Goal: Task Accomplishment & Management: Manage account settings

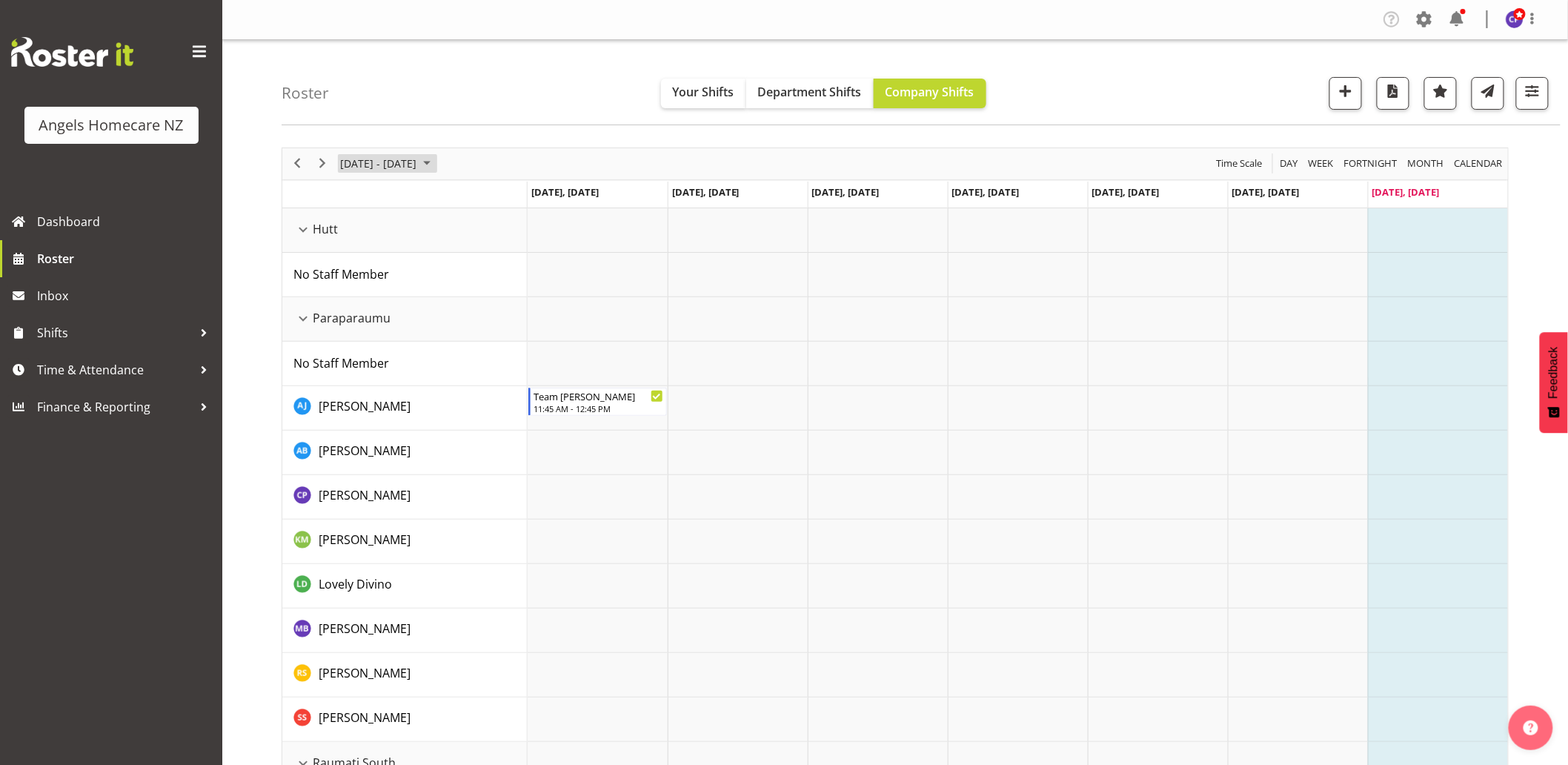
click at [436, 164] on span "October 2025" at bounding box center [426, 163] width 18 height 19
click at [352, 275] on span "6" at bounding box center [356, 277] width 23 height 23
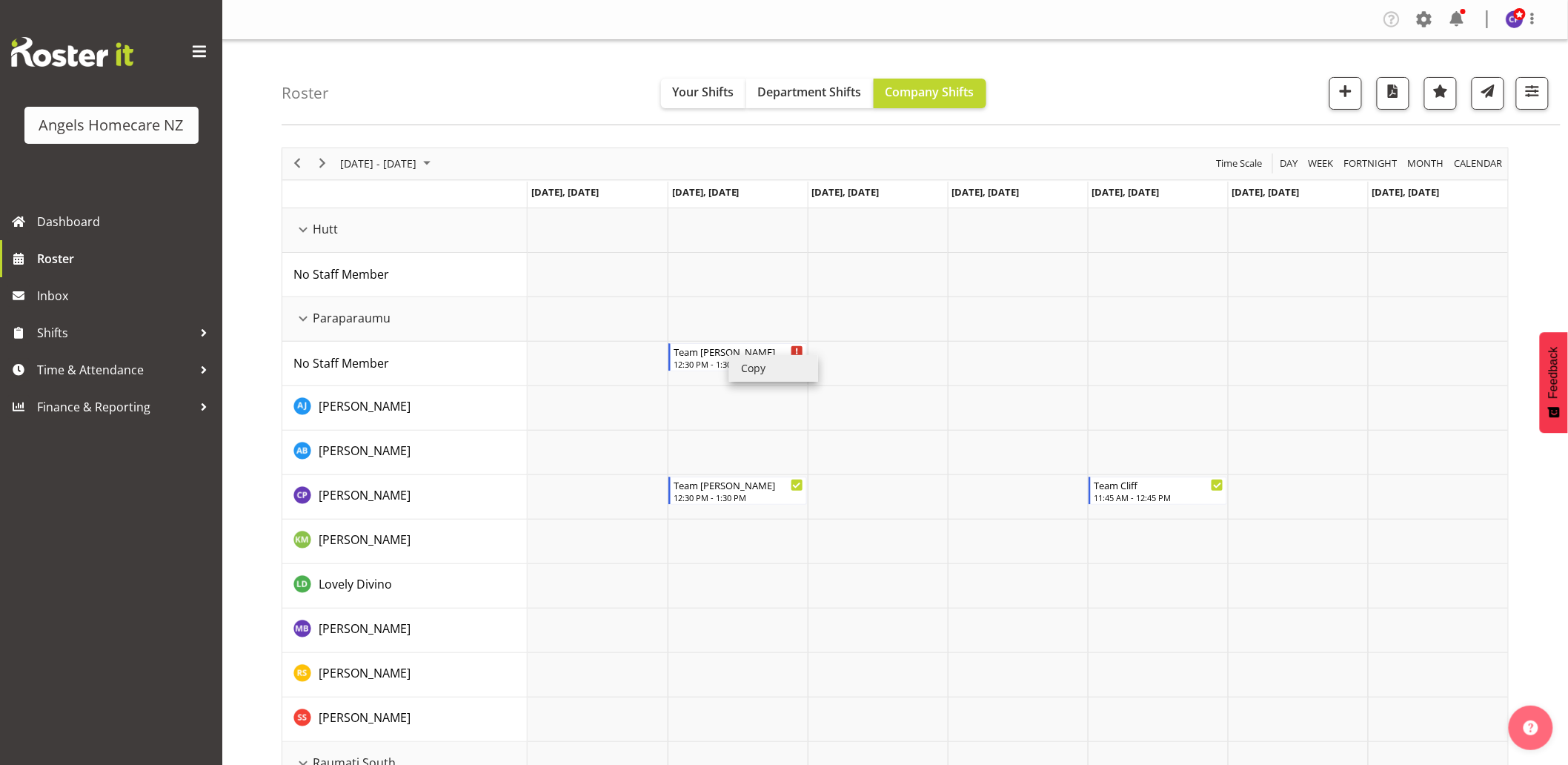
click at [742, 365] on li "Copy" at bounding box center [773, 368] width 89 height 26
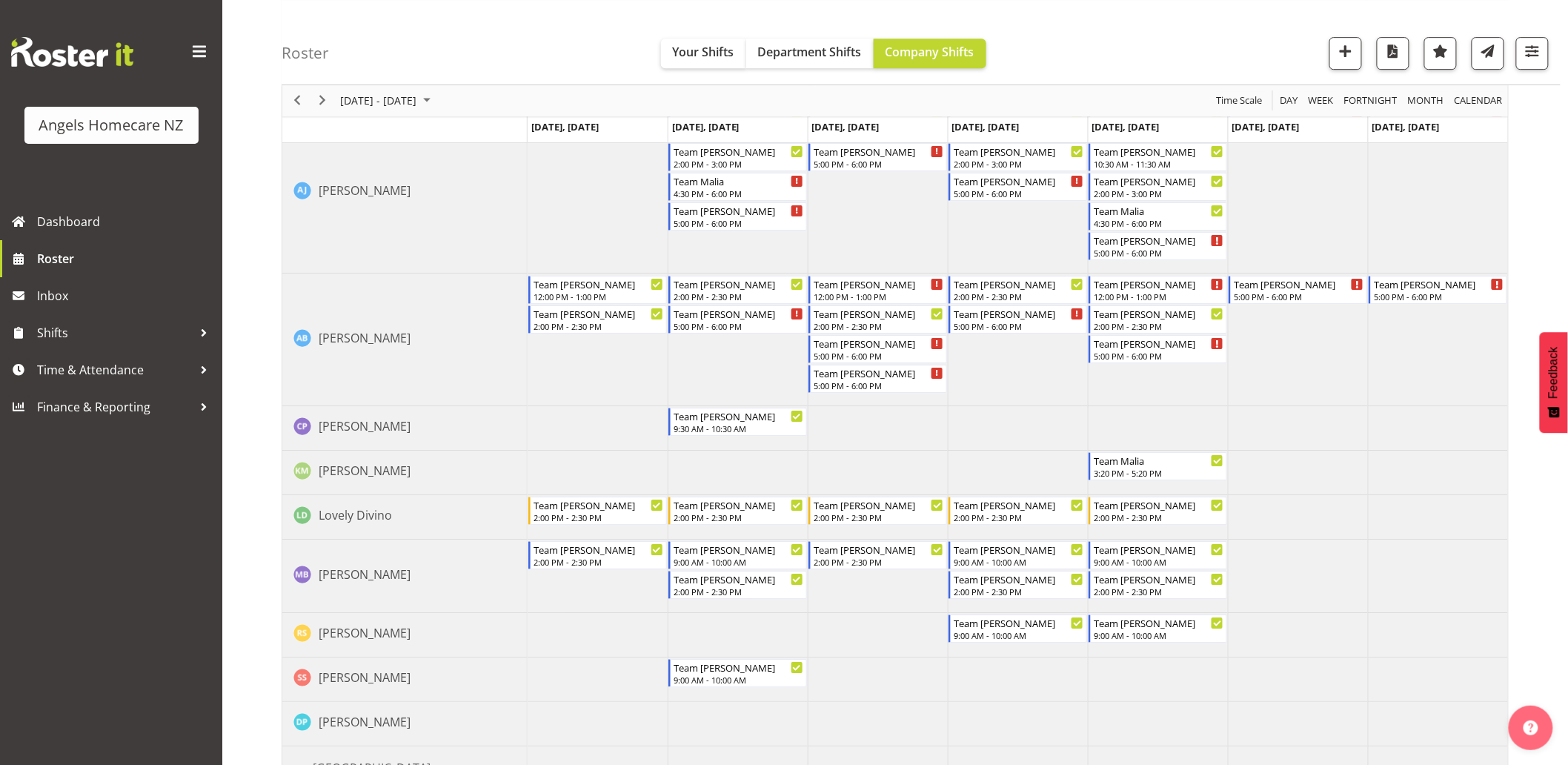
scroll to position [2056, 0]
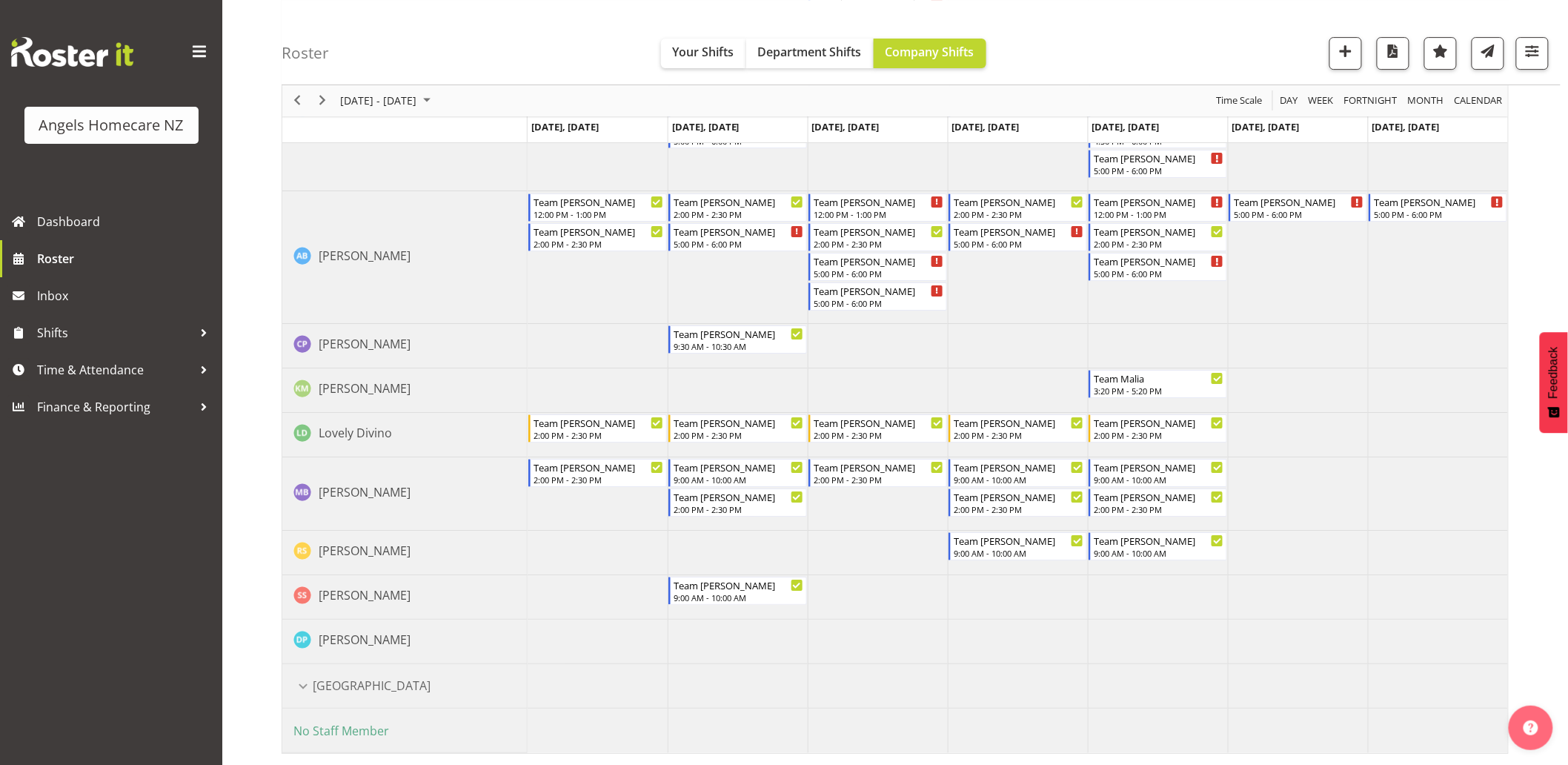
click at [367, 728] on span "No Staff Member" at bounding box center [341, 731] width 96 height 16
click at [357, 732] on span "No Staff Member" at bounding box center [341, 731] width 96 height 16
click at [198, 331] on div at bounding box center [204, 332] width 23 height 23
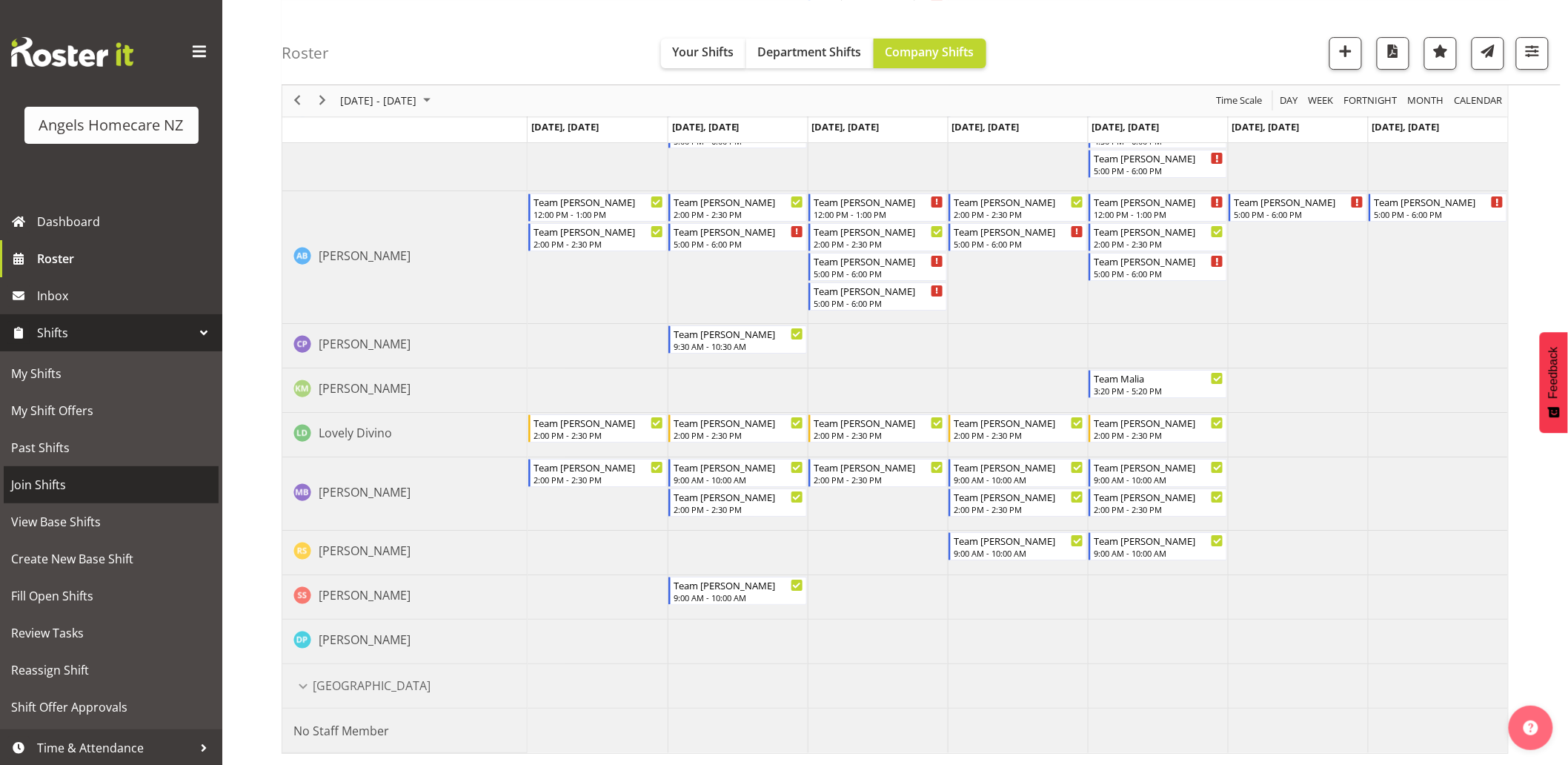
scroll to position [39, 0]
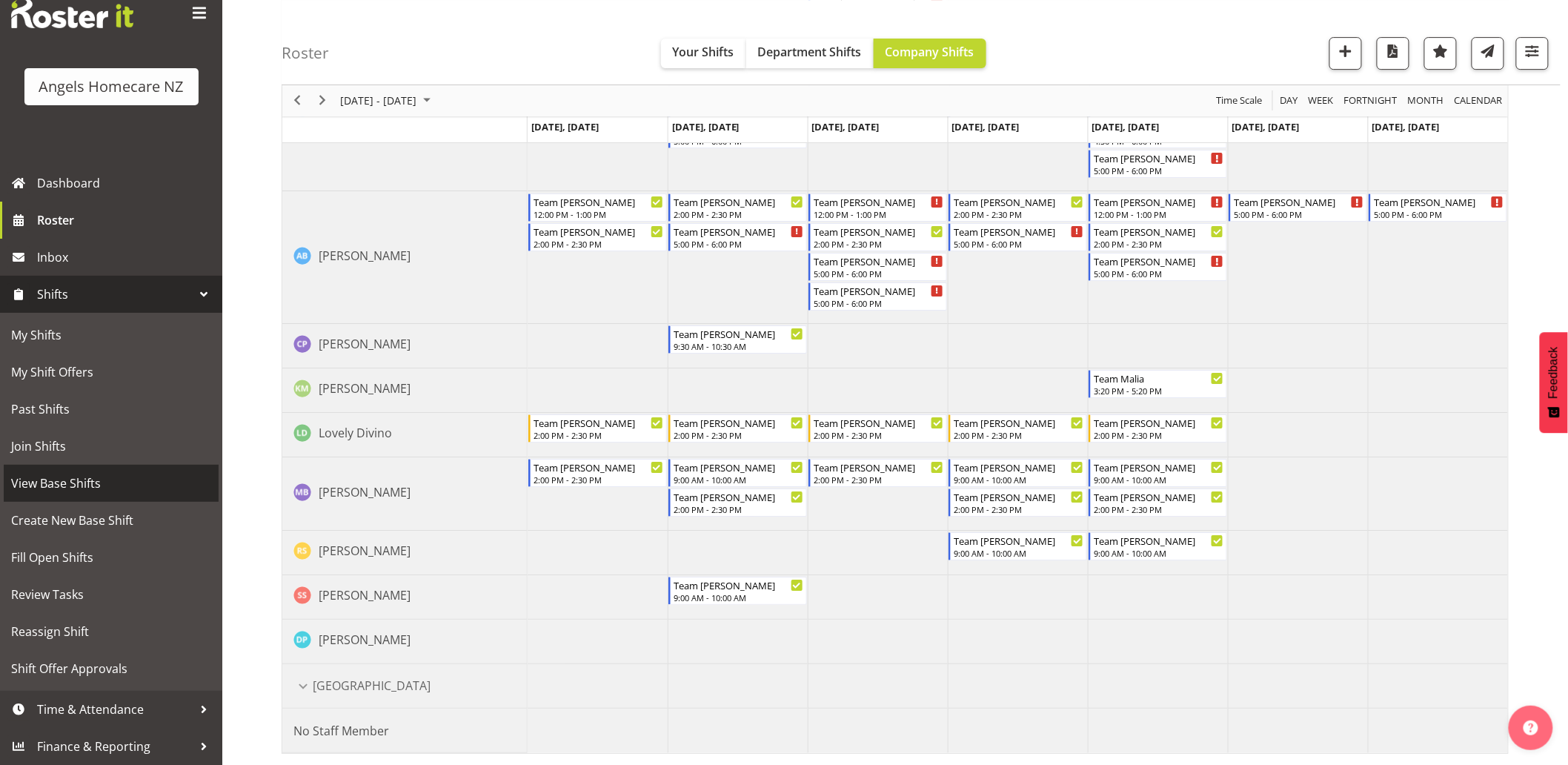
click at [142, 478] on span "View Base Shifts" at bounding box center [110, 483] width 200 height 23
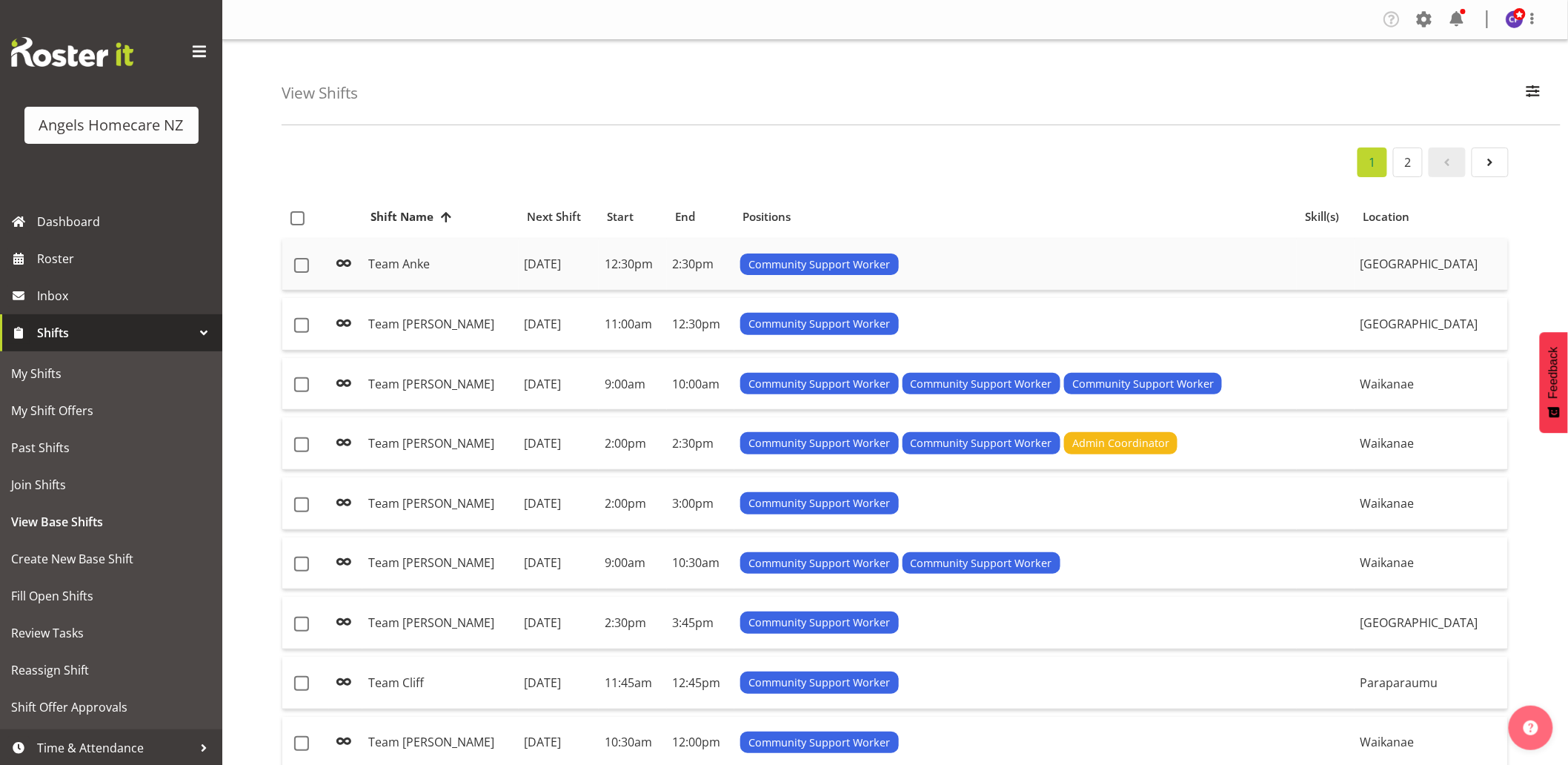
click at [544, 268] on td "Tuesday, 14th Oct 2025" at bounding box center [559, 265] width 80 height 53
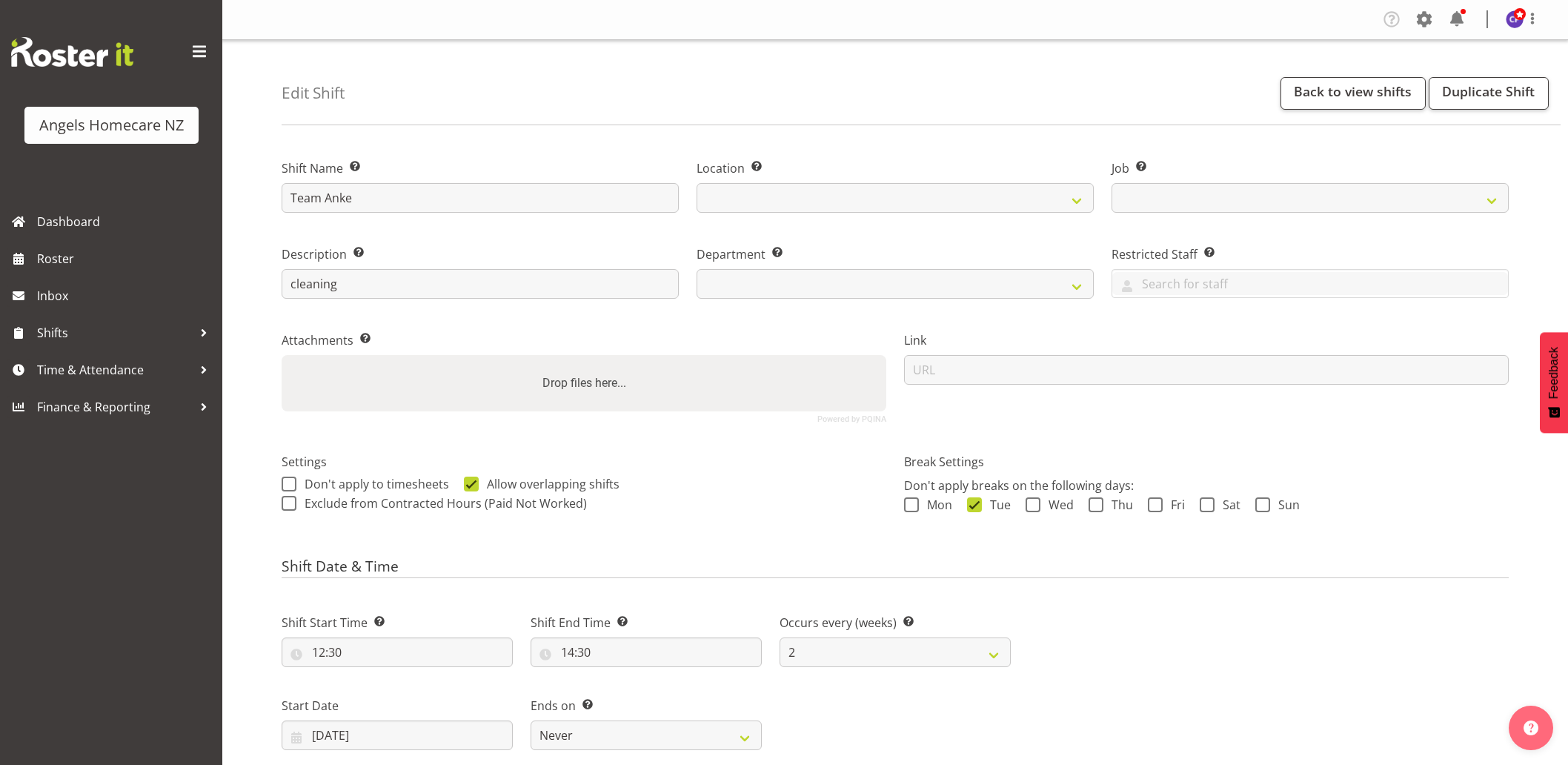
select select
select select "2"
select select
select select "1292"
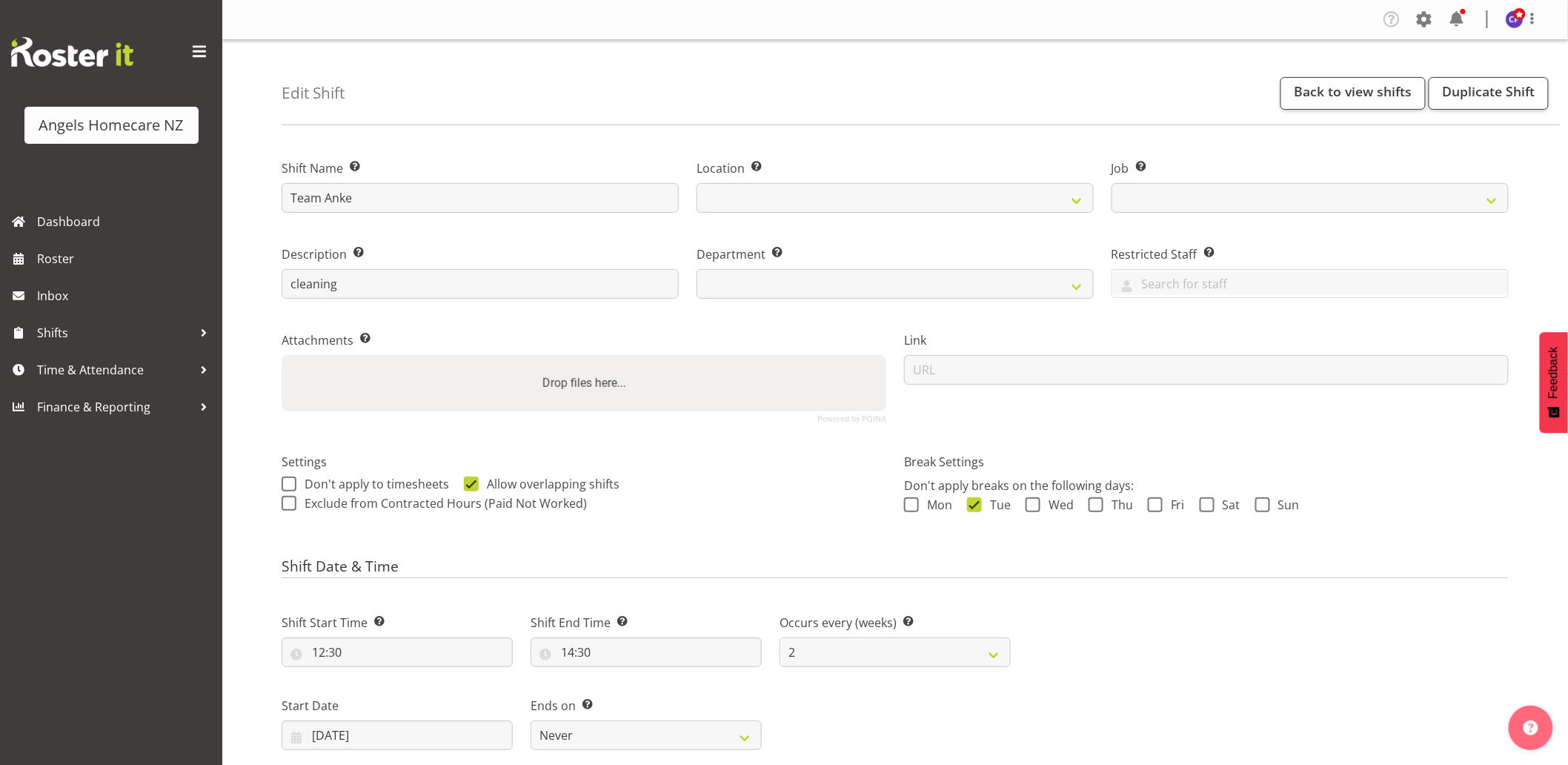
select select "10696"
select select "928"
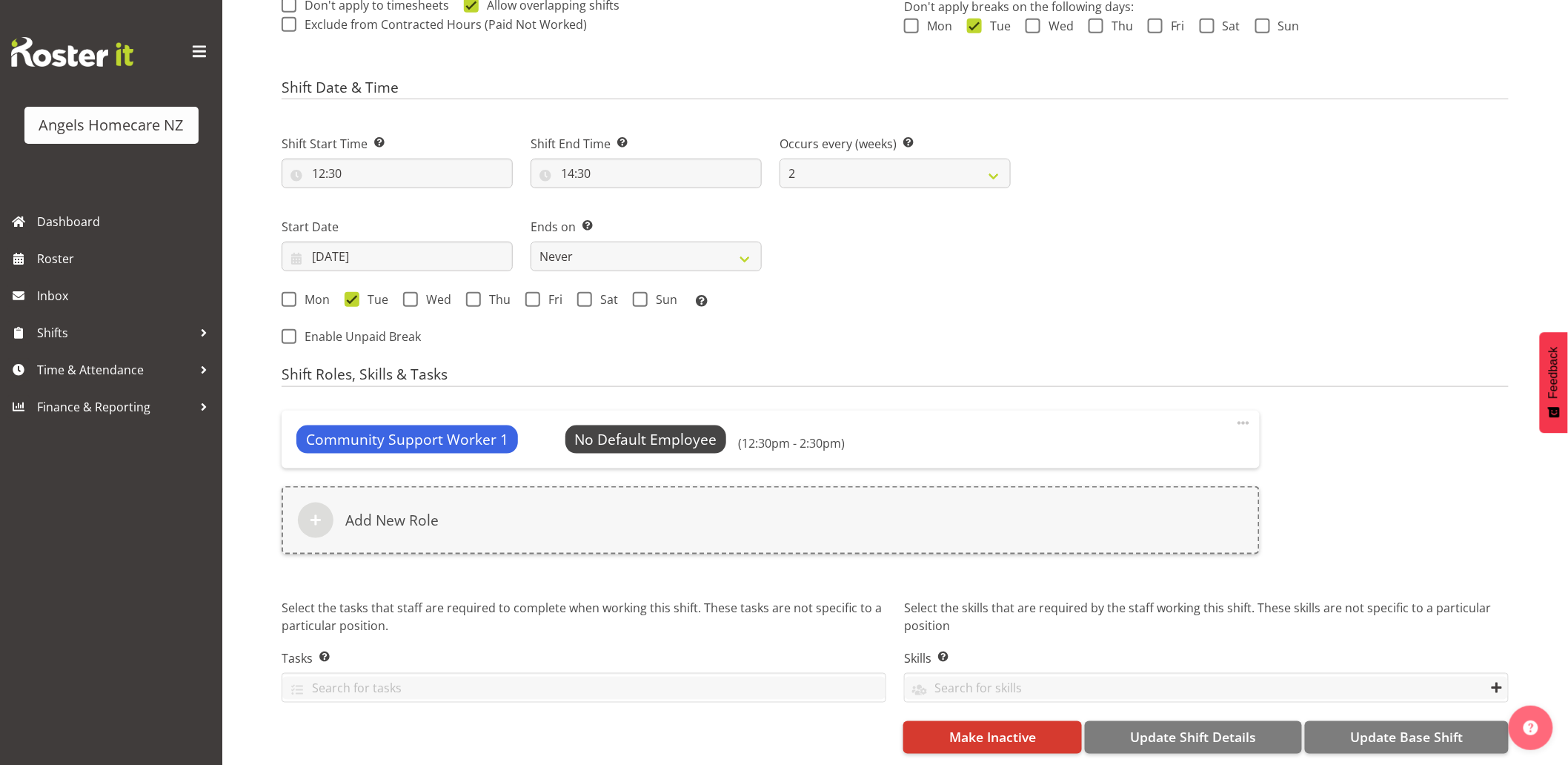
scroll to position [491, 0]
click at [651, 429] on span "Select Employee" at bounding box center [646, 440] width 110 height 22
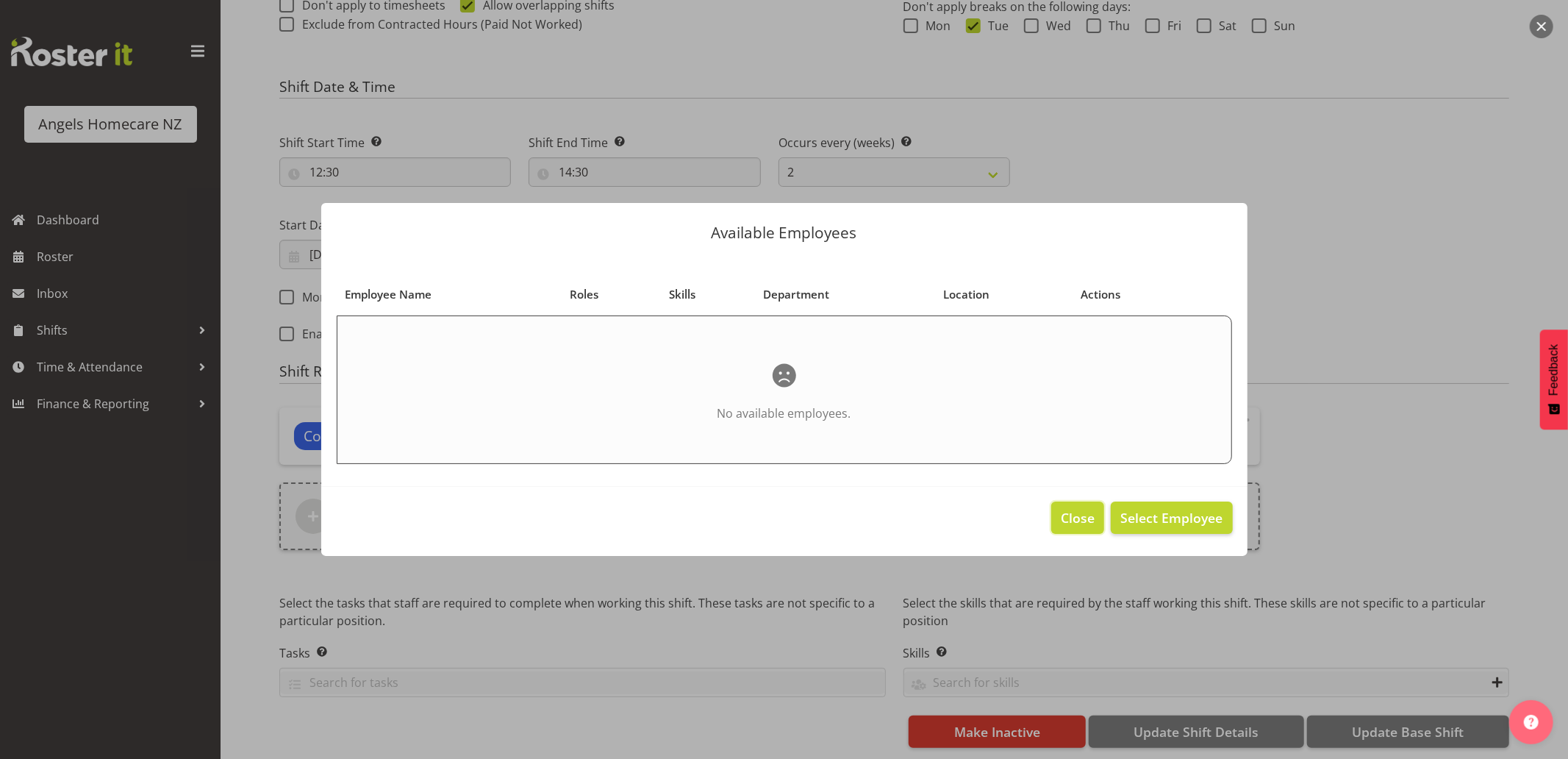
click at [1063, 516] on span "Close" at bounding box center [1077, 517] width 34 height 19
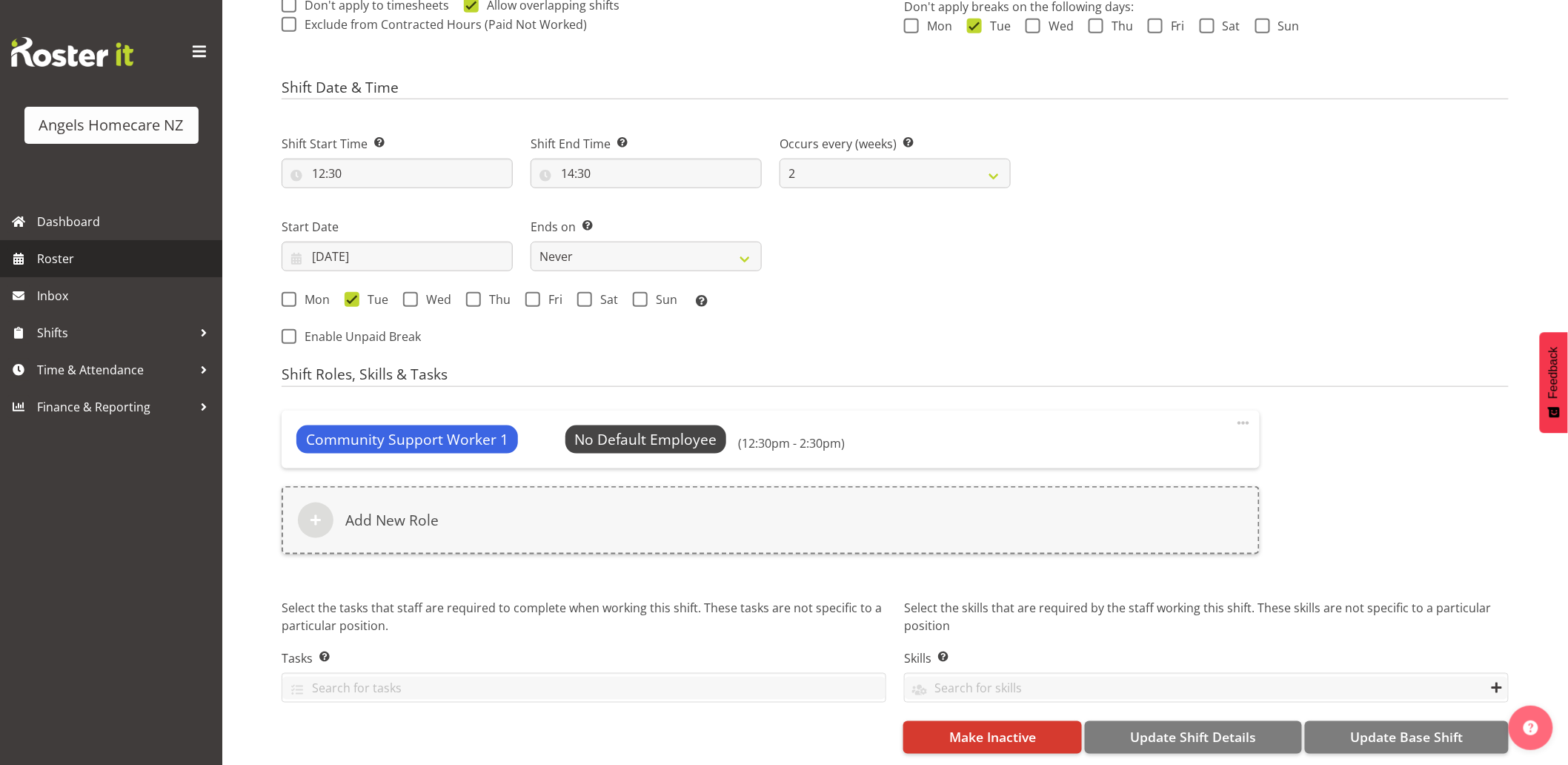
click at [62, 261] on span "Roster" at bounding box center [126, 258] width 178 height 23
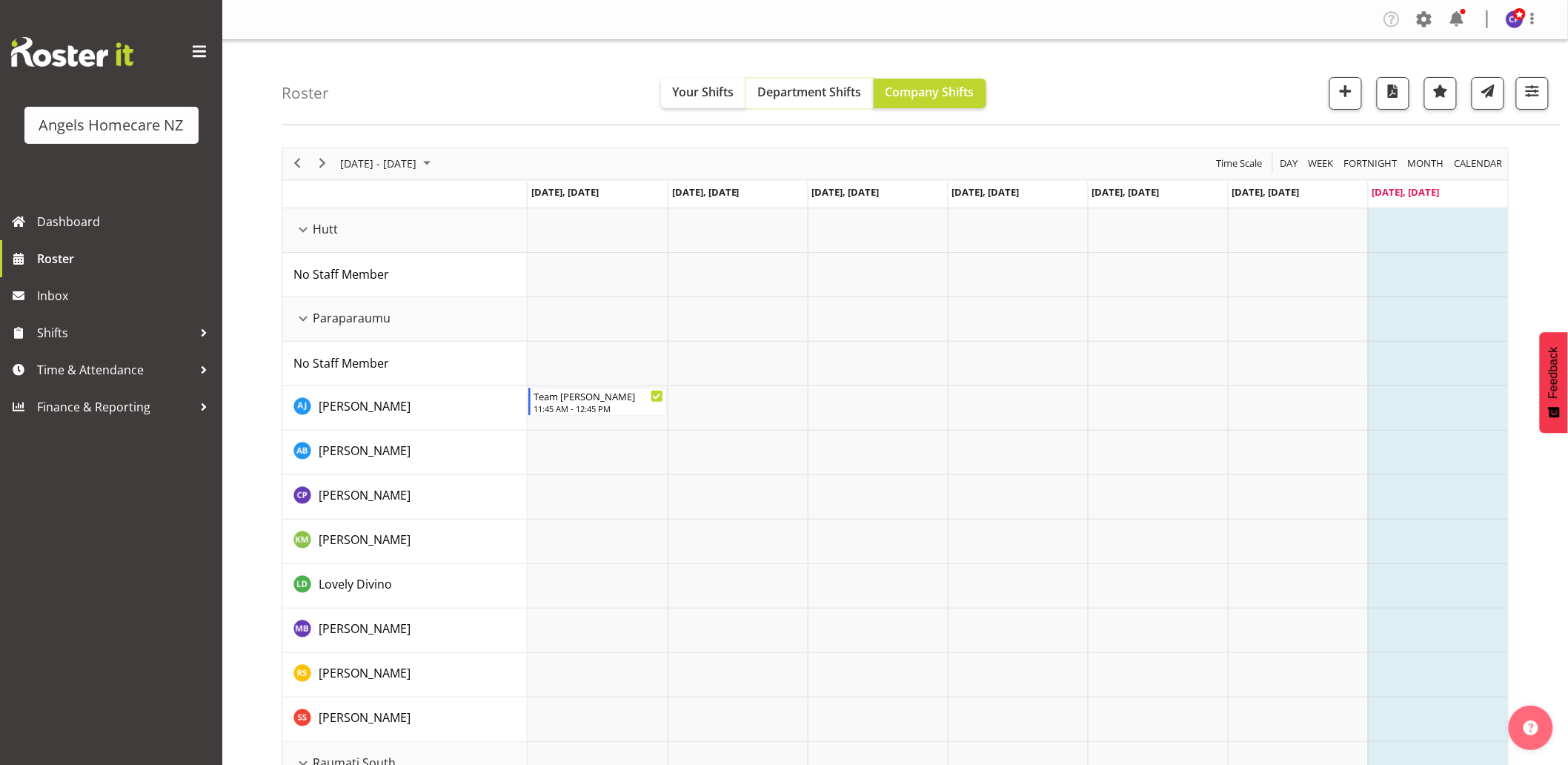
click at [824, 93] on span "Department Shifts" at bounding box center [809, 92] width 103 height 16
click at [436, 162] on span "October 2025" at bounding box center [426, 163] width 18 height 19
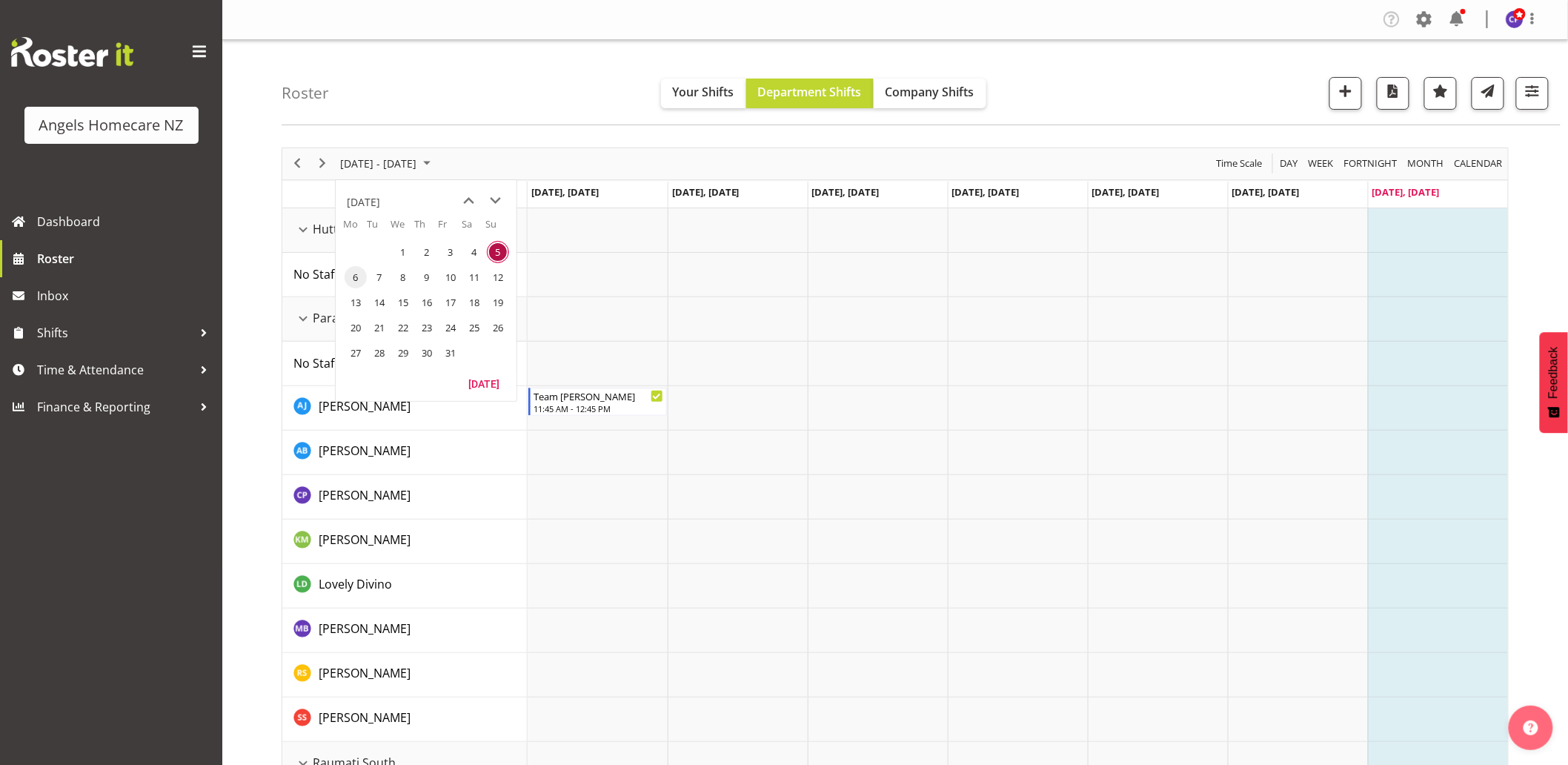
click at [353, 277] on span "6" at bounding box center [356, 277] width 23 height 23
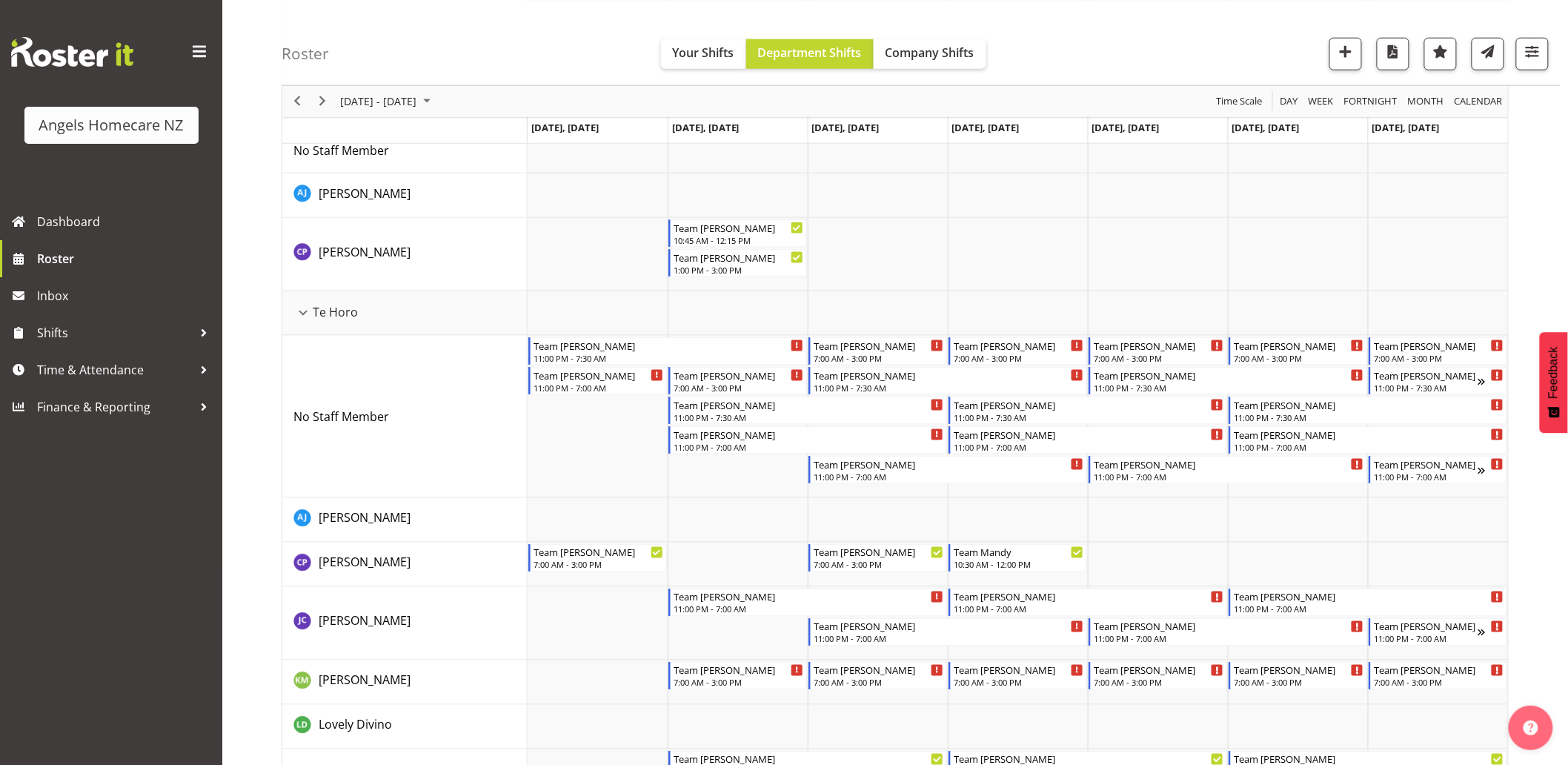
scroll to position [658, 0]
click at [759, 388] on li "Copy" at bounding box center [771, 391] width 89 height 26
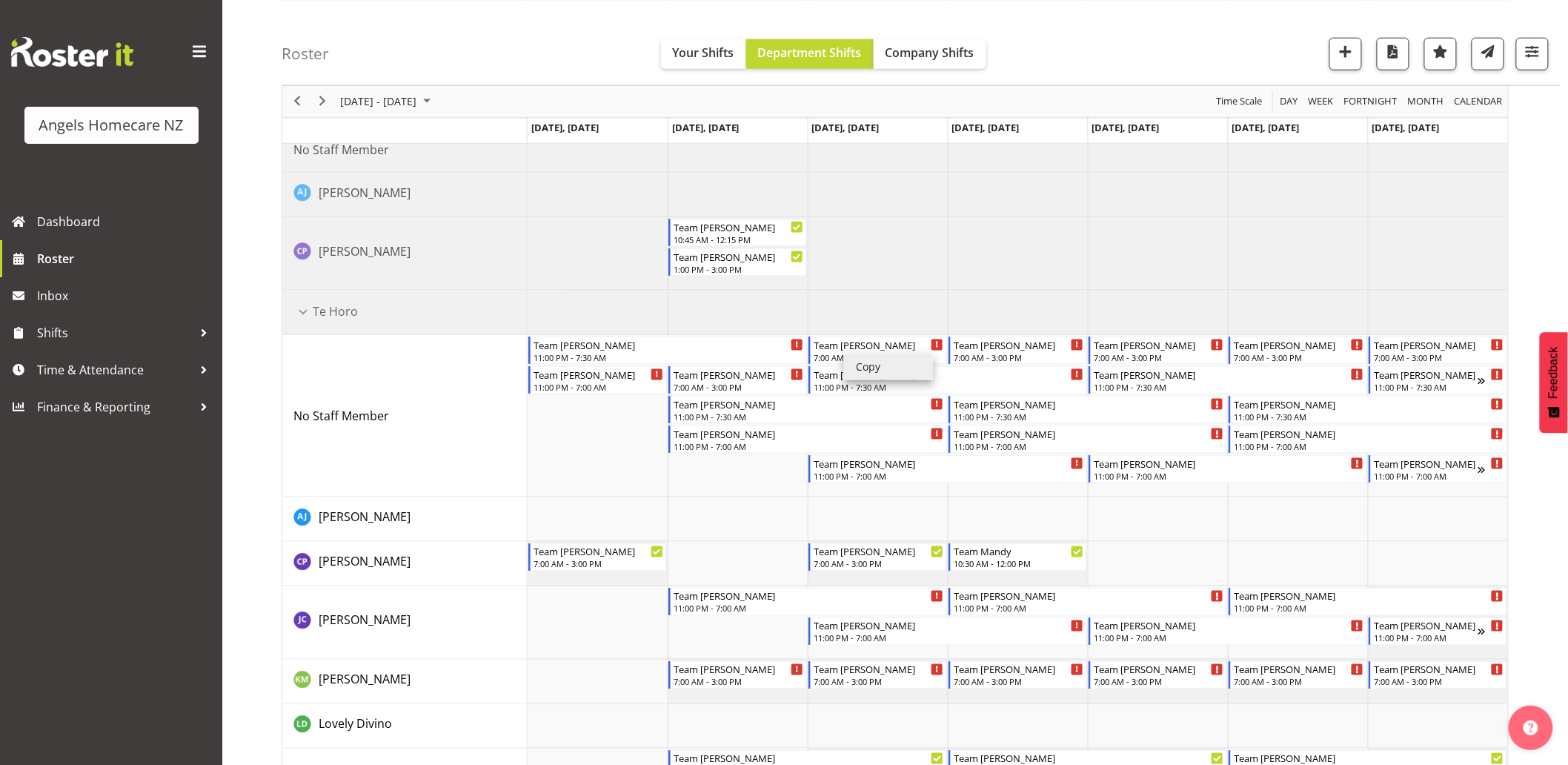
click at [858, 367] on li "Copy" at bounding box center [889, 367] width 89 height 26
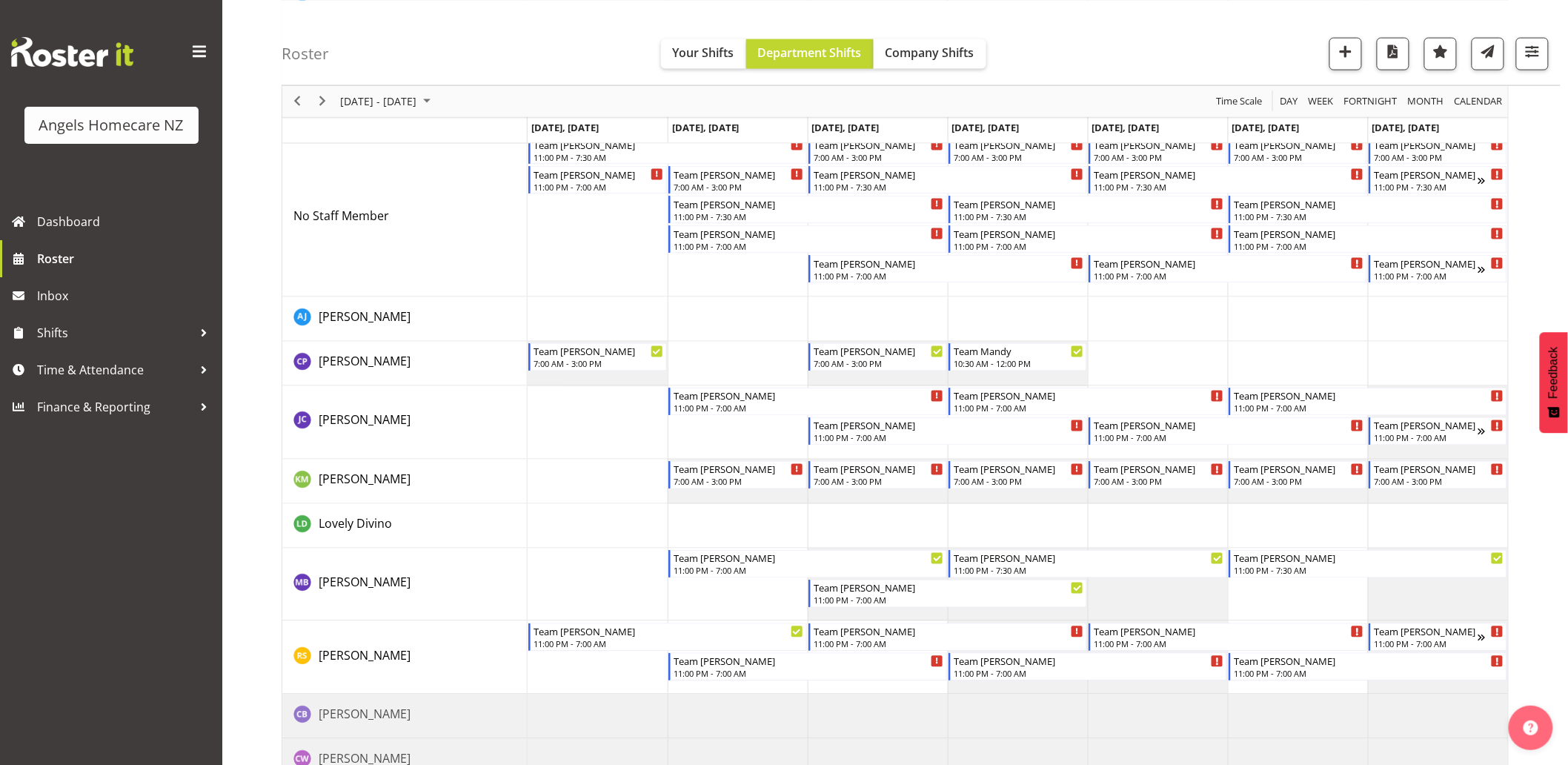
scroll to position [906, 0]
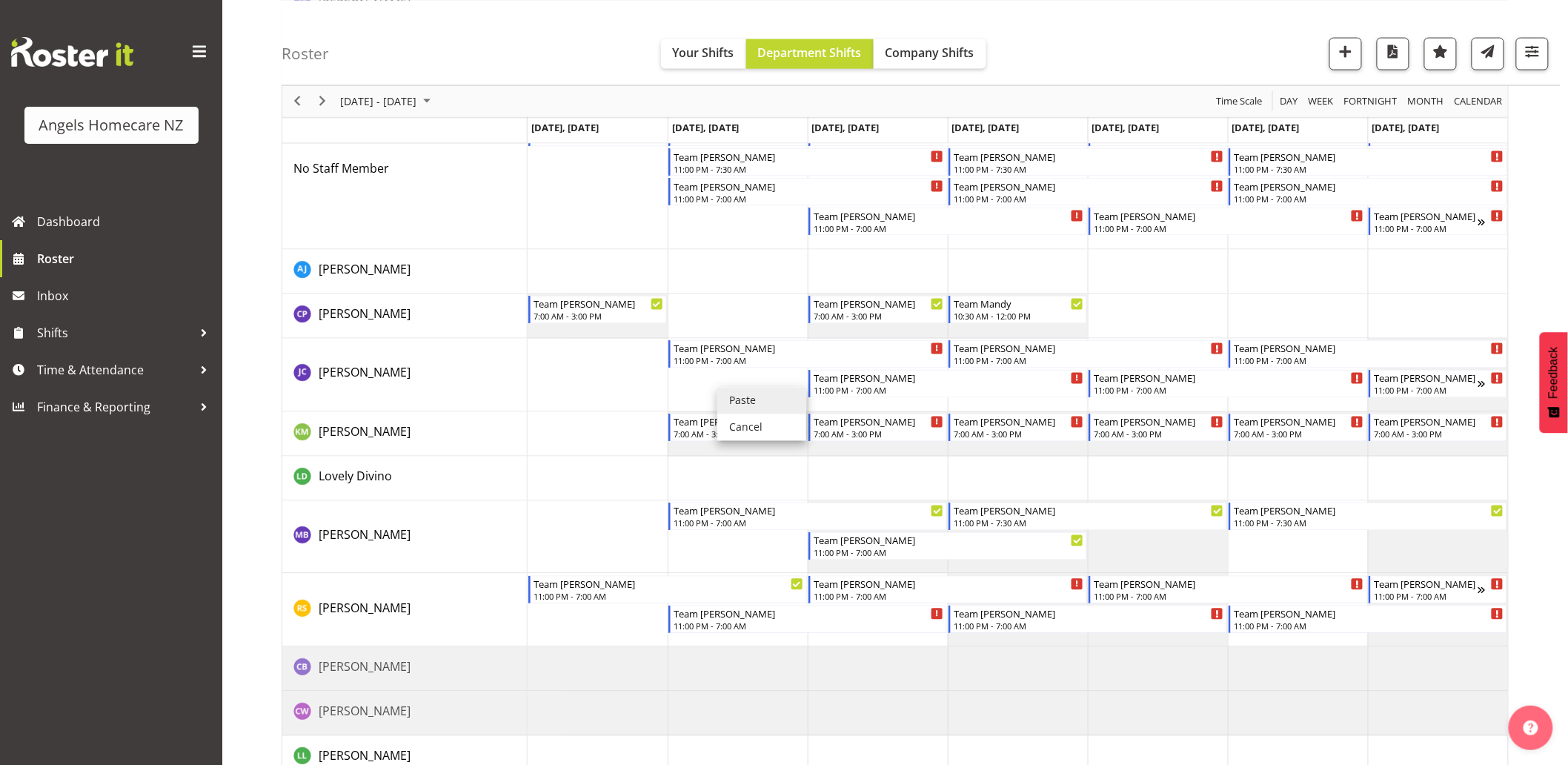
click at [749, 404] on li "Paste" at bounding box center [762, 401] width 89 height 26
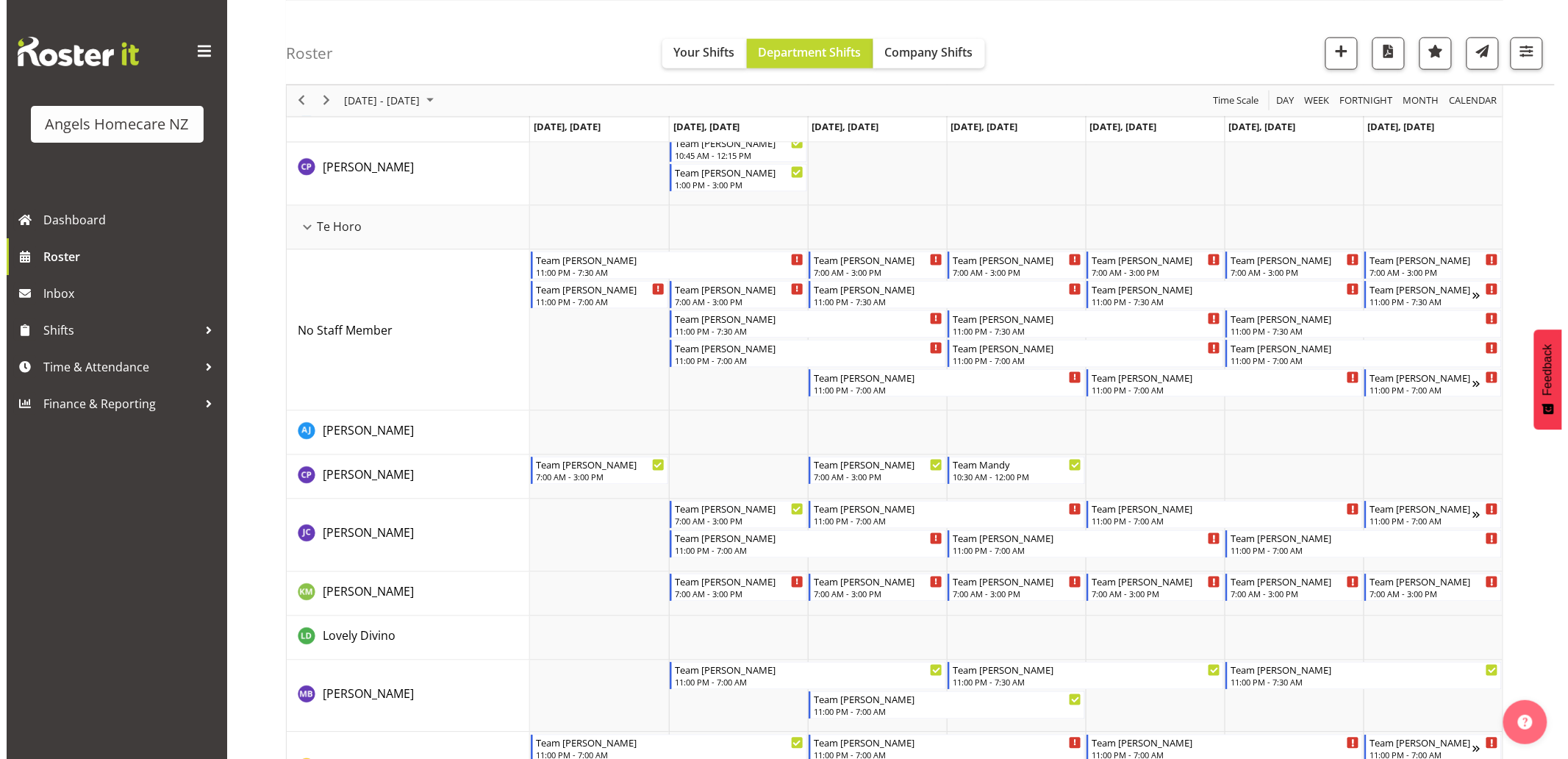
scroll to position [817, 0]
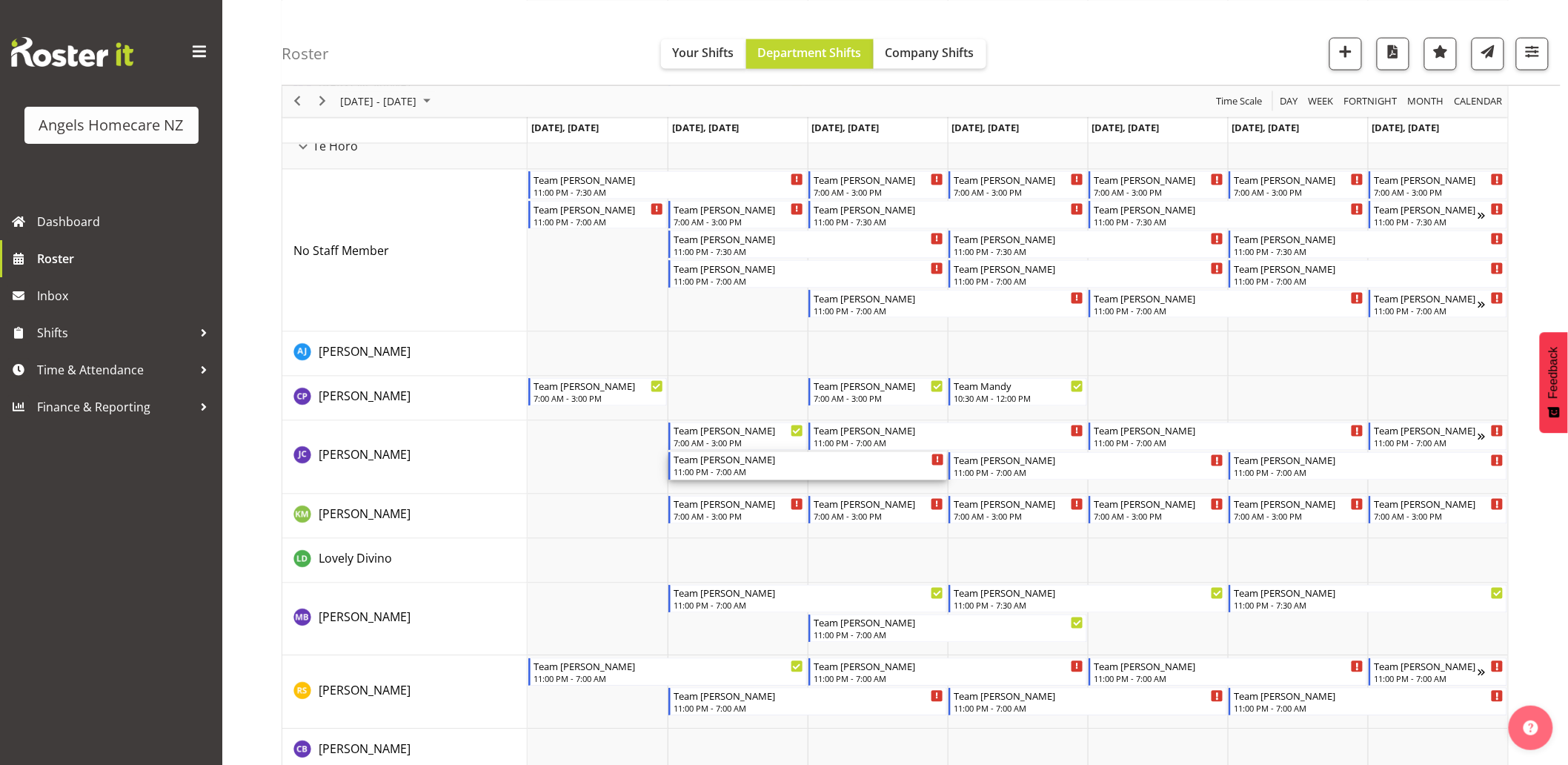
click at [721, 472] on div "11:00 PM - 7:00 AM" at bounding box center [809, 472] width 271 height 12
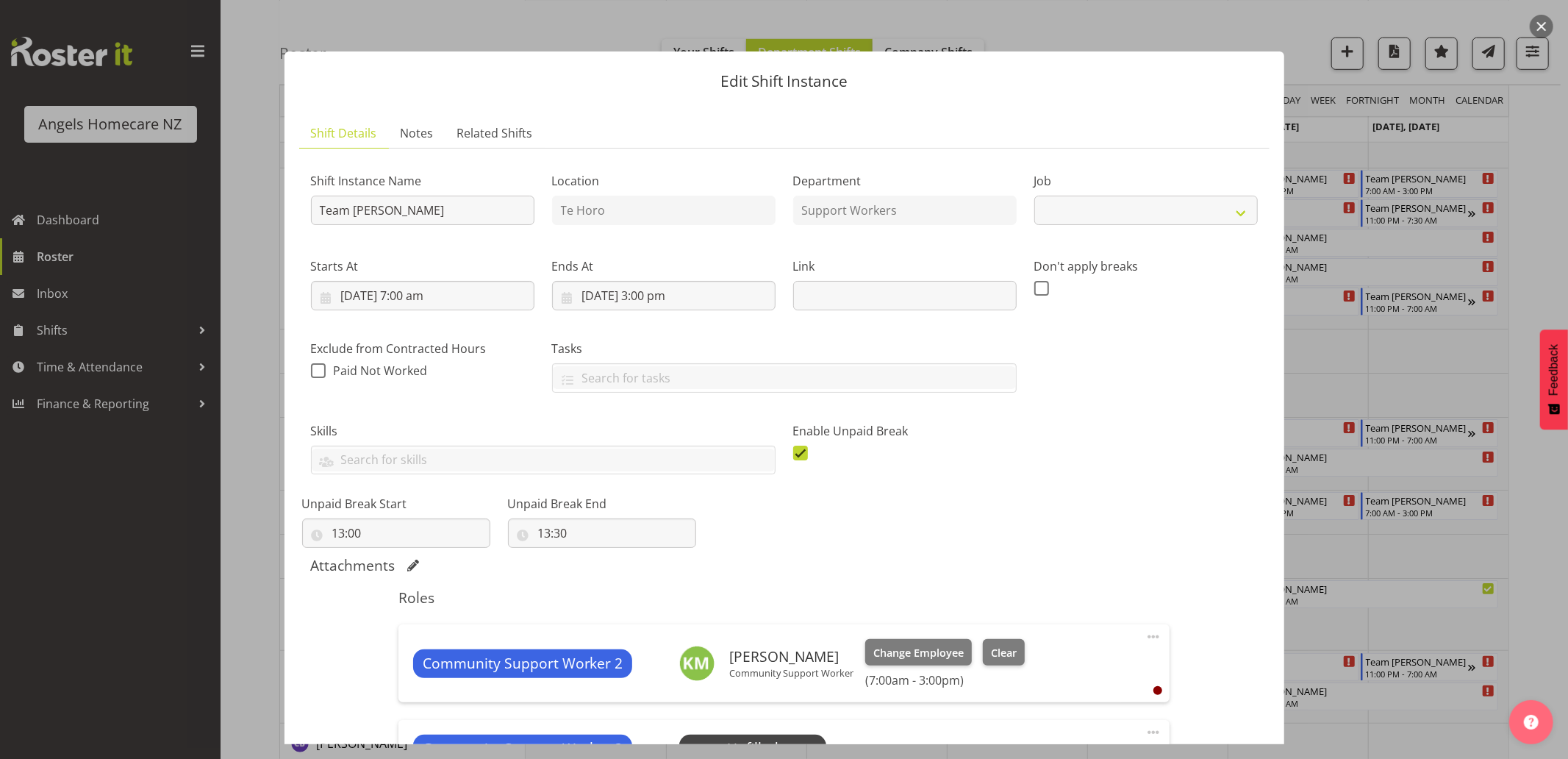
select select "10686"
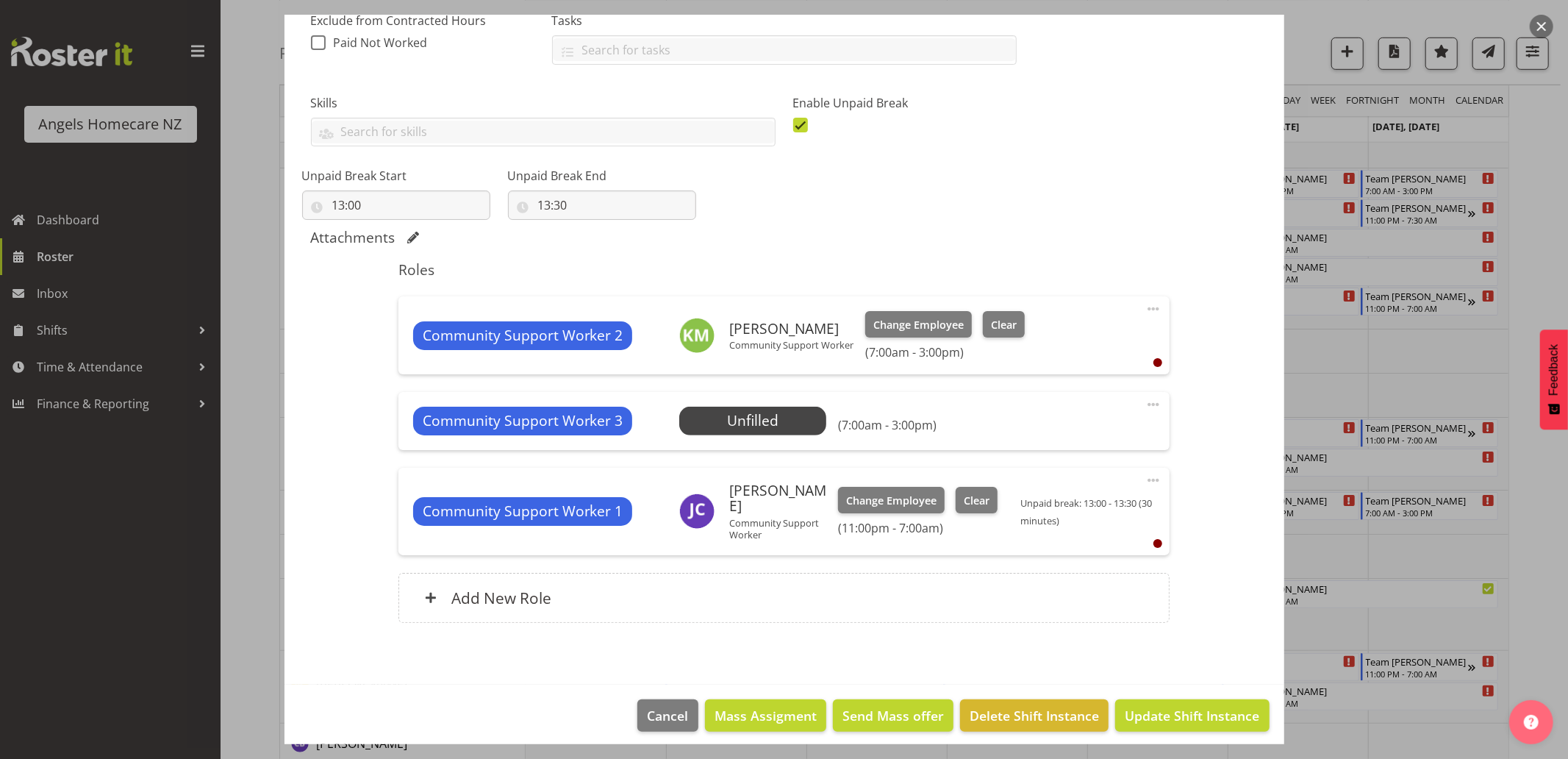
click at [1144, 474] on span at bounding box center [1153, 480] width 18 height 18
click at [1046, 560] on link "Delete" at bounding box center [1091, 565] width 141 height 26
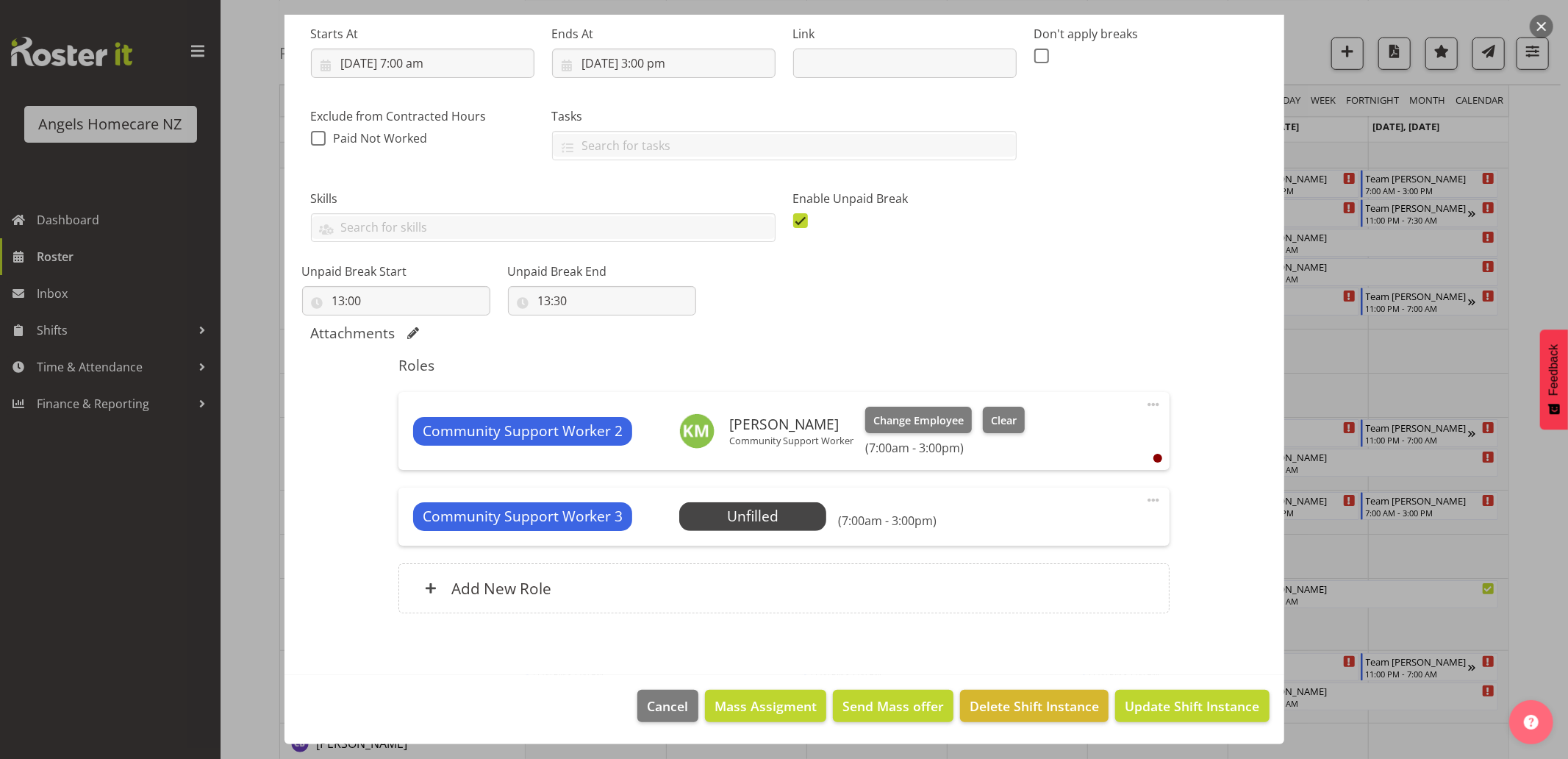
scroll to position [232, 0]
click at [1145, 496] on span at bounding box center [1153, 500] width 18 height 18
click at [1066, 587] on link "Delete" at bounding box center [1091, 585] width 141 height 26
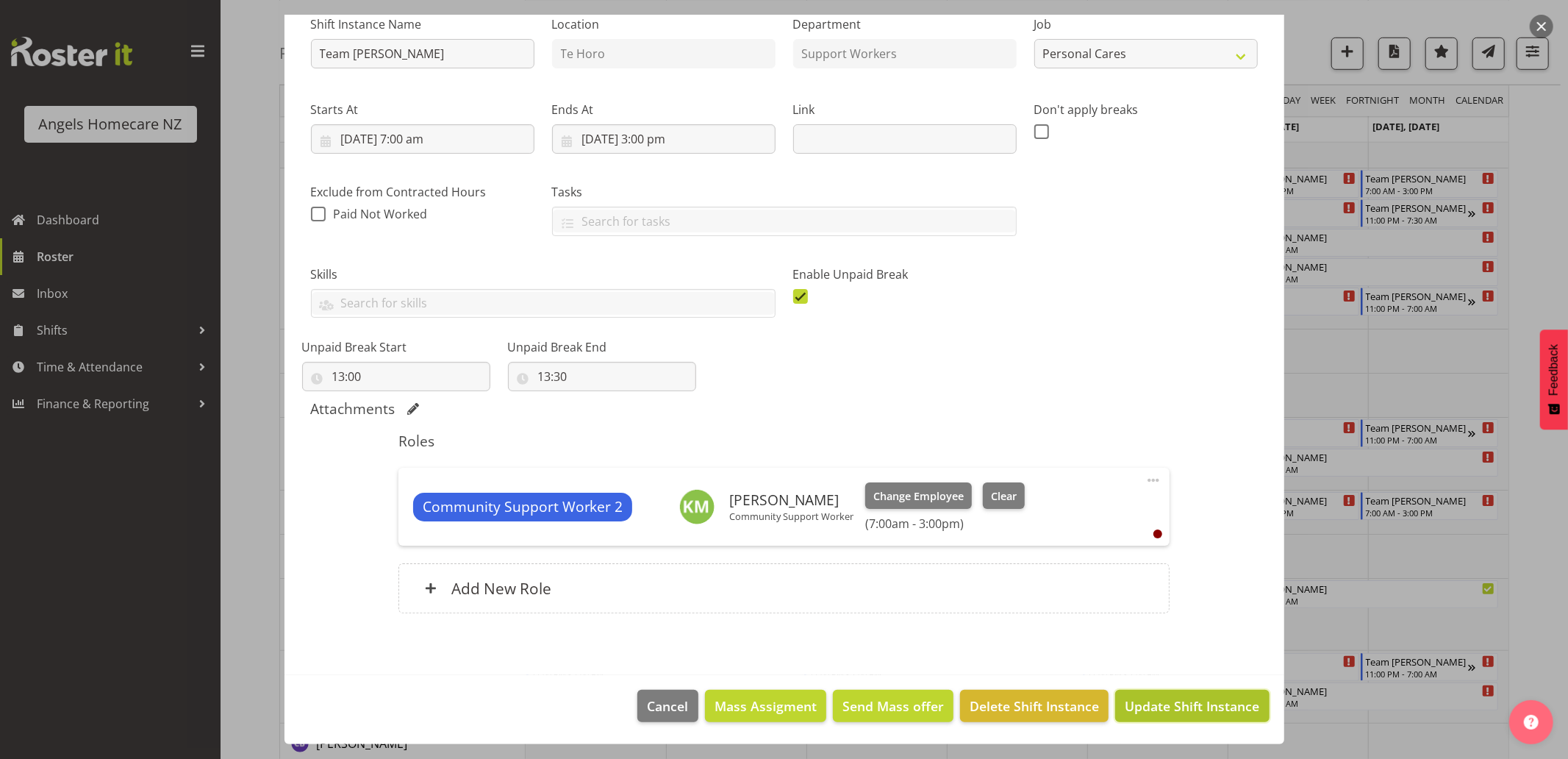
click at [1134, 704] on span "Update Shift Instance" at bounding box center [1191, 706] width 134 height 19
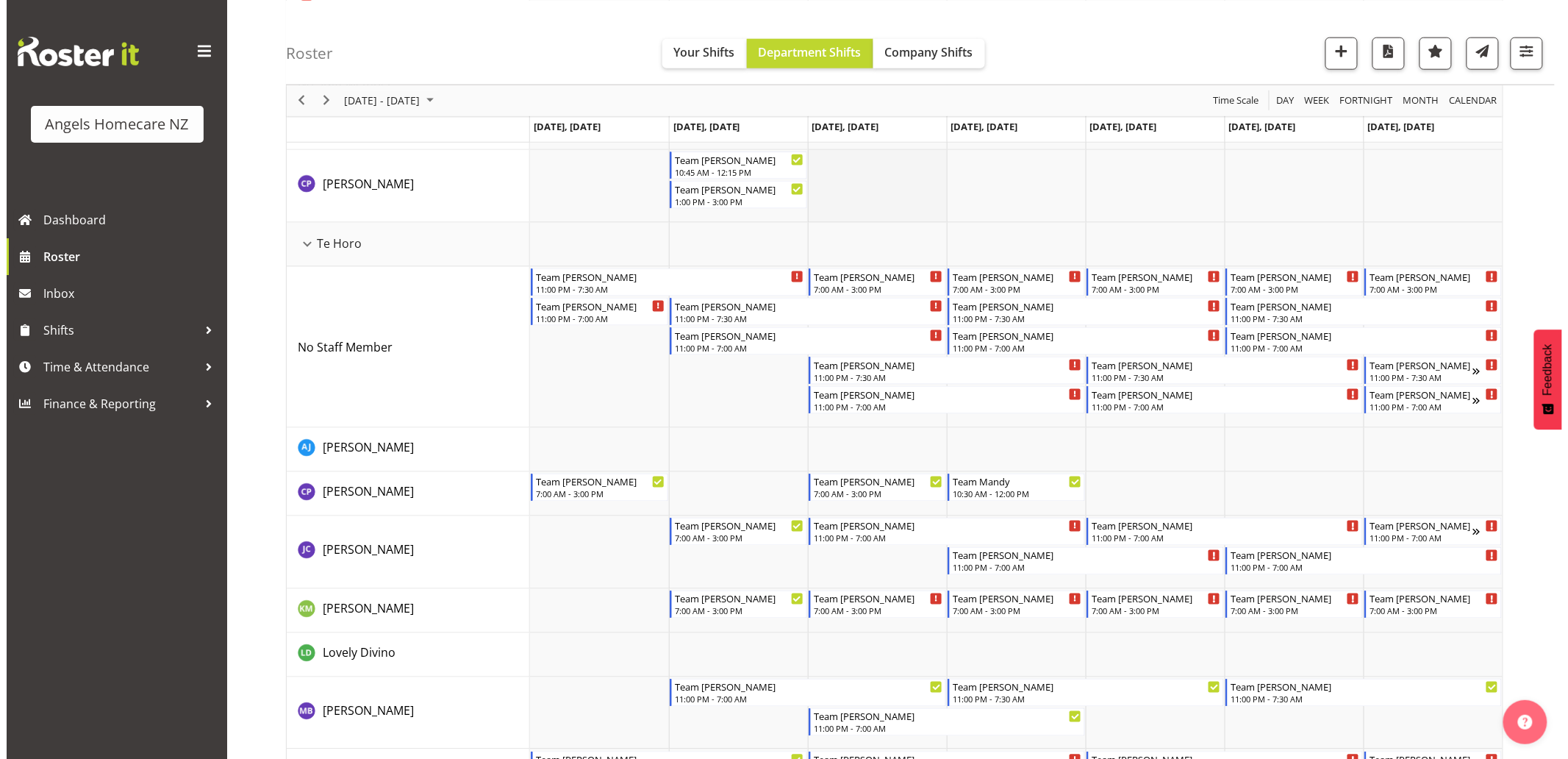
scroll to position [735, 0]
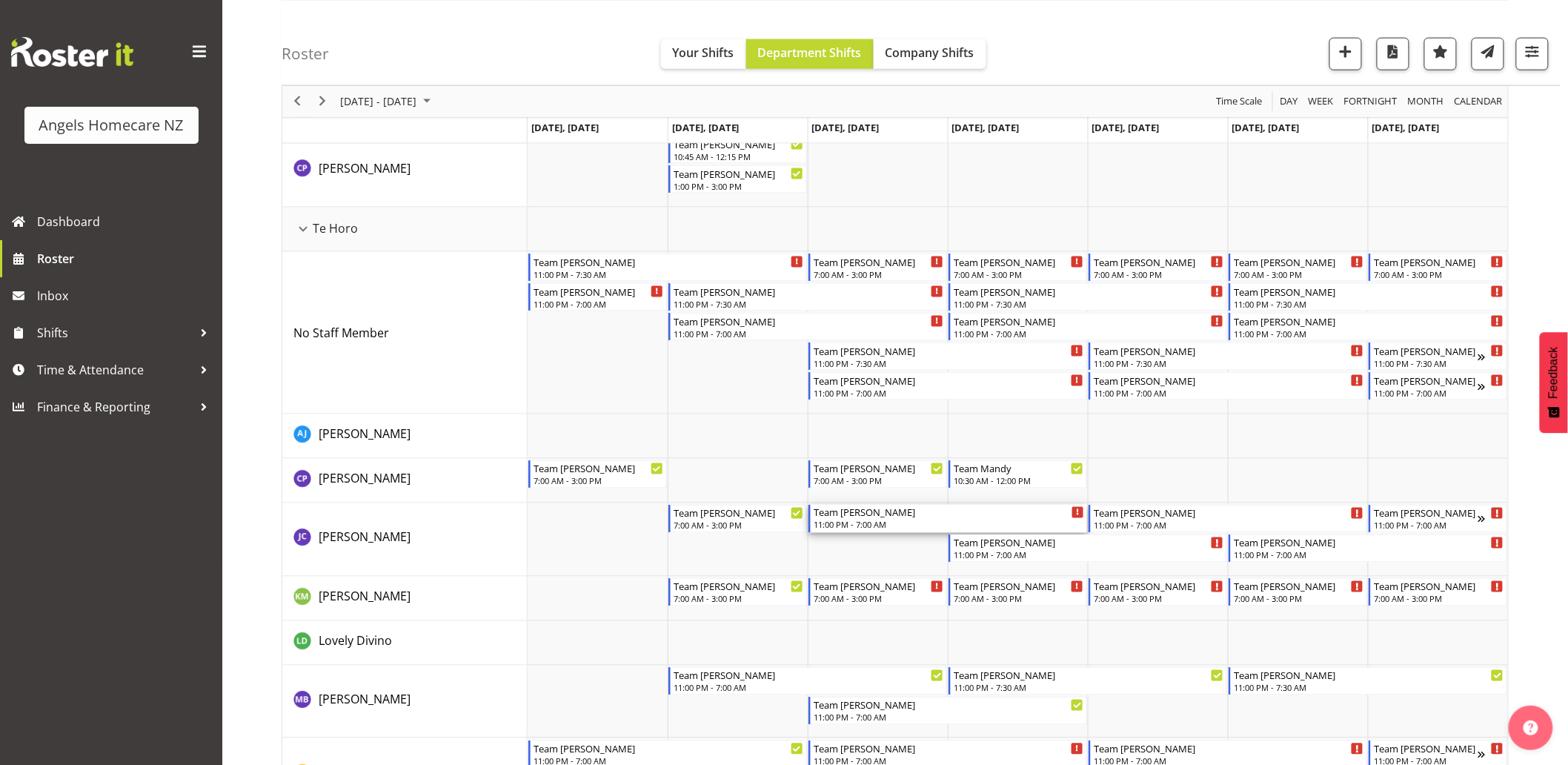
click at [906, 519] on div "Team [PERSON_NAME] 11:00 PM - 7:00 AM" at bounding box center [949, 519] width 271 height 28
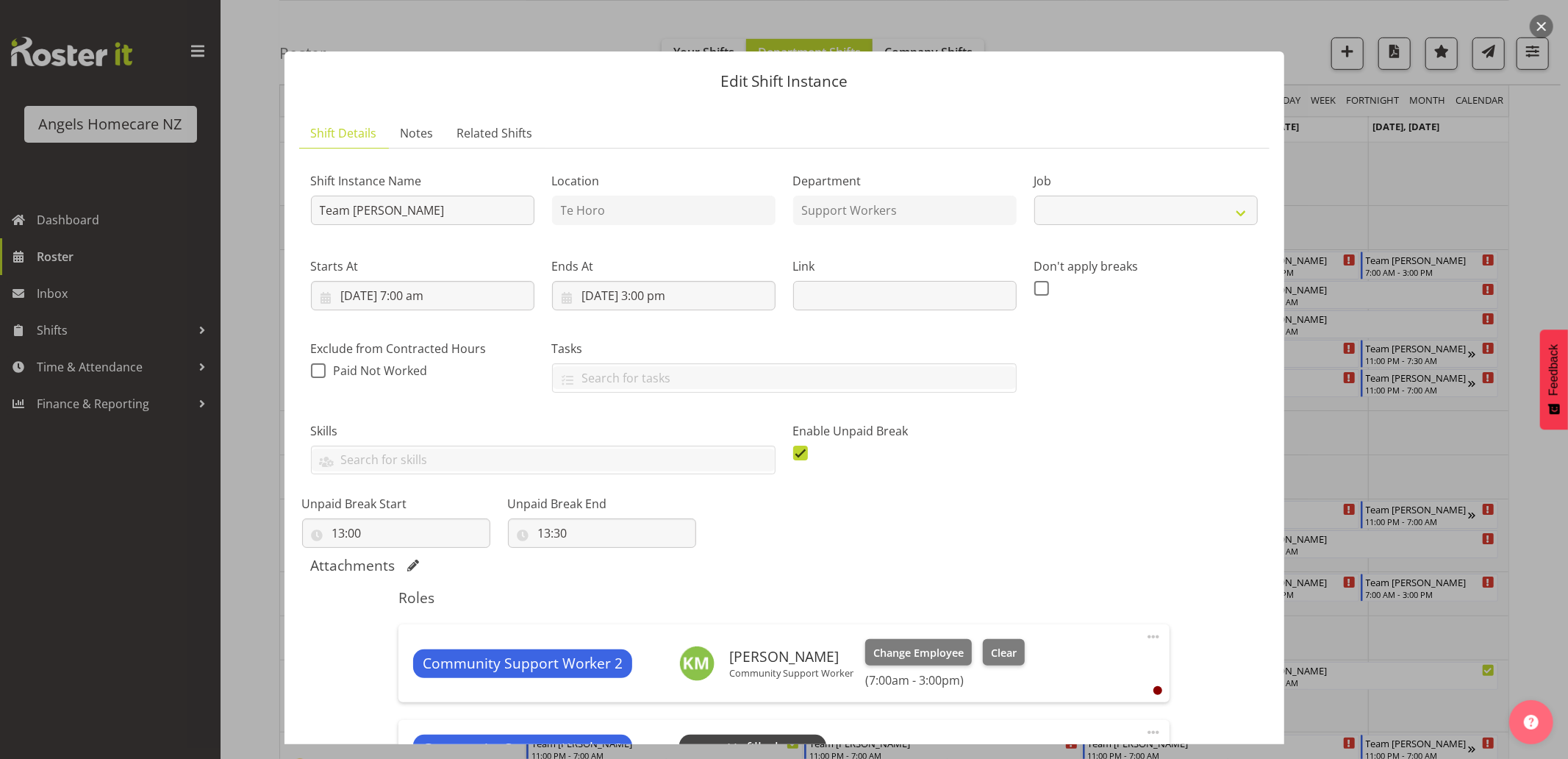
select select "10686"
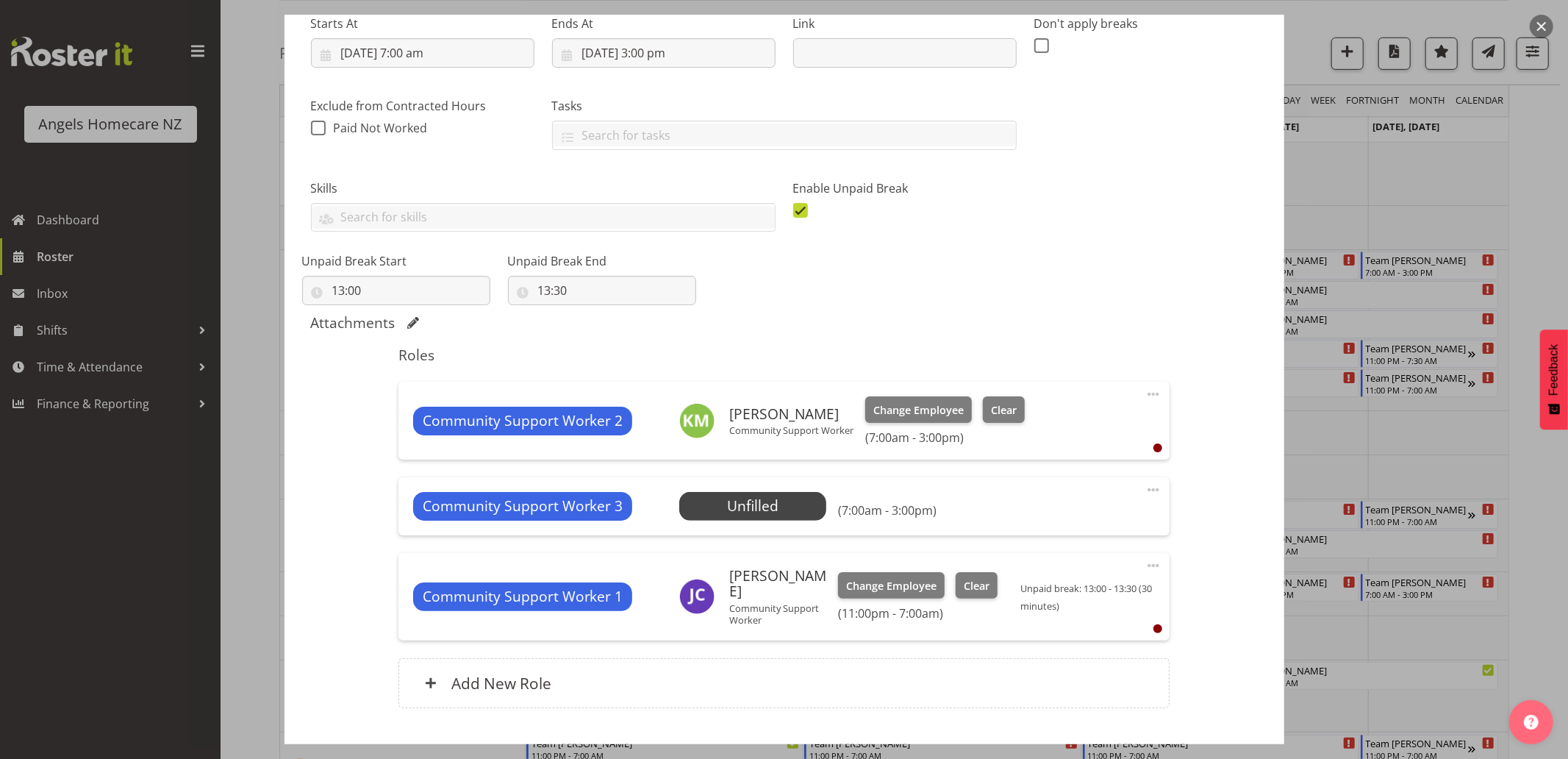
scroll to position [245, 0]
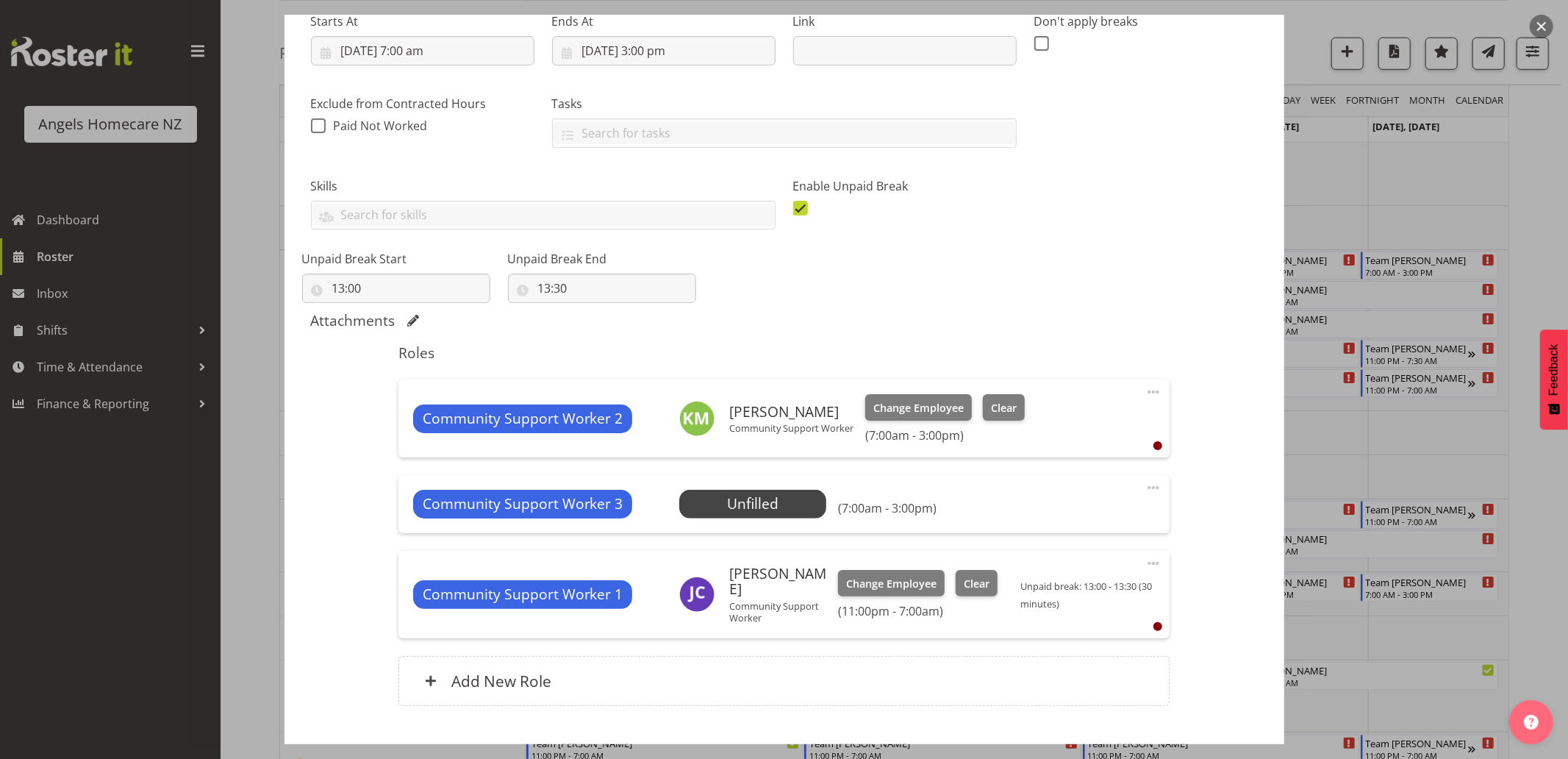
click at [1144, 563] on span at bounding box center [1153, 563] width 18 height 18
click at [1072, 650] on link "Delete" at bounding box center [1091, 649] width 141 height 26
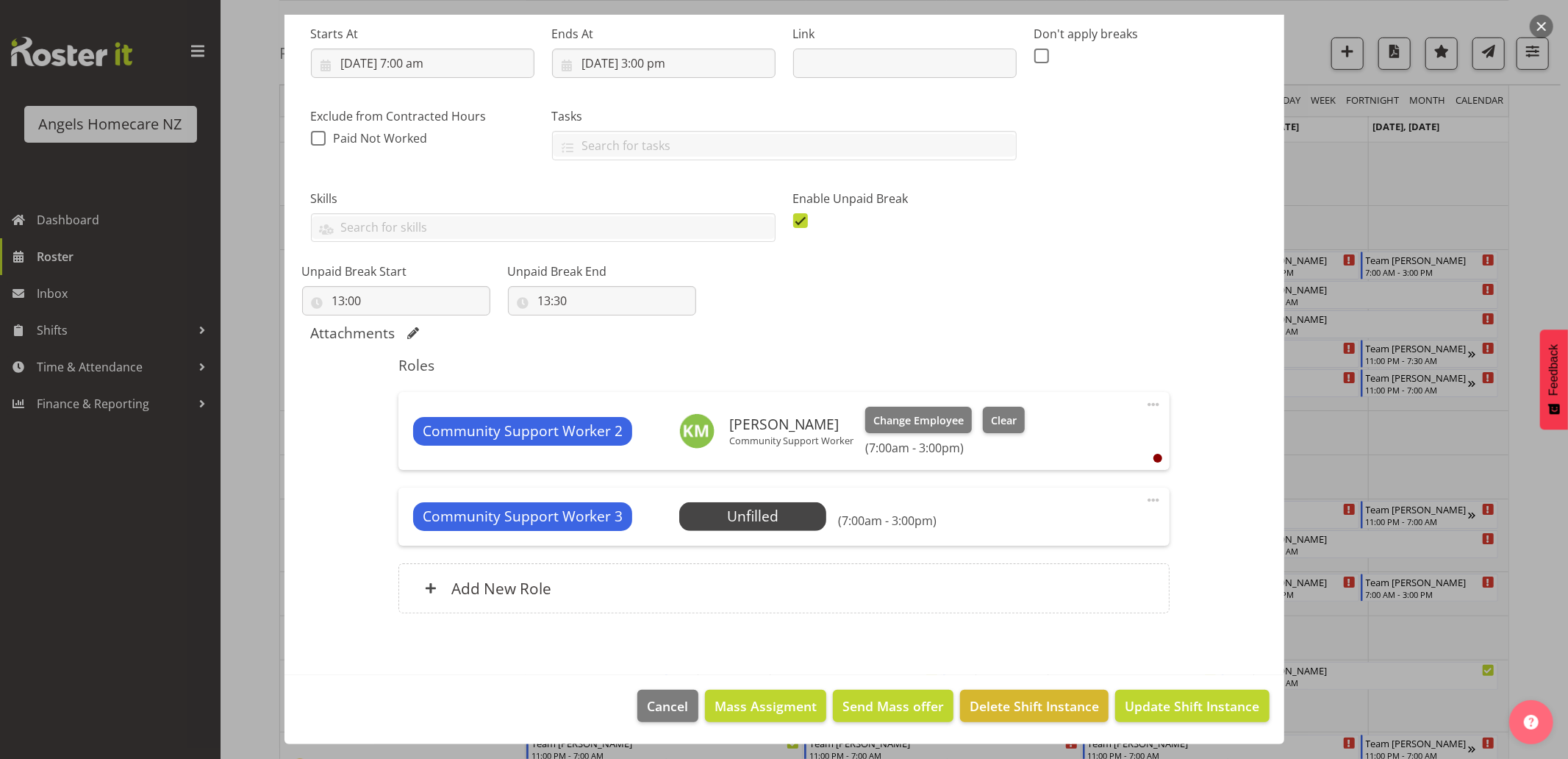
click at [1144, 496] on span at bounding box center [1153, 500] width 18 height 18
click at [1089, 586] on link "Delete" at bounding box center [1091, 585] width 141 height 26
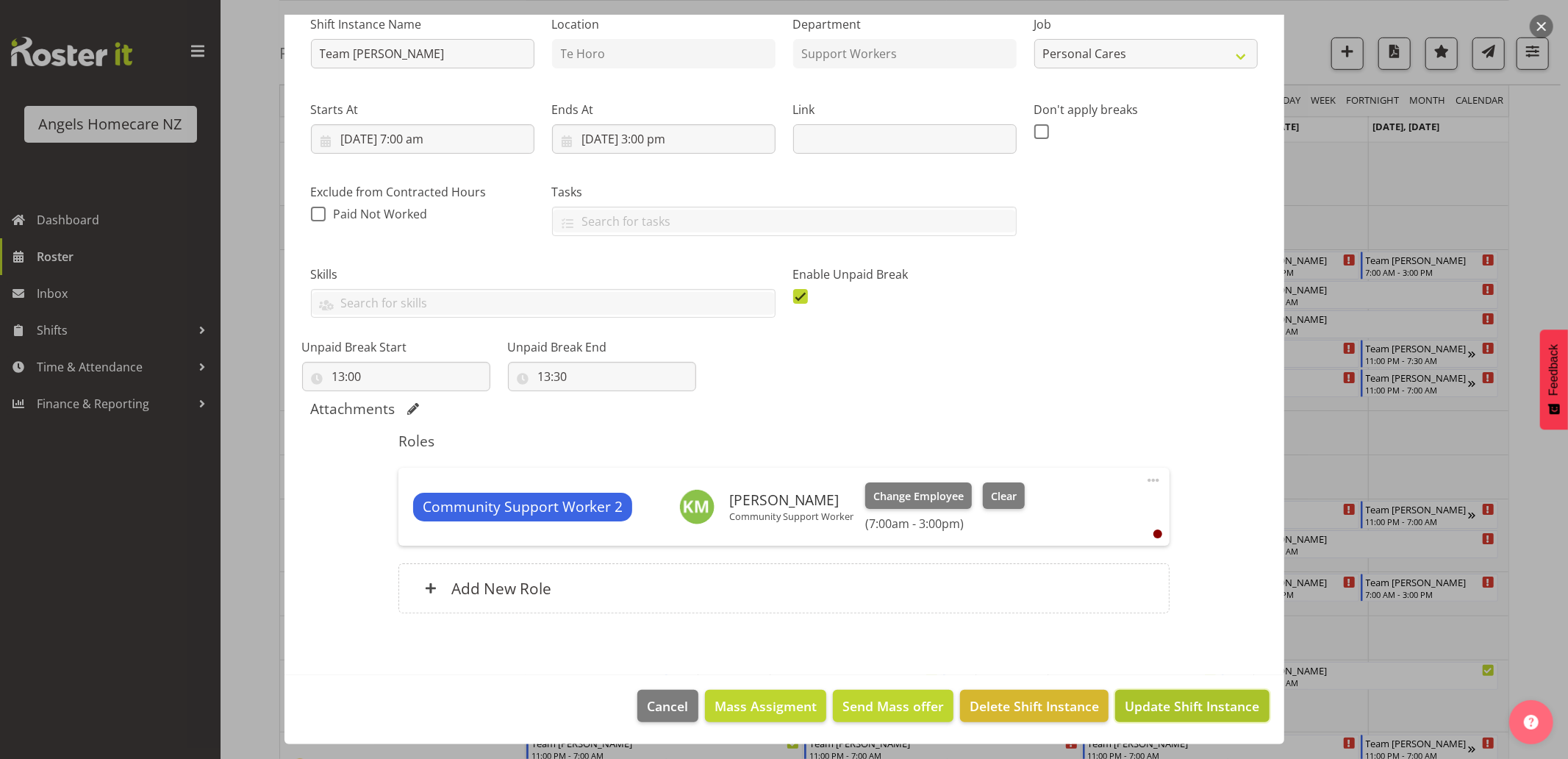
click at [1137, 706] on span "Update Shift Instance" at bounding box center [1191, 706] width 134 height 19
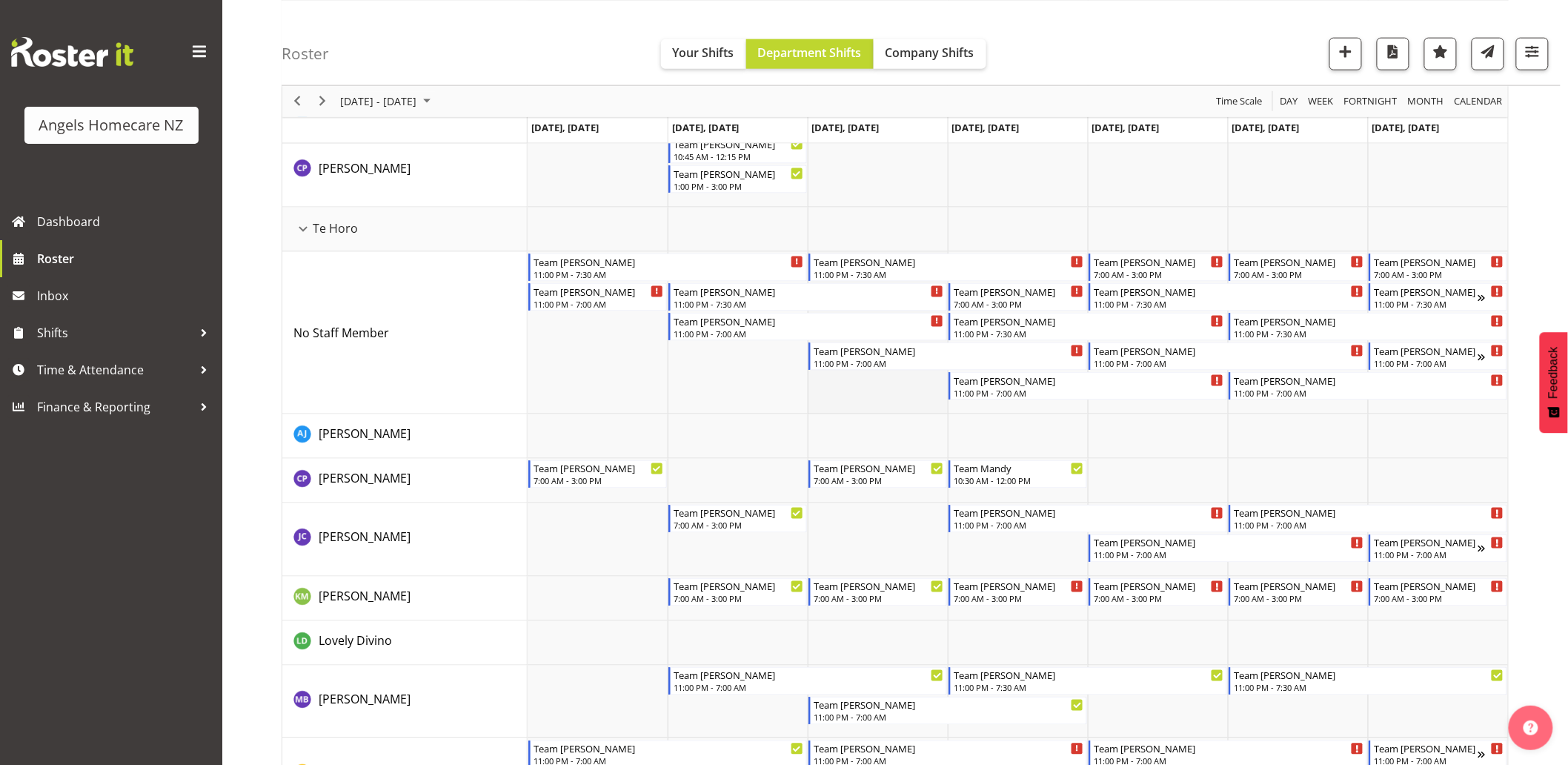
scroll to position [658, 0]
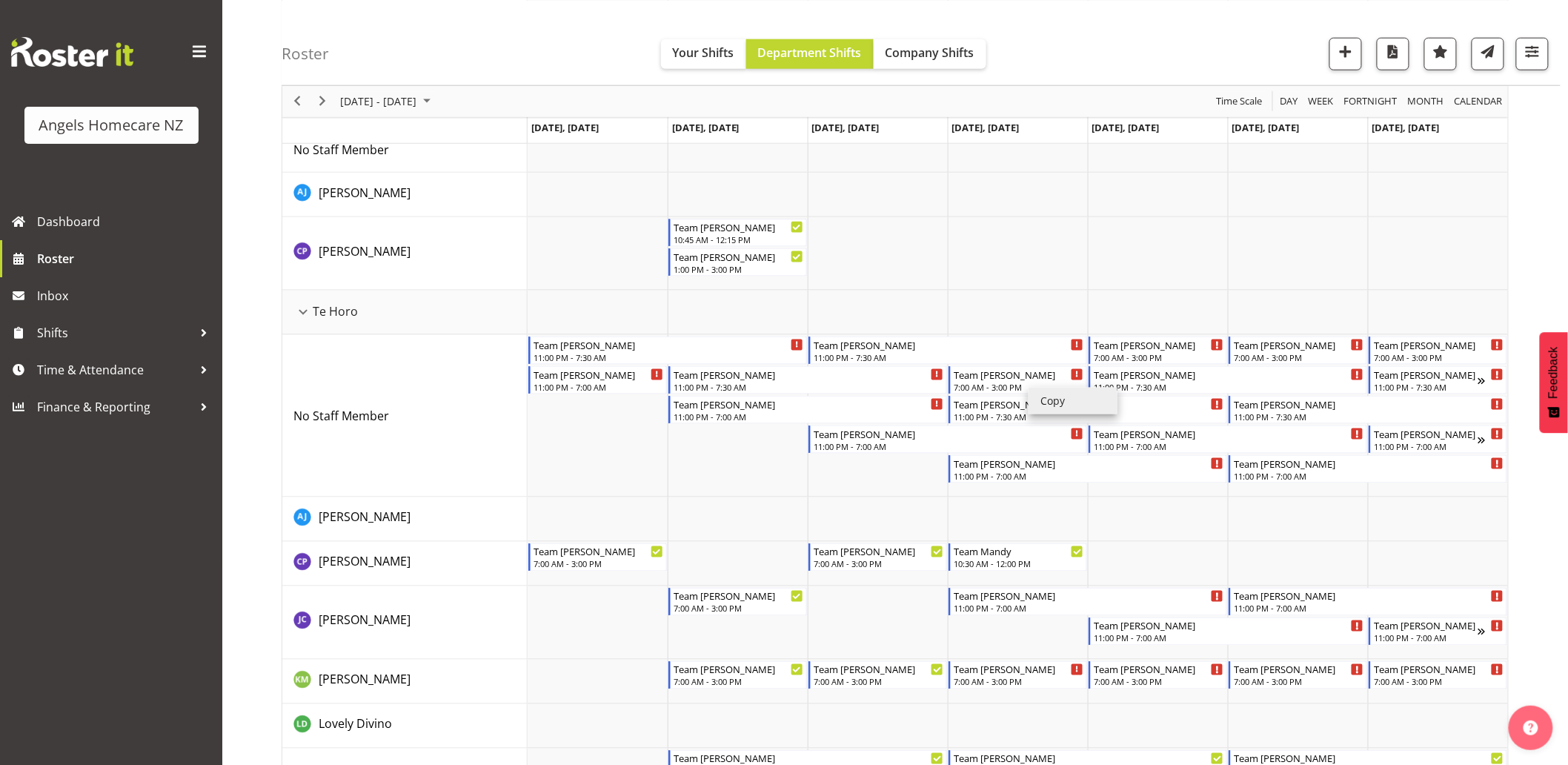
click at [1044, 398] on li "Copy" at bounding box center [1073, 401] width 89 height 26
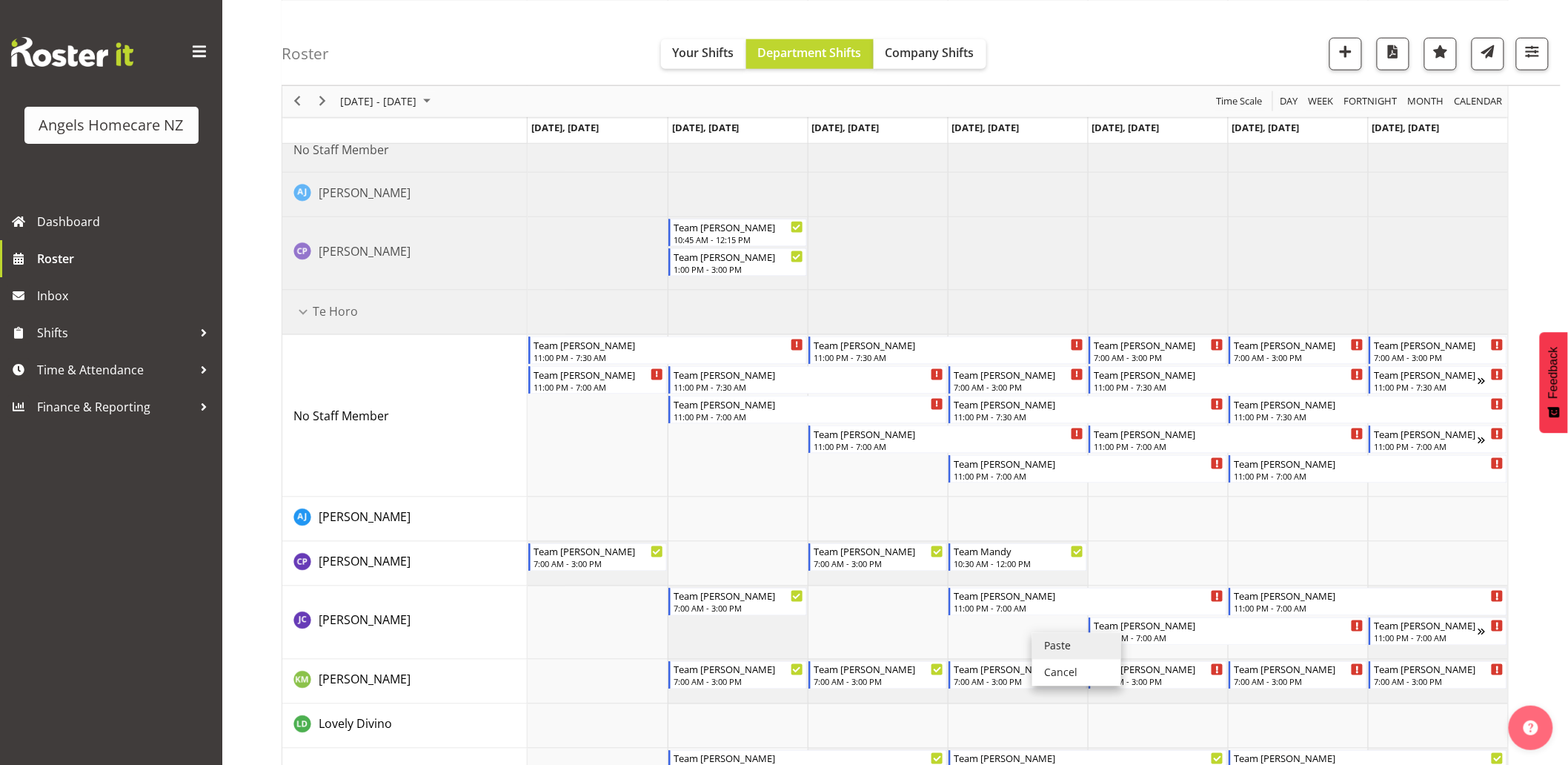
click at [1040, 642] on li "Paste" at bounding box center [1077, 646] width 89 height 26
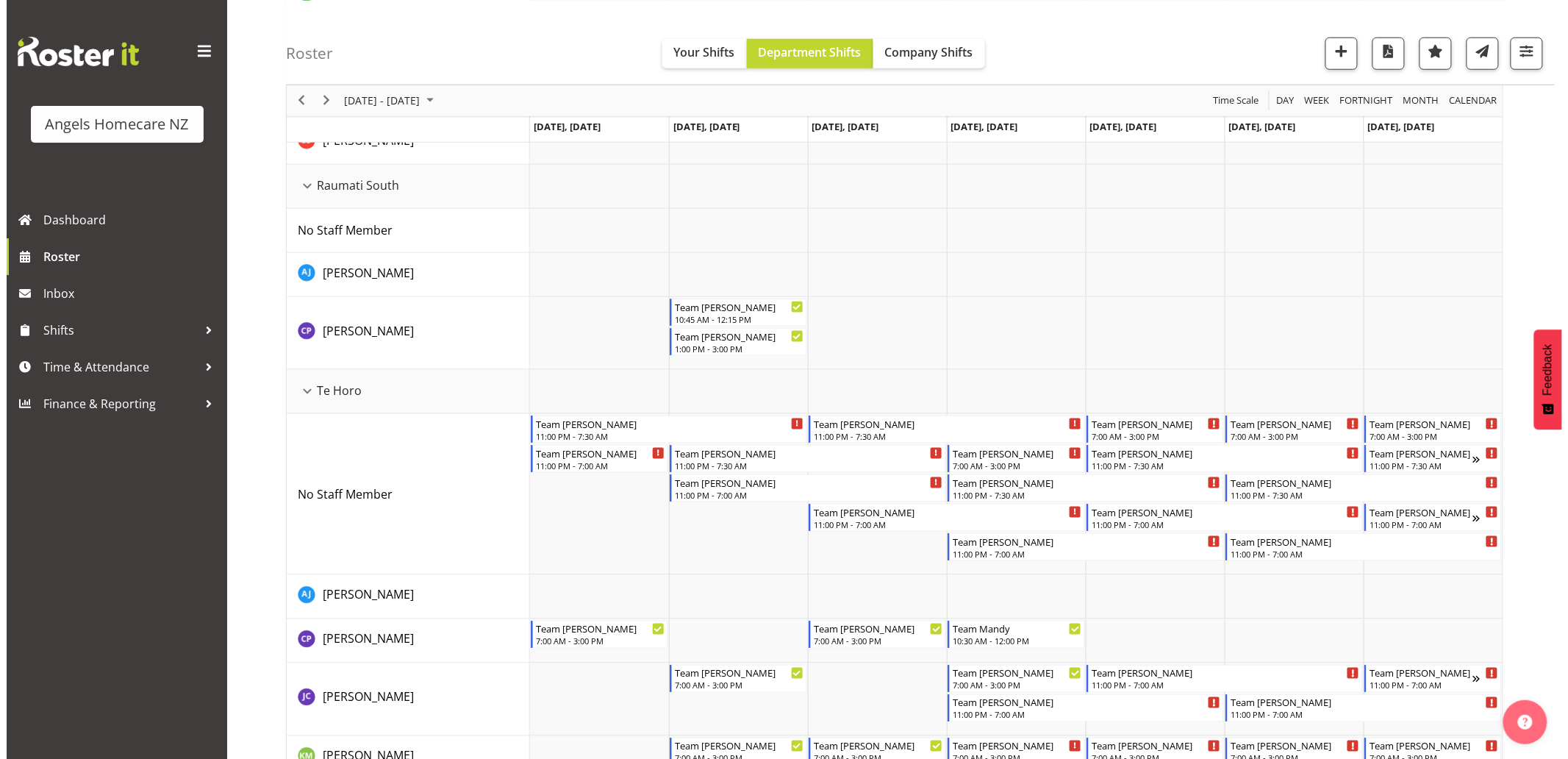
scroll to position [817, 0]
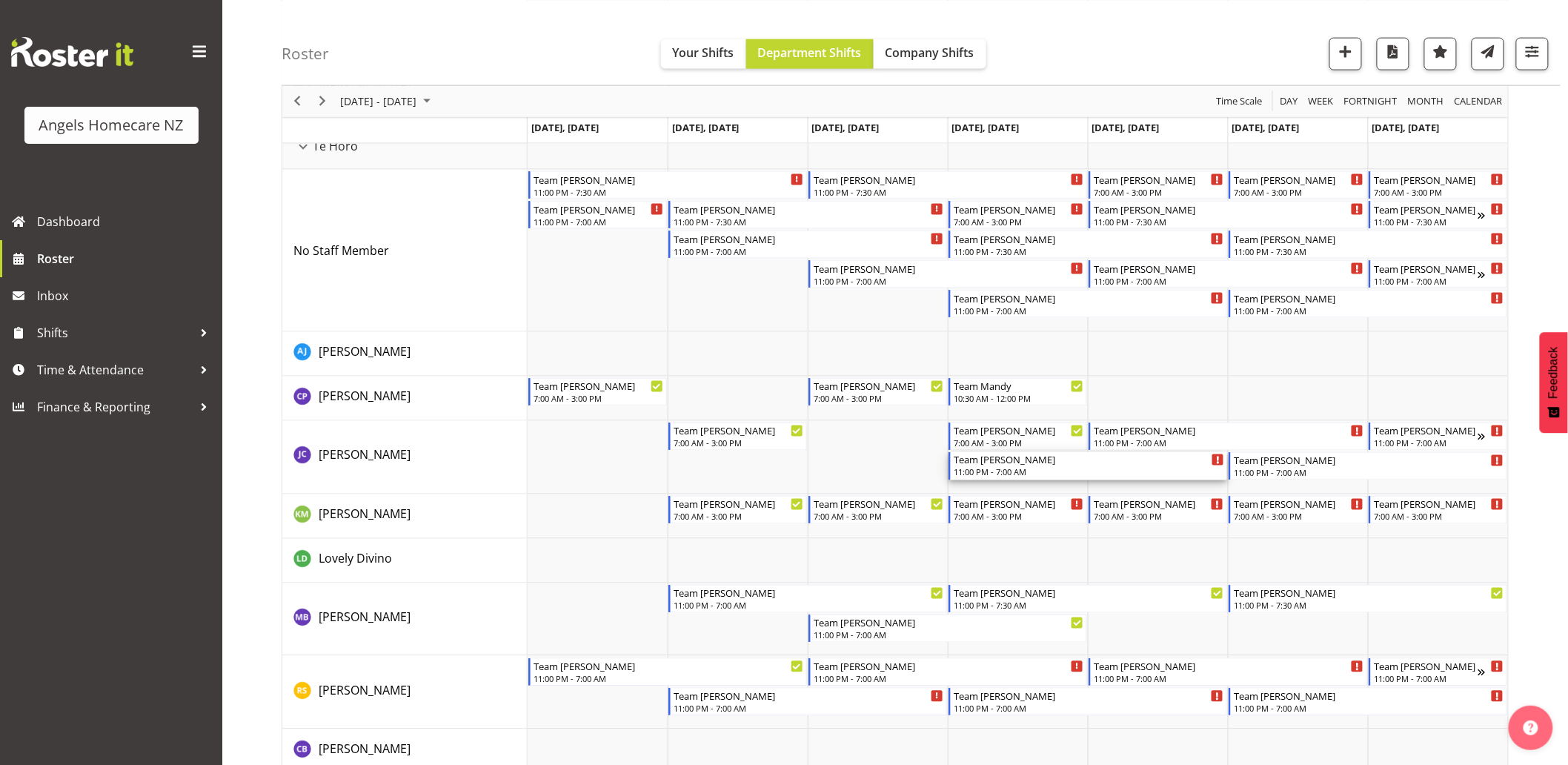
click at [1010, 470] on div "11:00 PM - 7:00 AM" at bounding box center [1089, 472] width 271 height 12
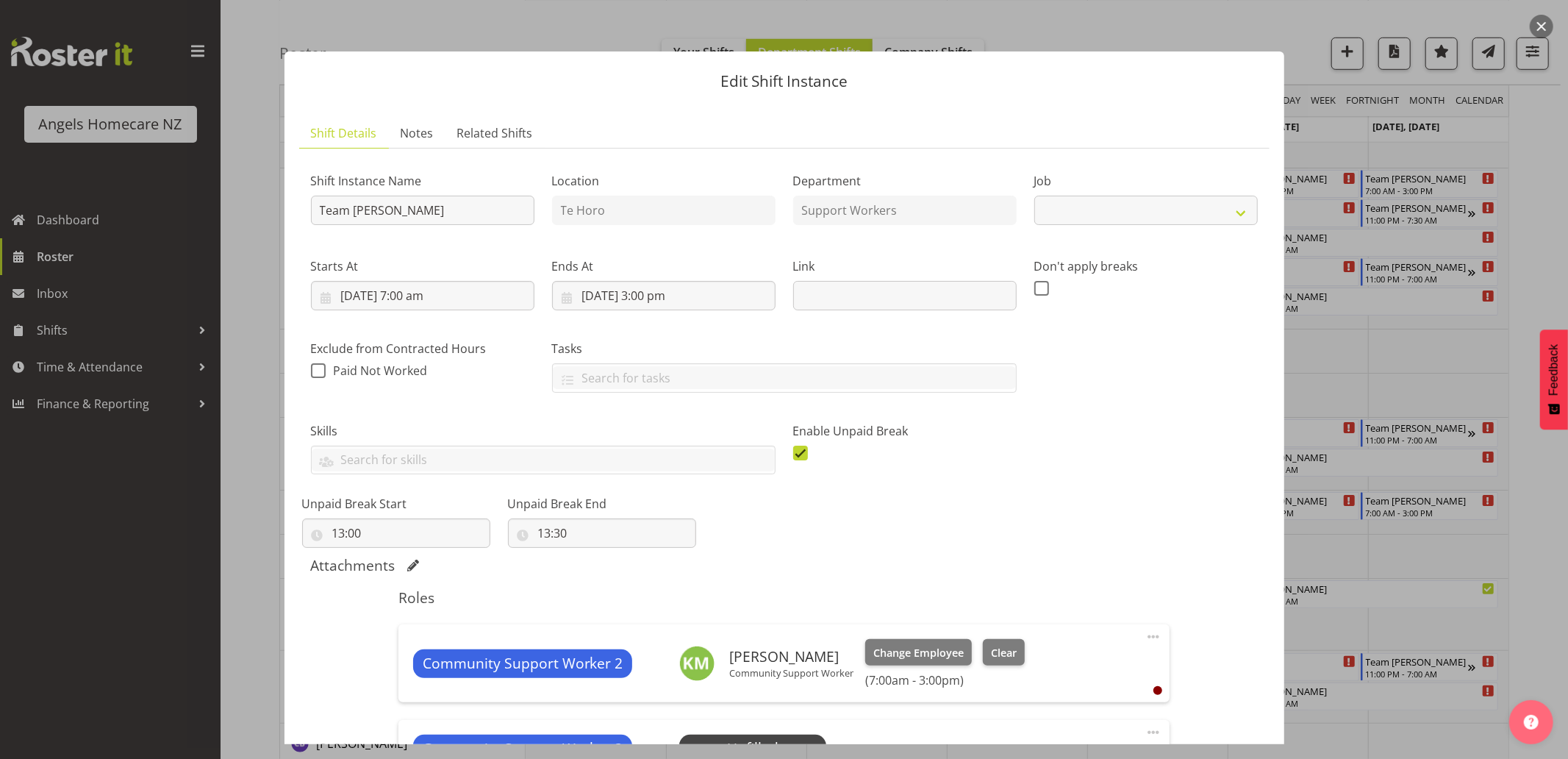
select select "10686"
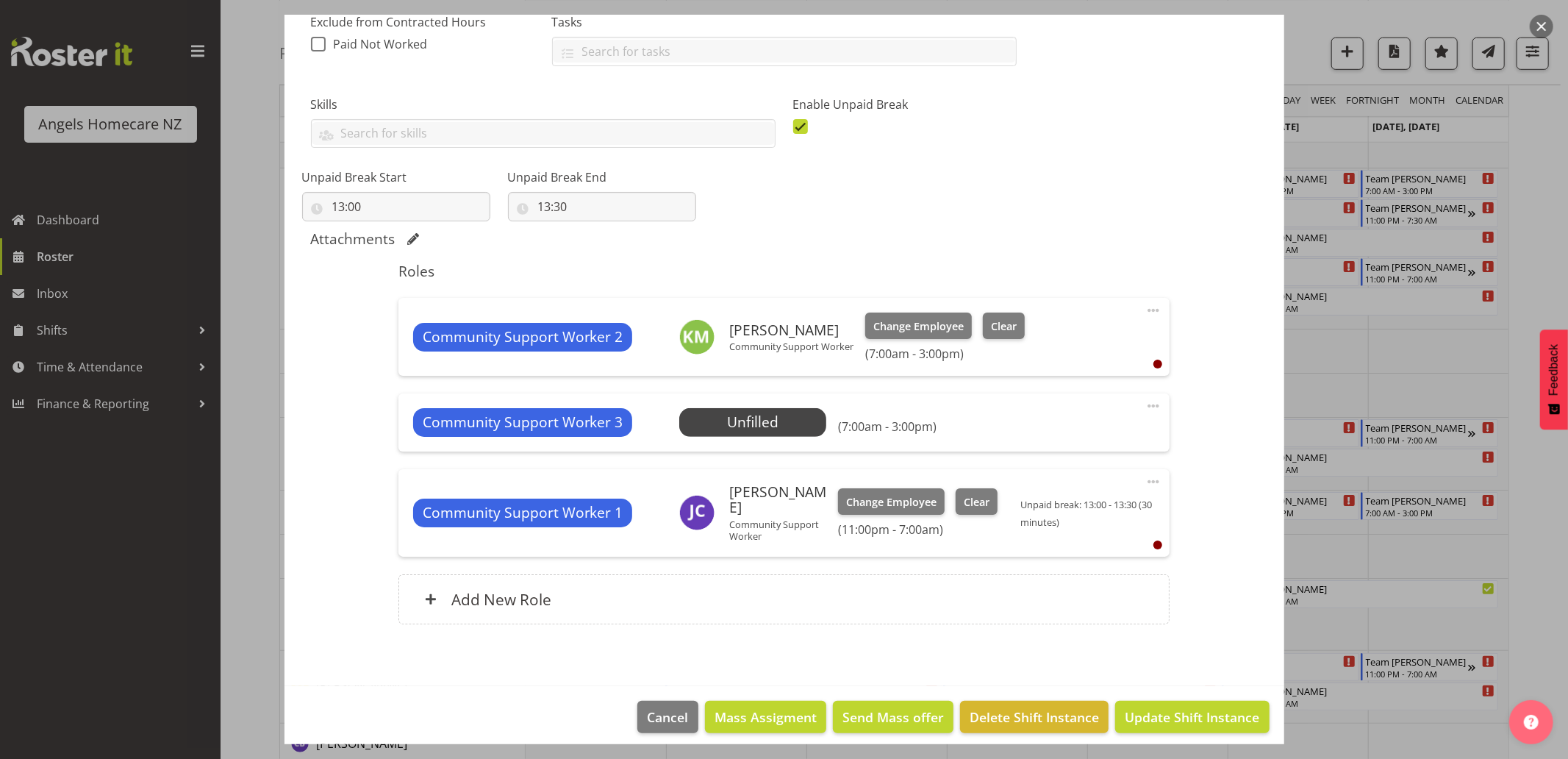
click at [1145, 479] on span at bounding box center [1153, 481] width 18 height 18
click at [1072, 569] on link "Delete" at bounding box center [1091, 567] width 141 height 26
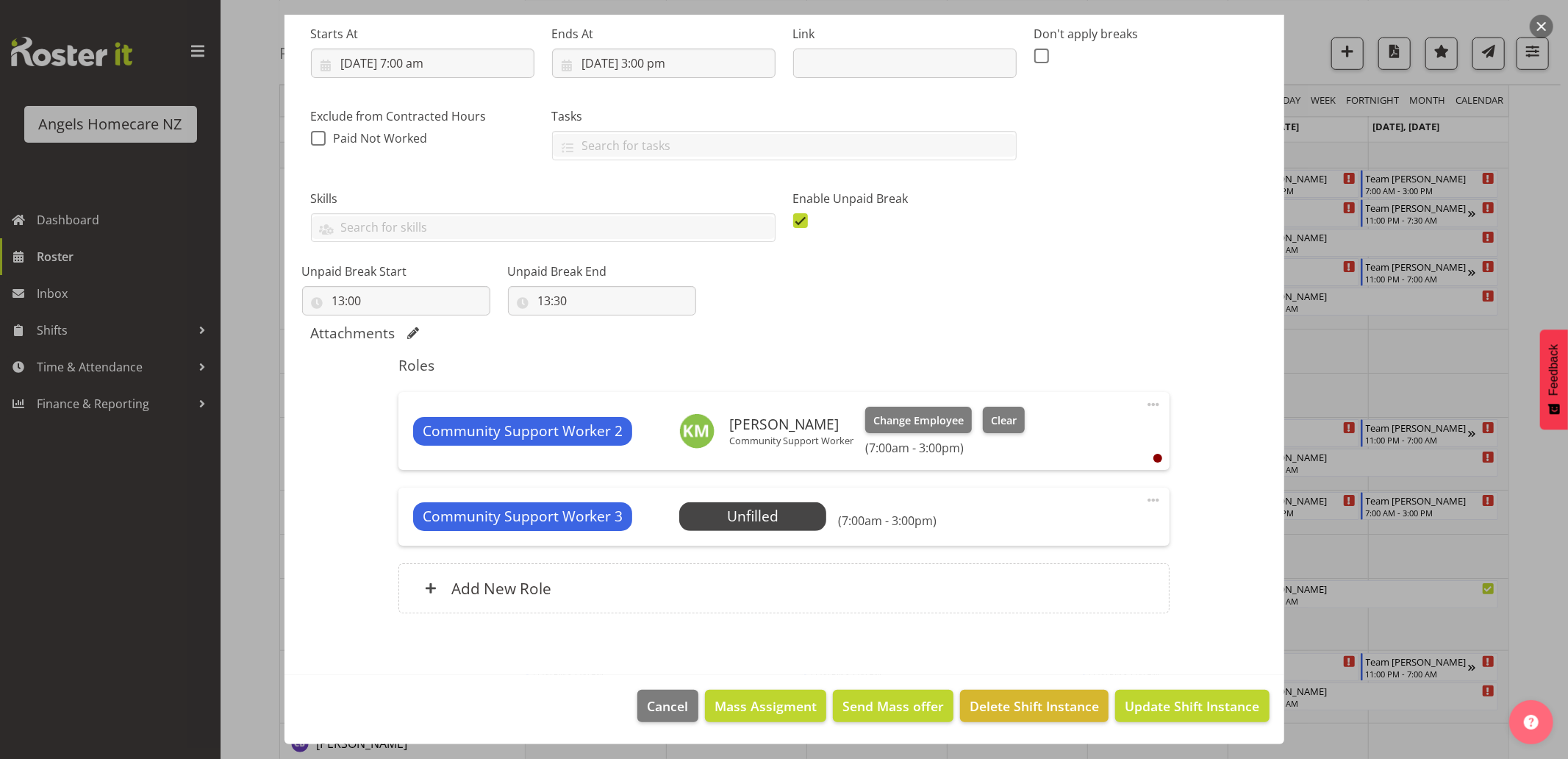
scroll to position [232, 0]
click at [1144, 494] on span at bounding box center [1153, 500] width 18 height 18
click at [1047, 584] on link "Delete" at bounding box center [1091, 585] width 141 height 26
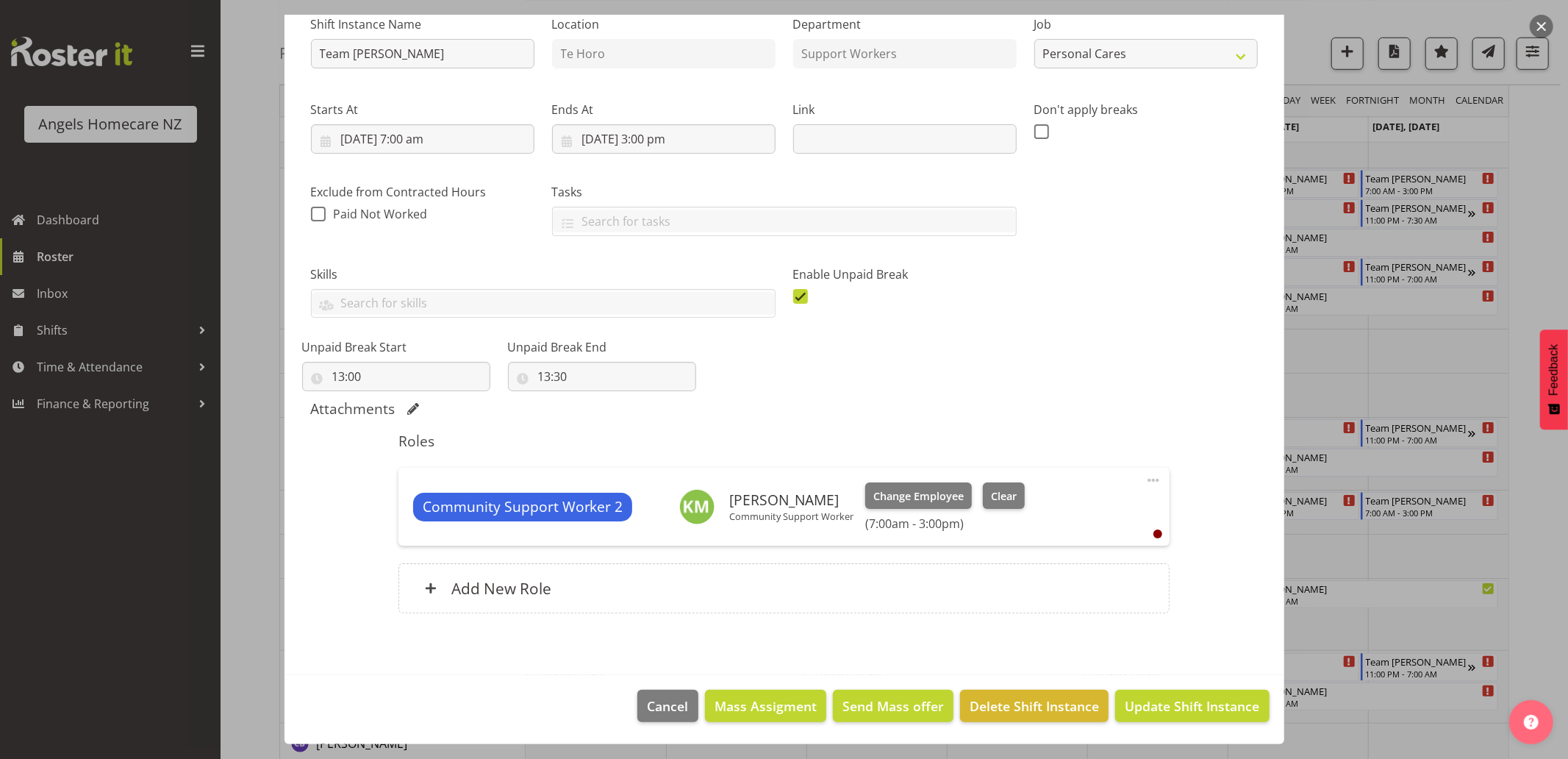
scroll to position [157, 0]
click at [1124, 699] on span "Update Shift Instance" at bounding box center [1191, 706] width 134 height 19
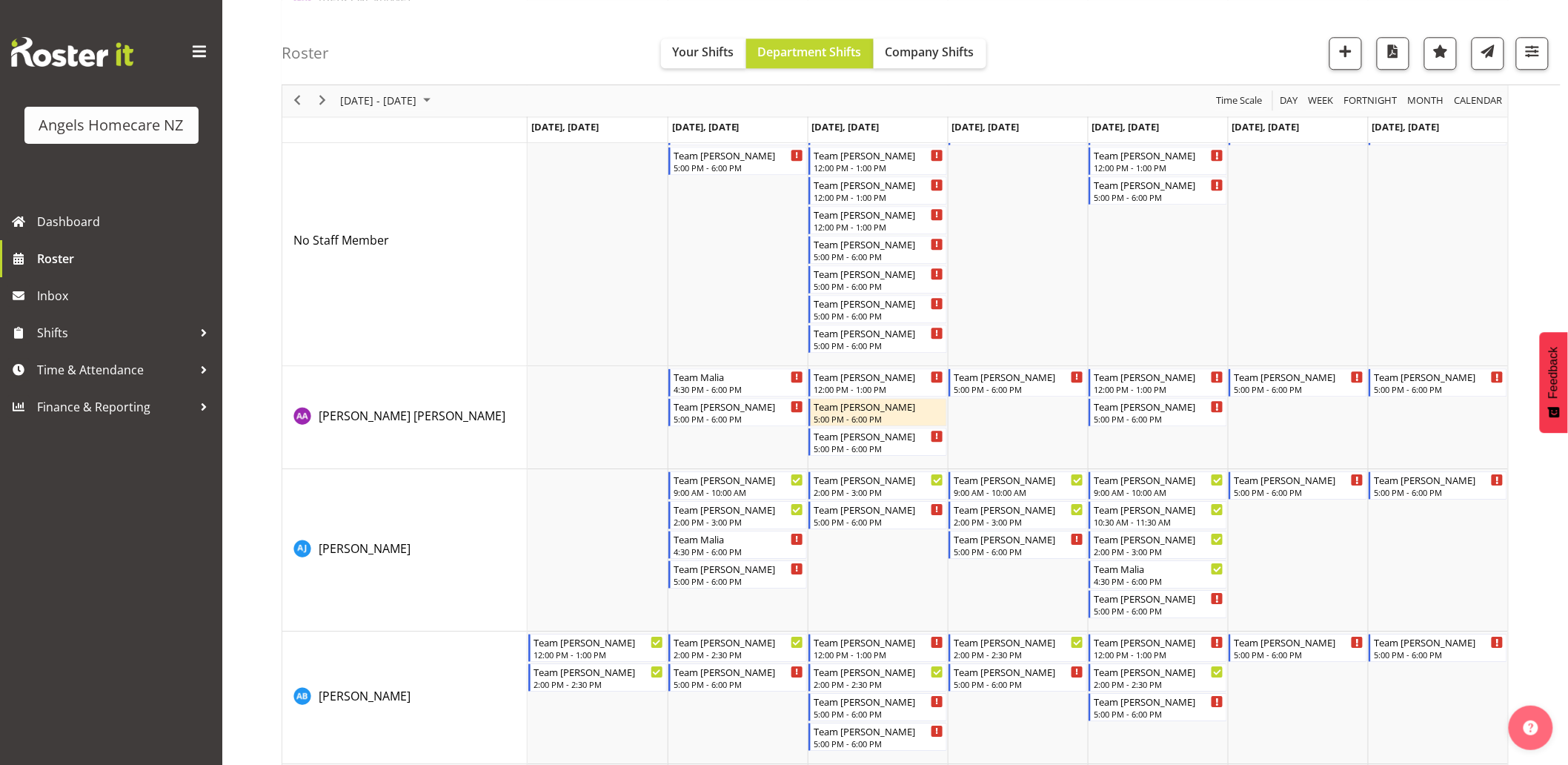
scroll to position [1647, 0]
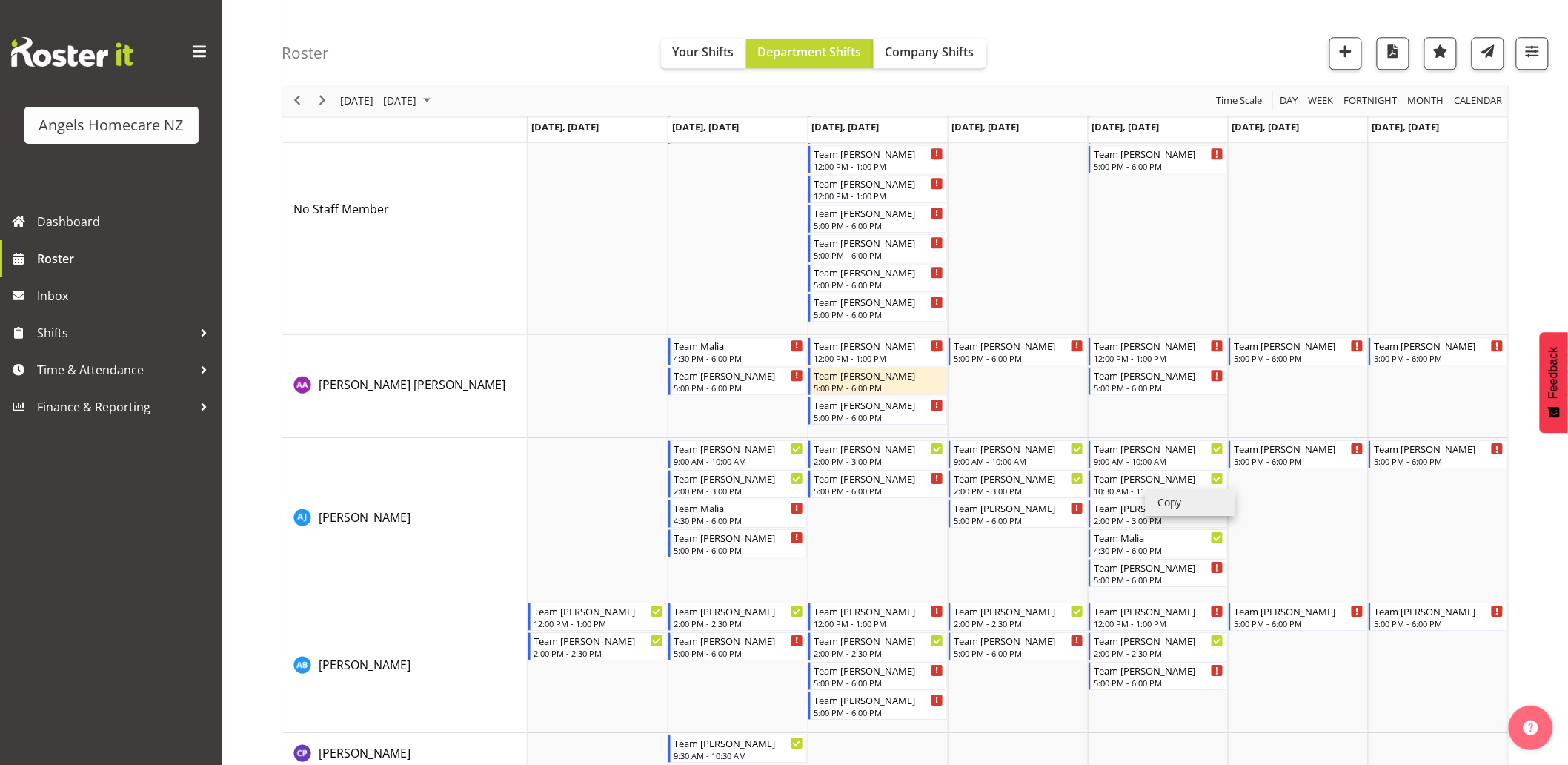
click at [1150, 497] on li "Copy" at bounding box center [1191, 503] width 89 height 26
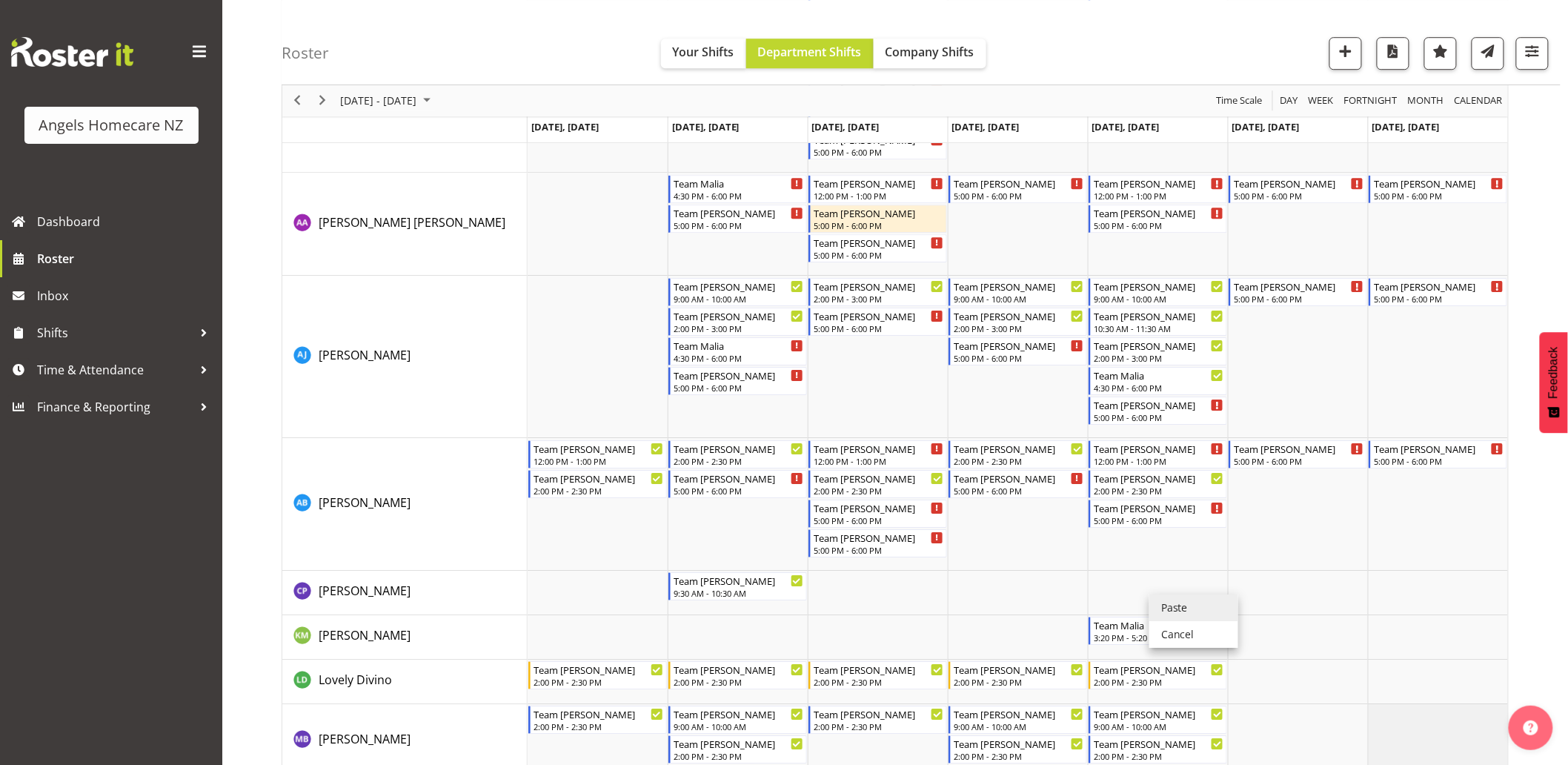
click at [1159, 604] on li "Paste" at bounding box center [1194, 608] width 89 height 26
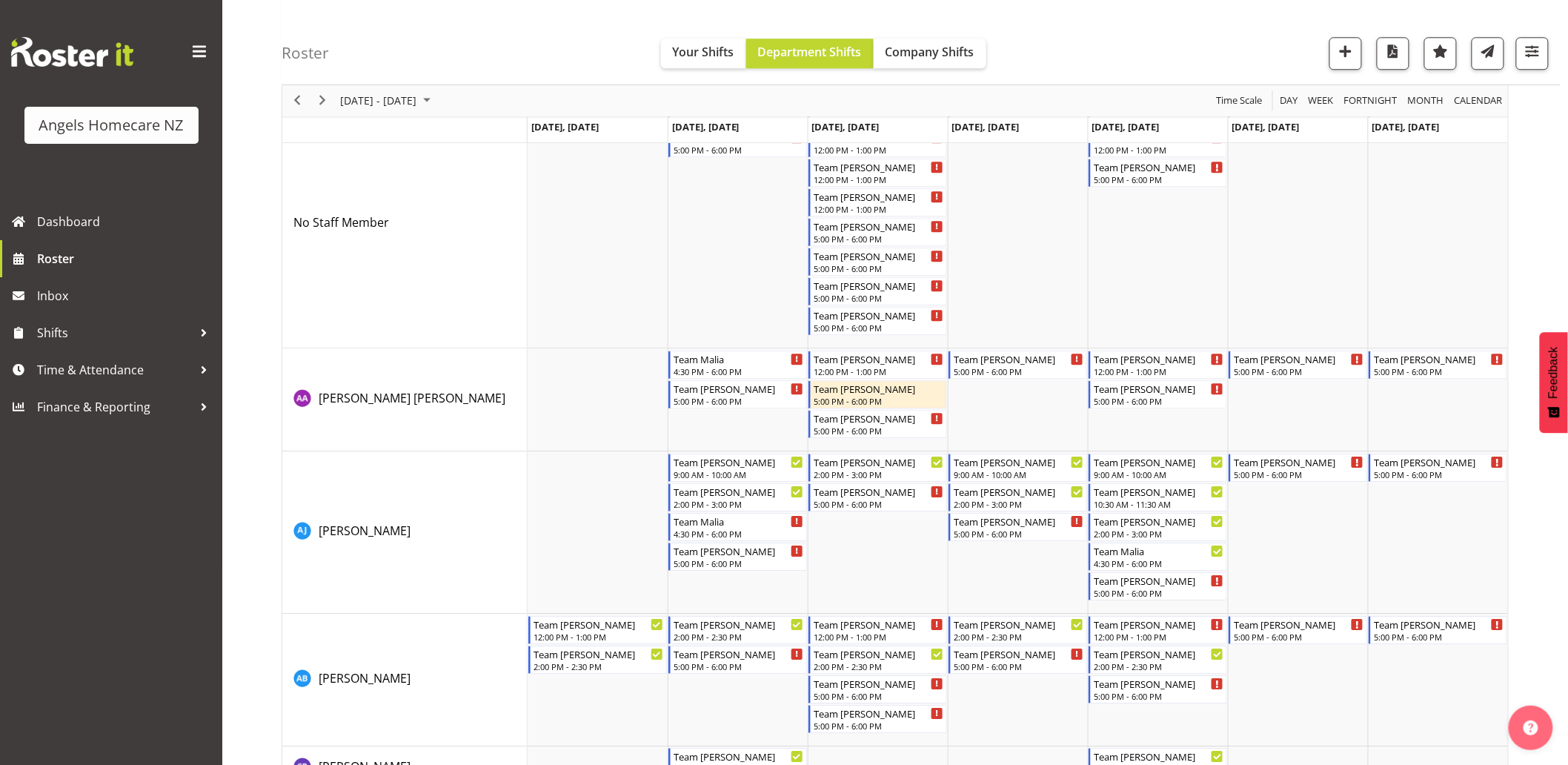
scroll to position [1647, 0]
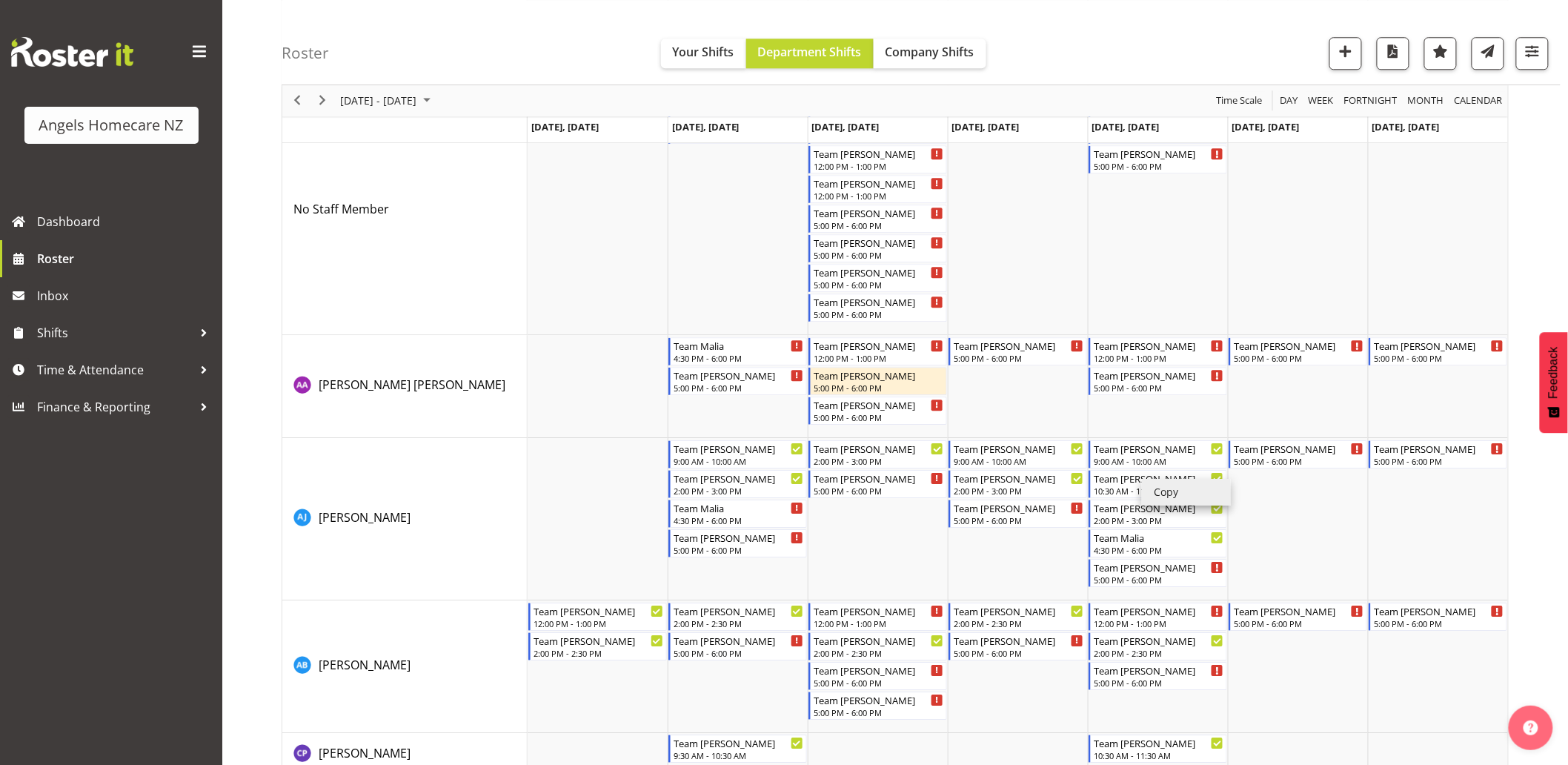
click at [1151, 492] on li "Copy" at bounding box center [1187, 492] width 89 height 26
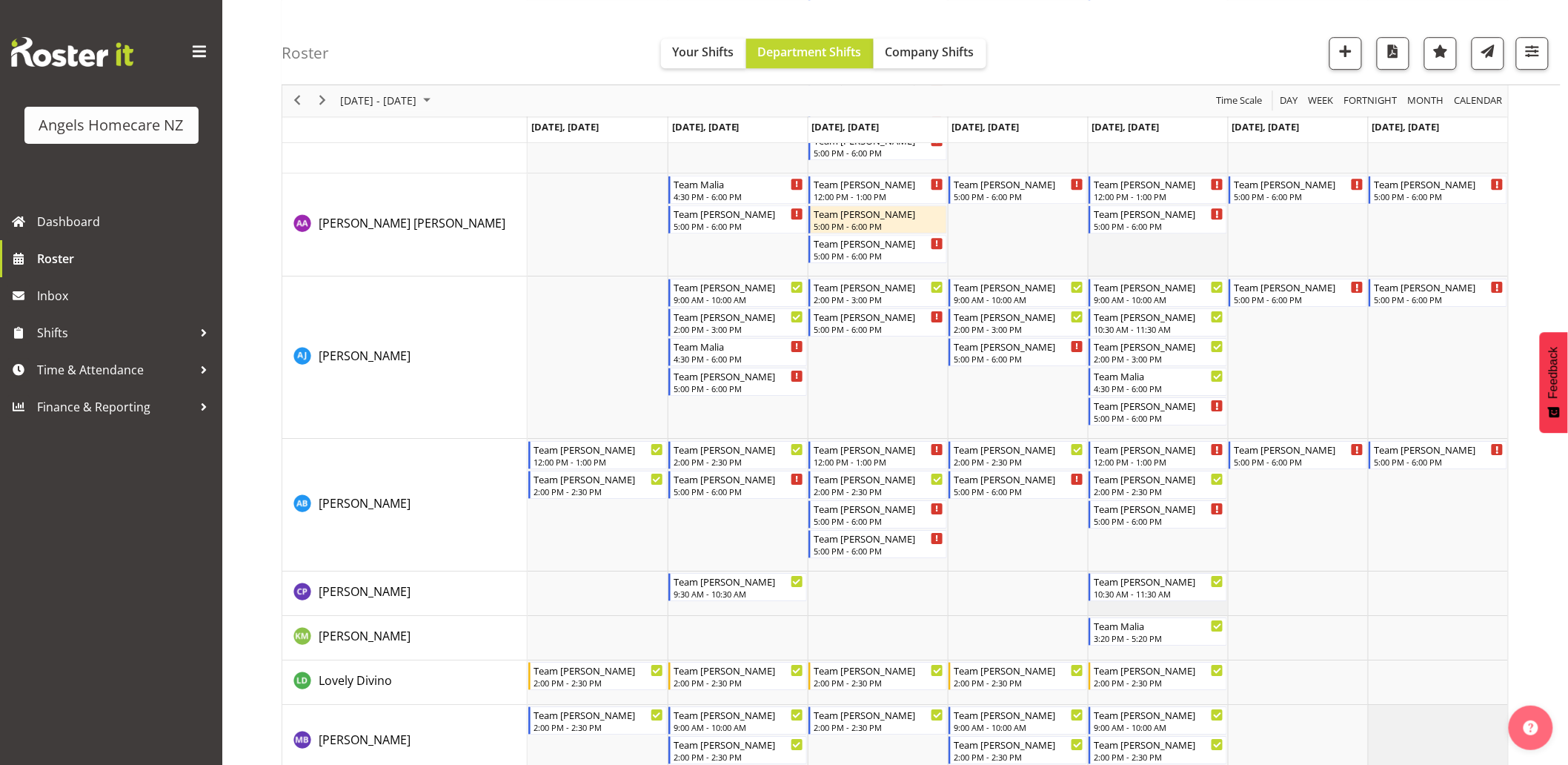
scroll to position [1894, 0]
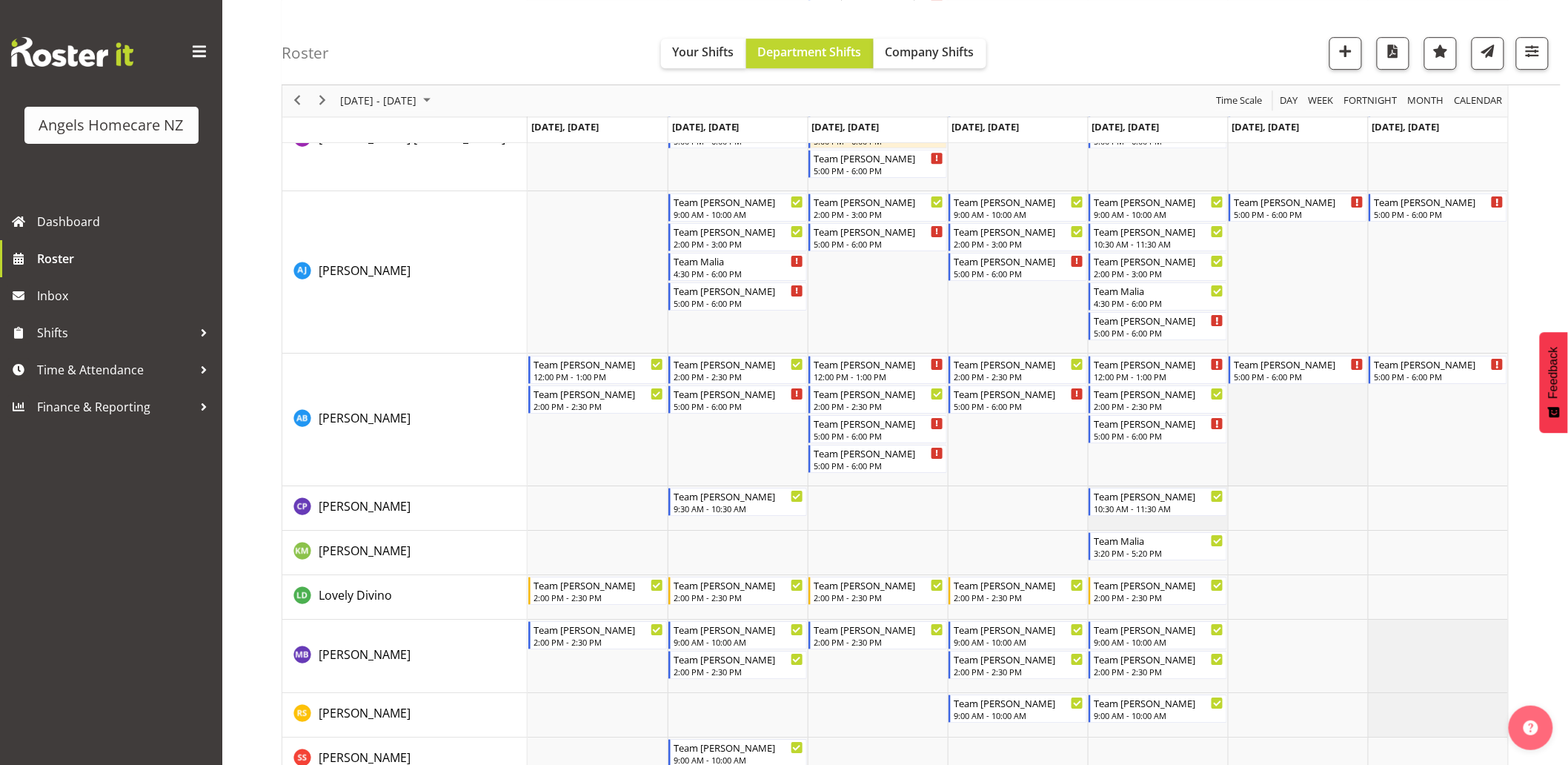
click at [1281, 437] on td "Timeline Week of October 6, 2025" at bounding box center [1298, 419] width 140 height 132
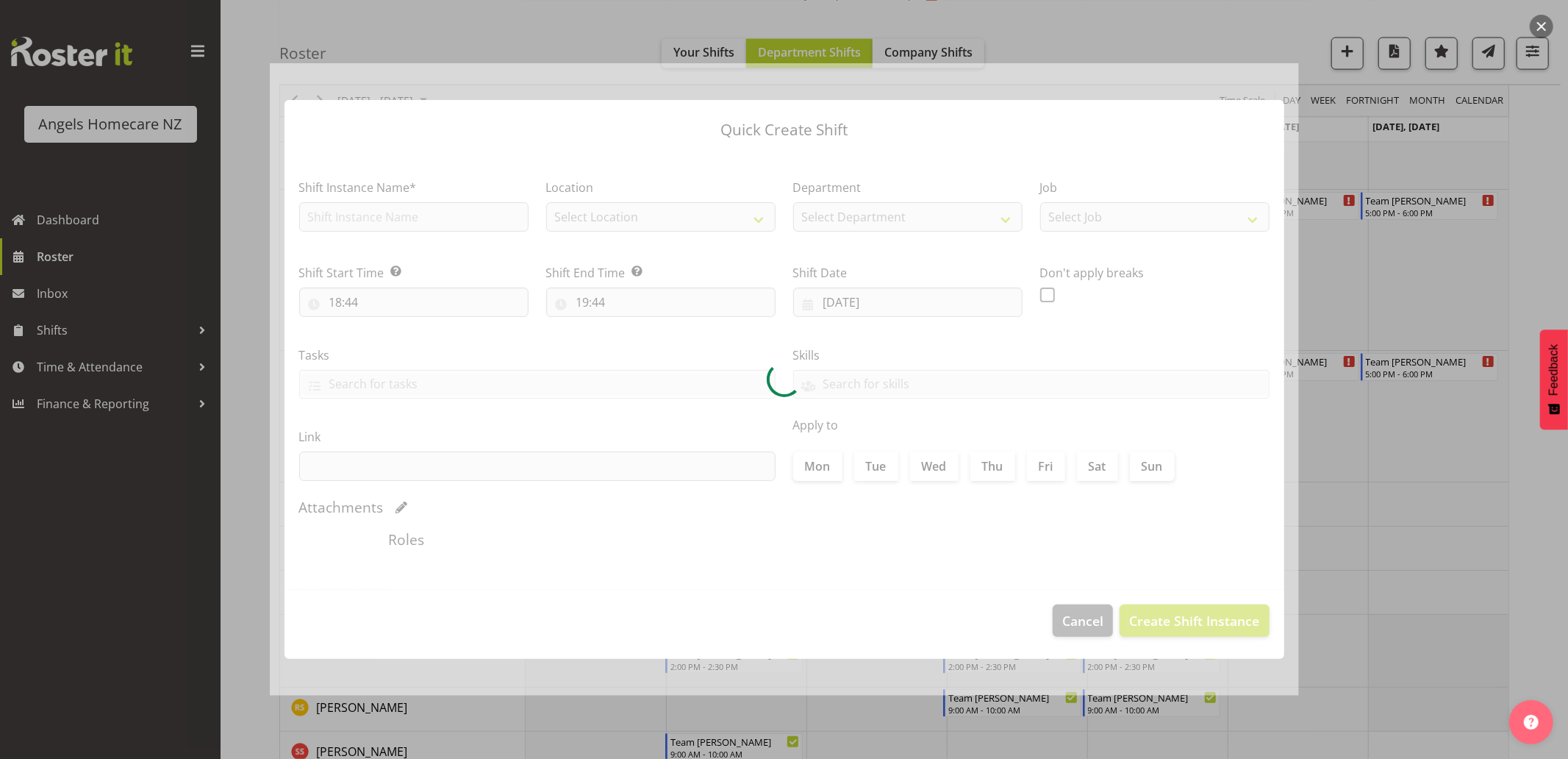
type input "[DATE]"
checkbox input "true"
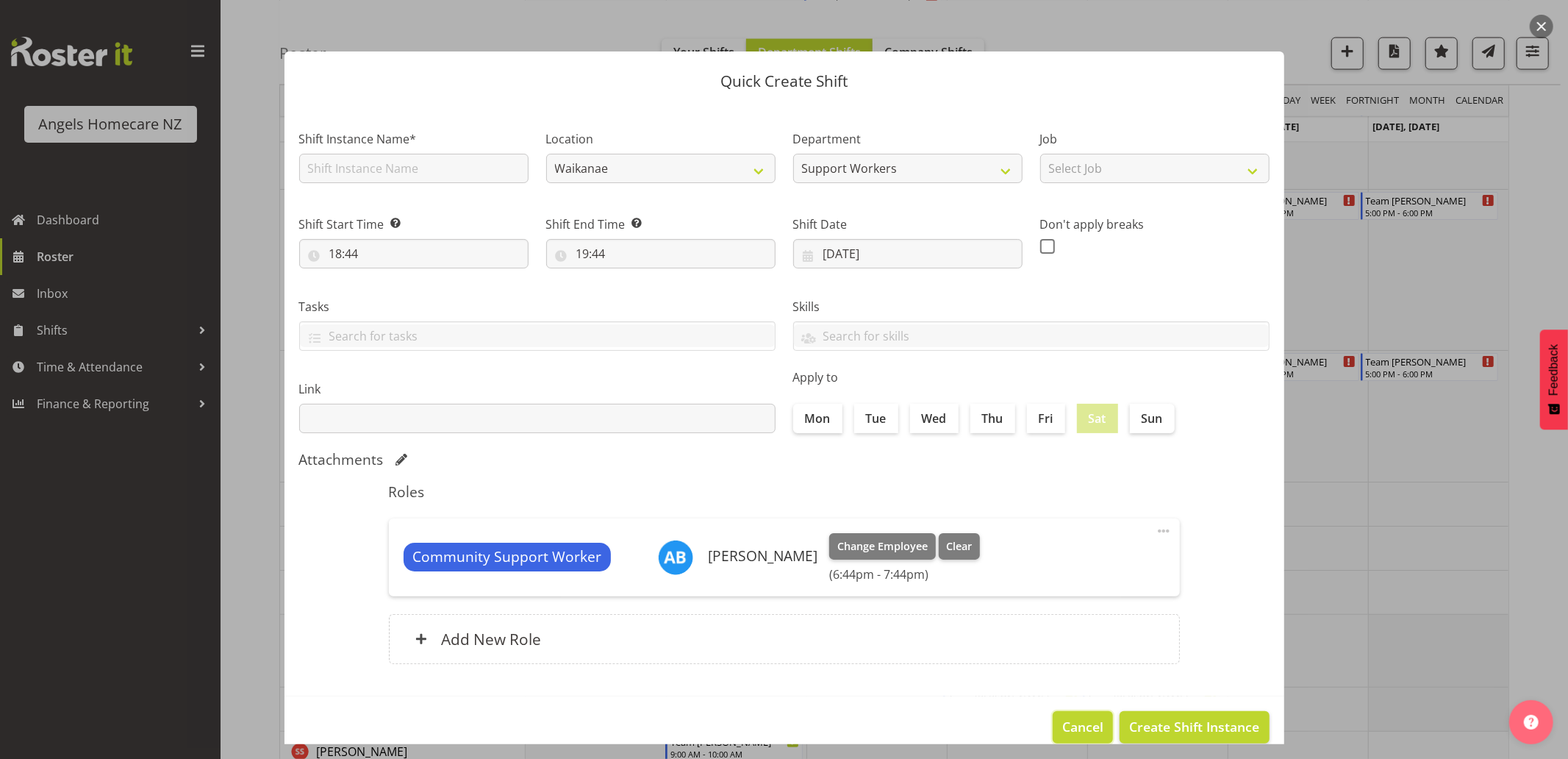
click at [1070, 725] on span "Cancel" at bounding box center [1082, 727] width 41 height 19
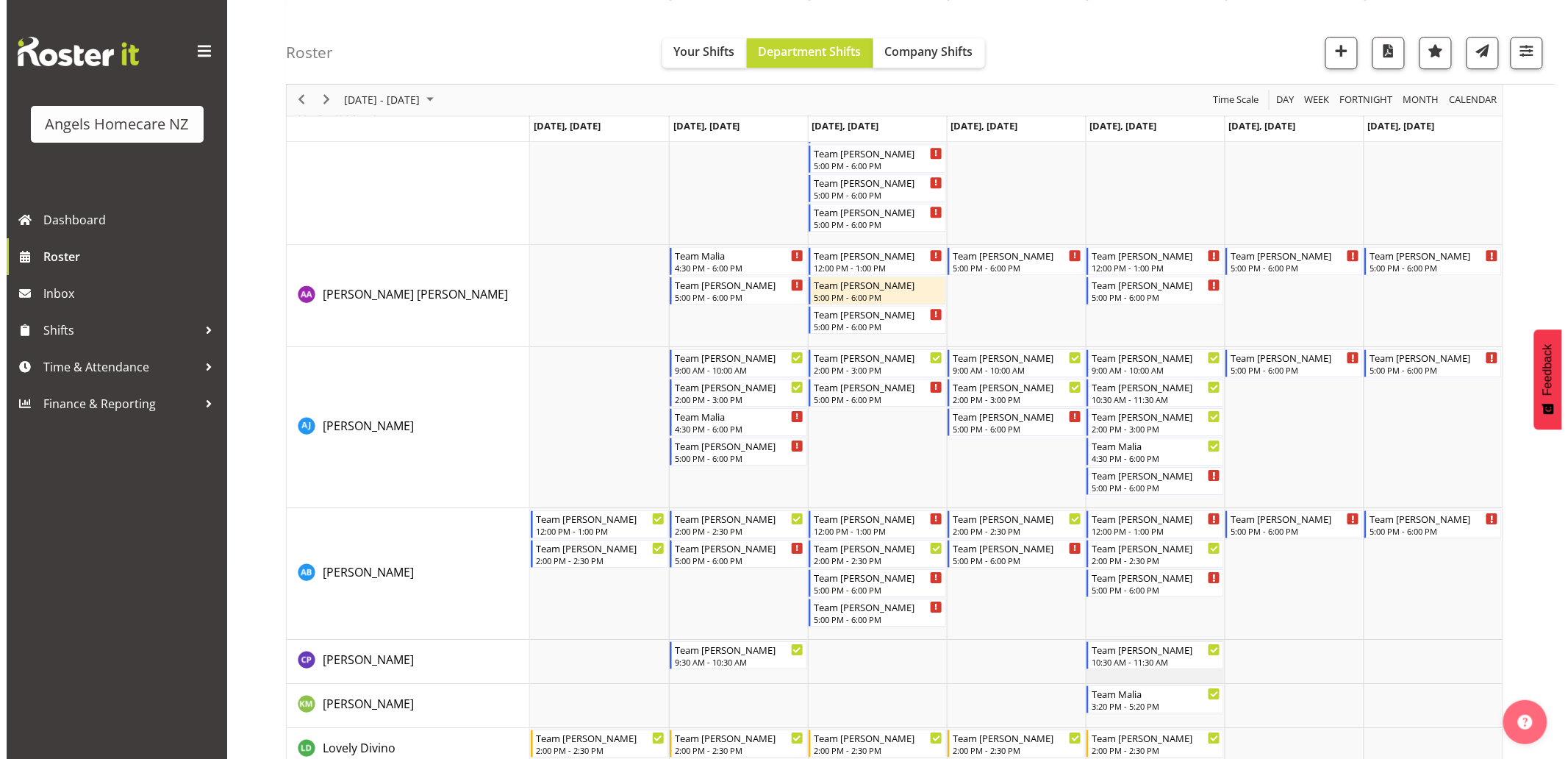
scroll to position [1713, 0]
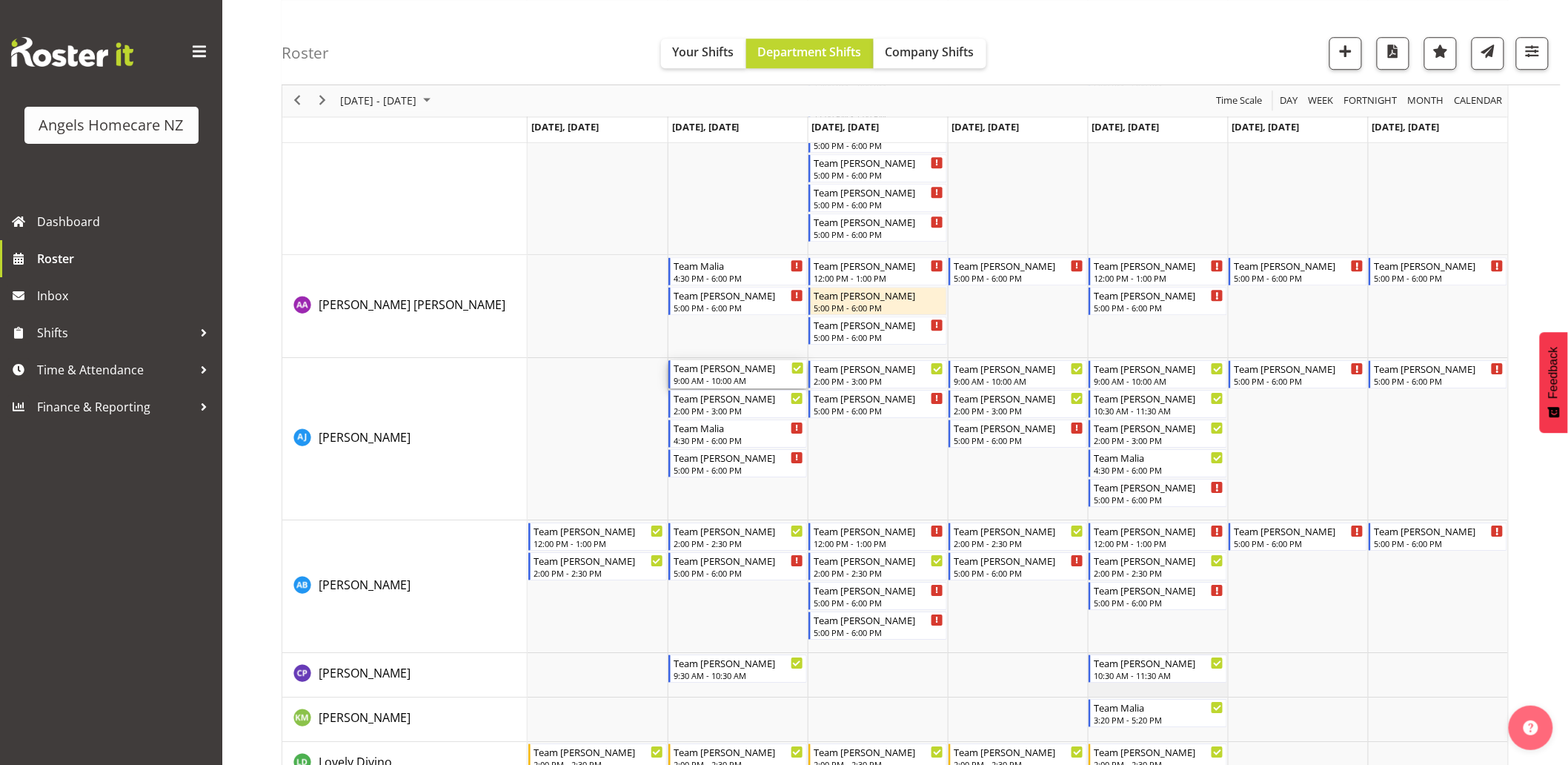
click at [754, 371] on div "Team [PERSON_NAME]" at bounding box center [739, 367] width 131 height 15
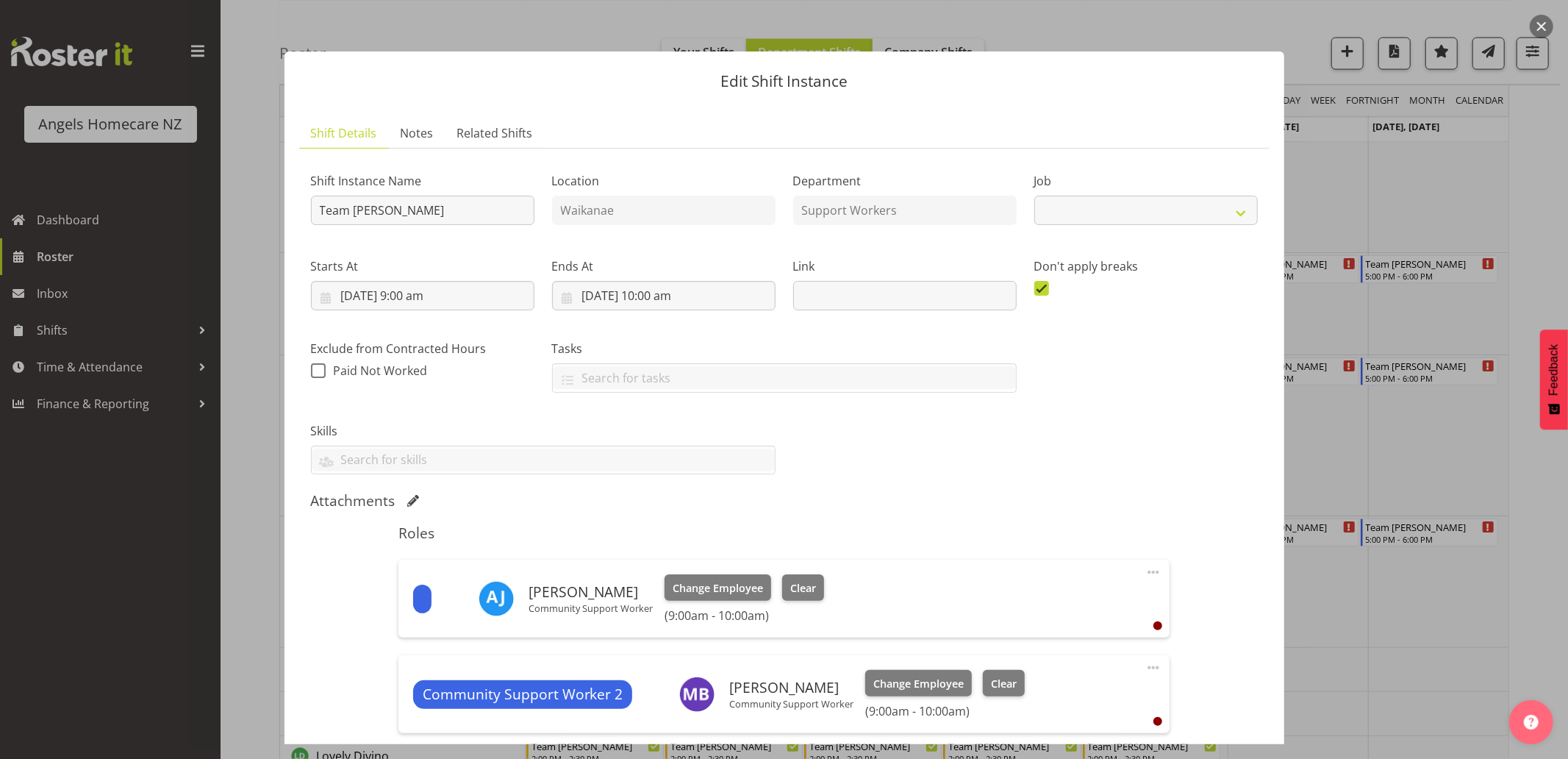
select select "10686"
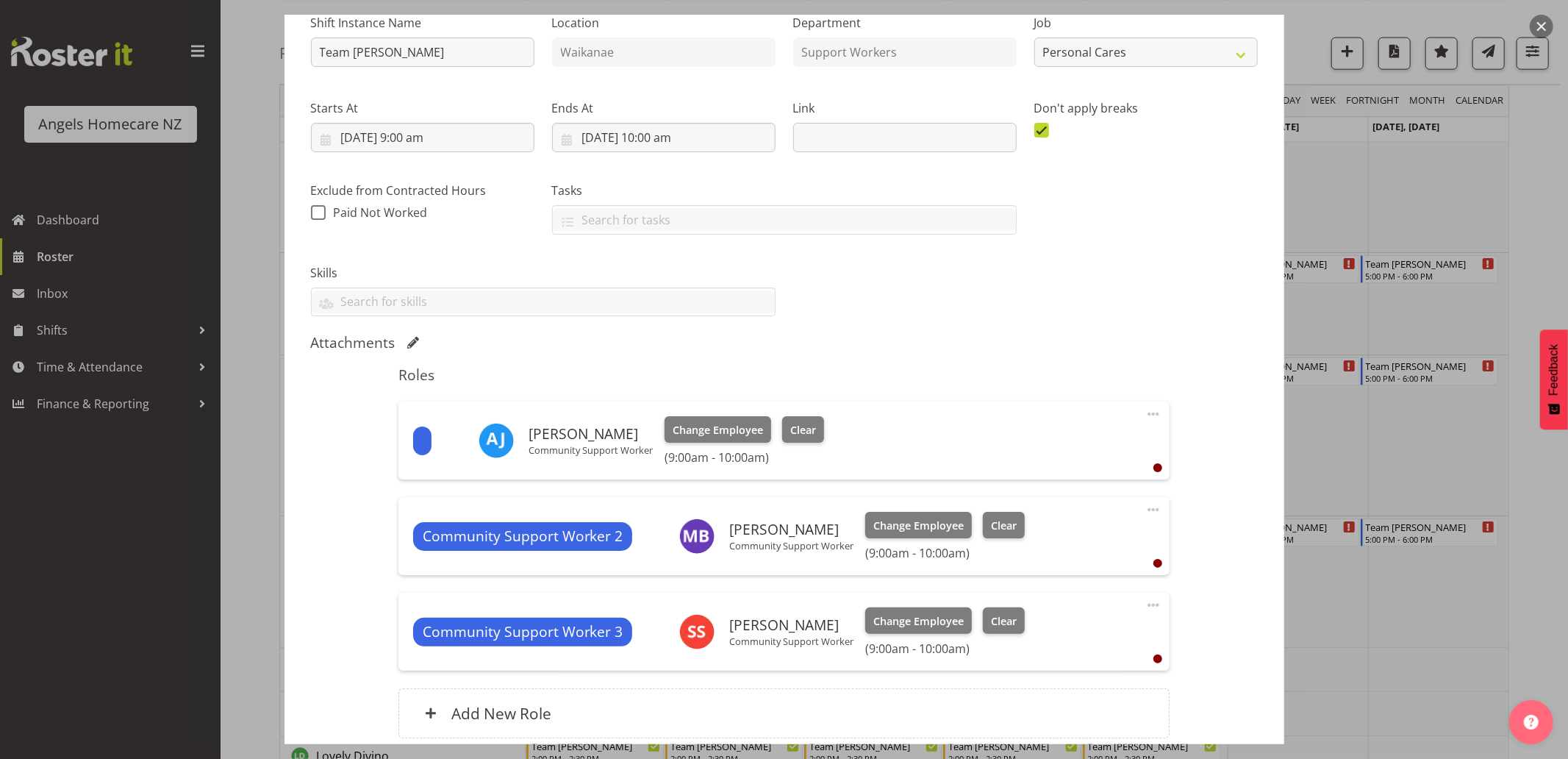
scroll to position [163, 0]
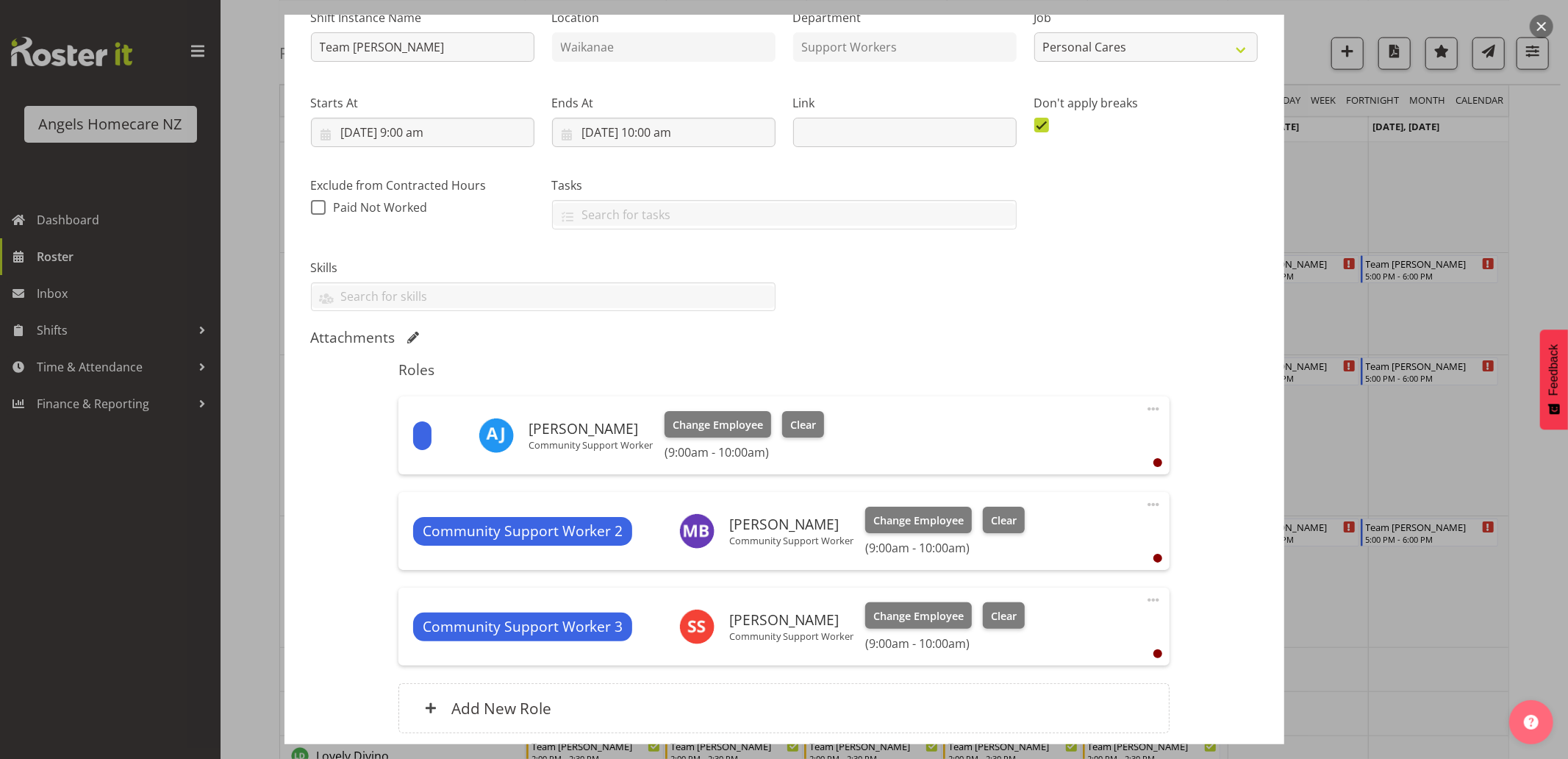
click at [1144, 408] on span at bounding box center [1153, 408] width 18 height 18
click at [1088, 496] on link "Delete" at bounding box center [1091, 494] width 141 height 26
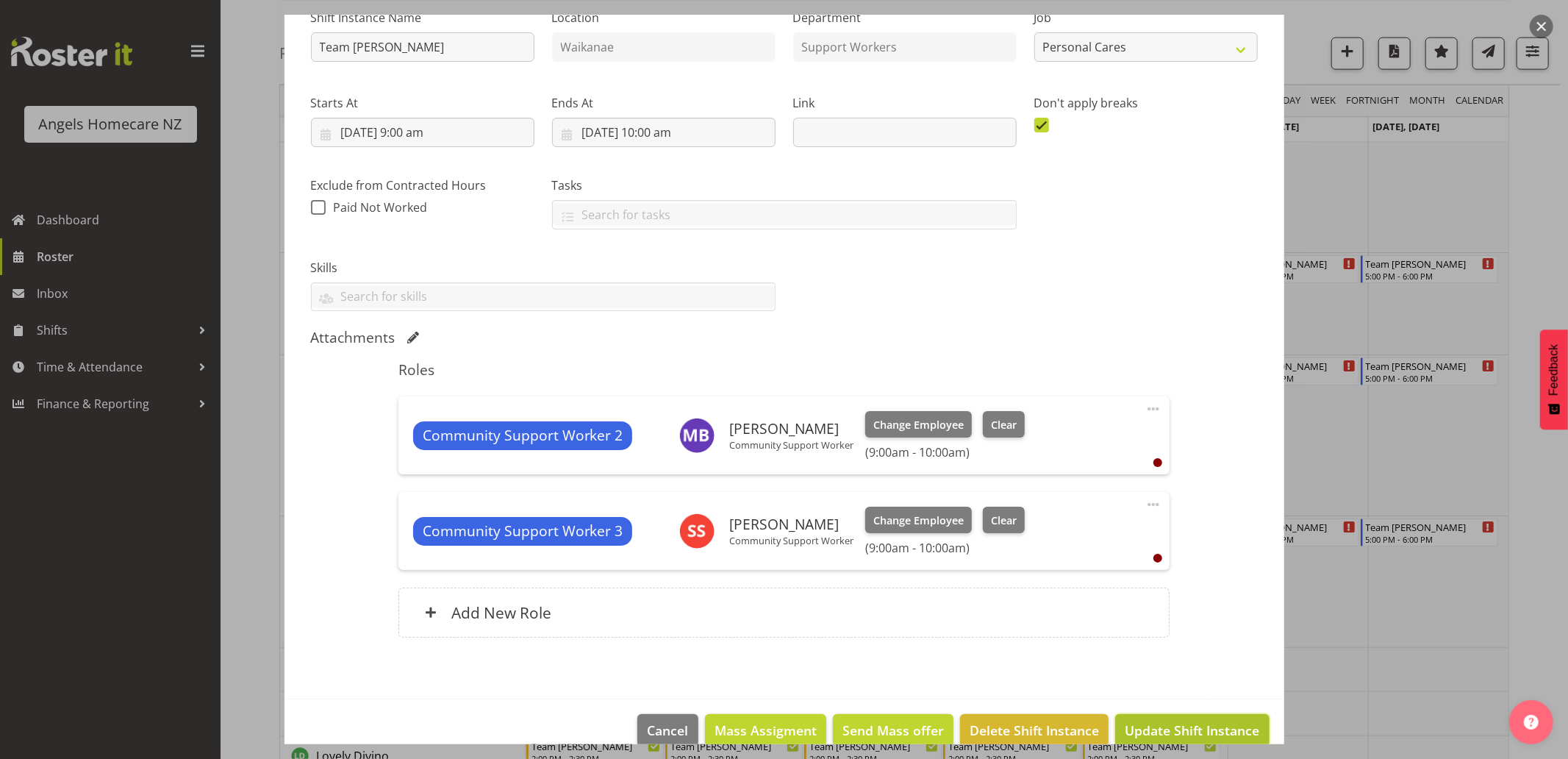
click at [1157, 731] on span "Update Shift Instance" at bounding box center [1191, 730] width 134 height 19
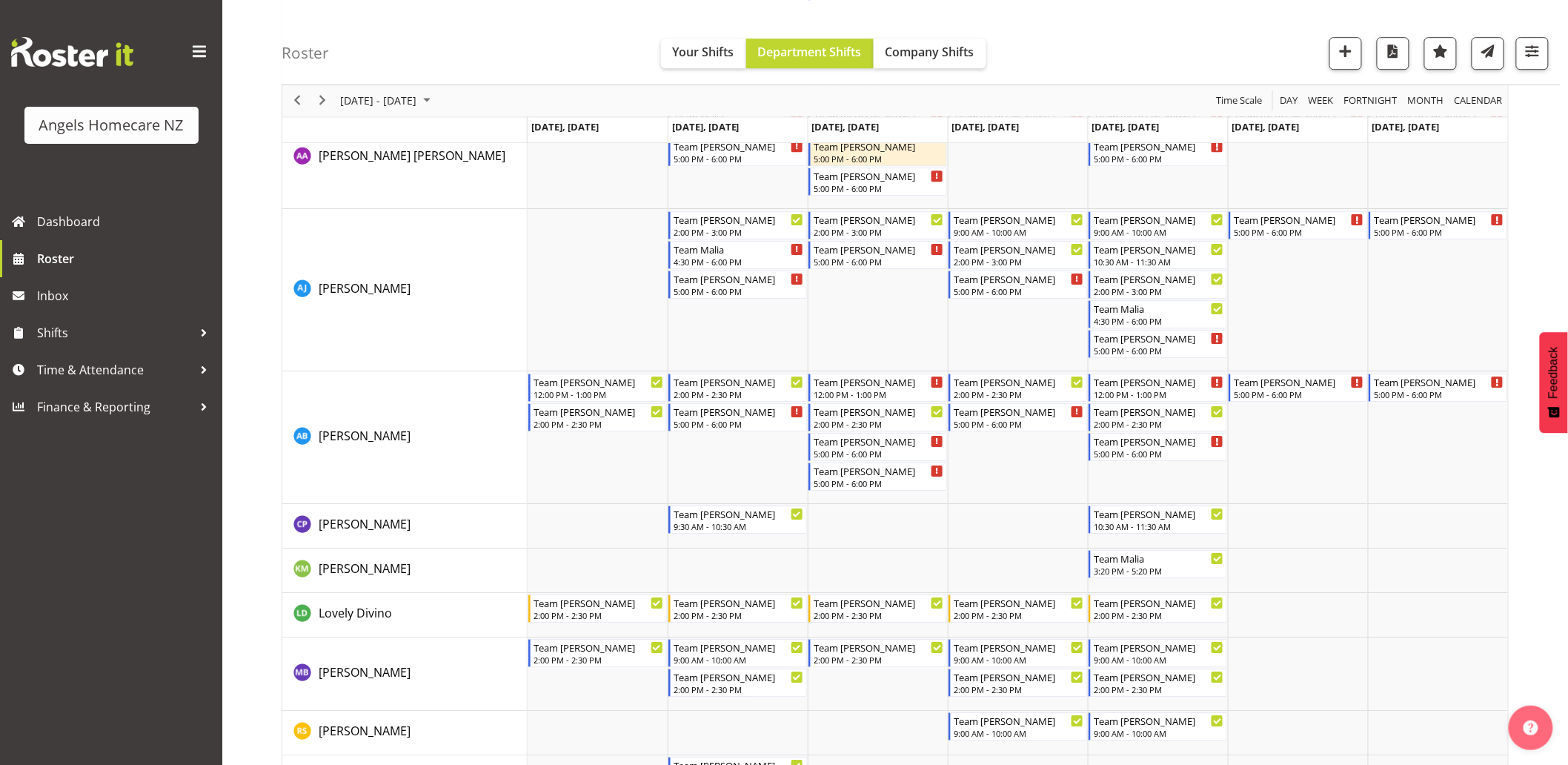
scroll to position [1976, 0]
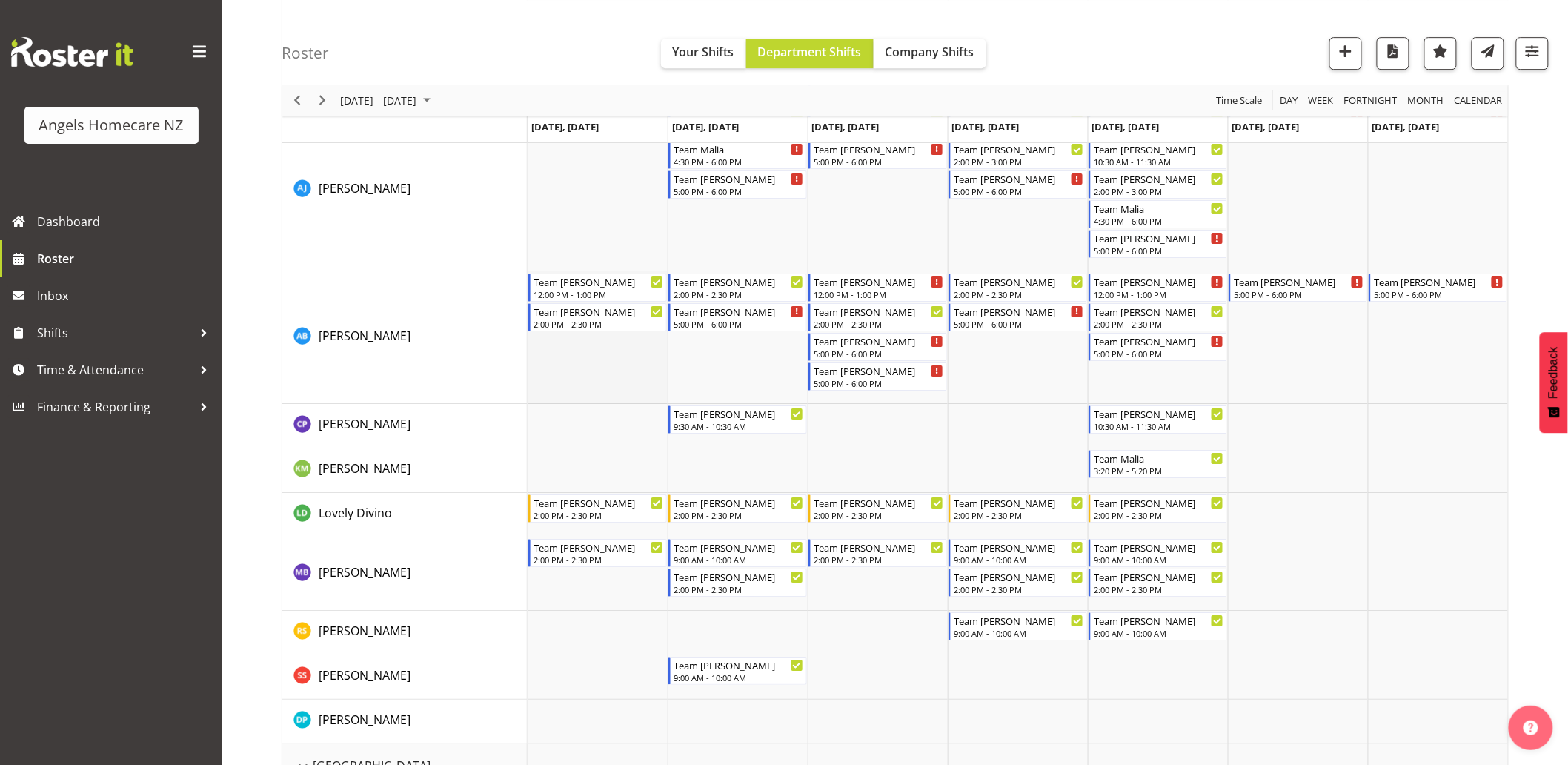
click at [602, 370] on td "Timeline Week of October 6, 2025" at bounding box center [598, 338] width 140 height 132
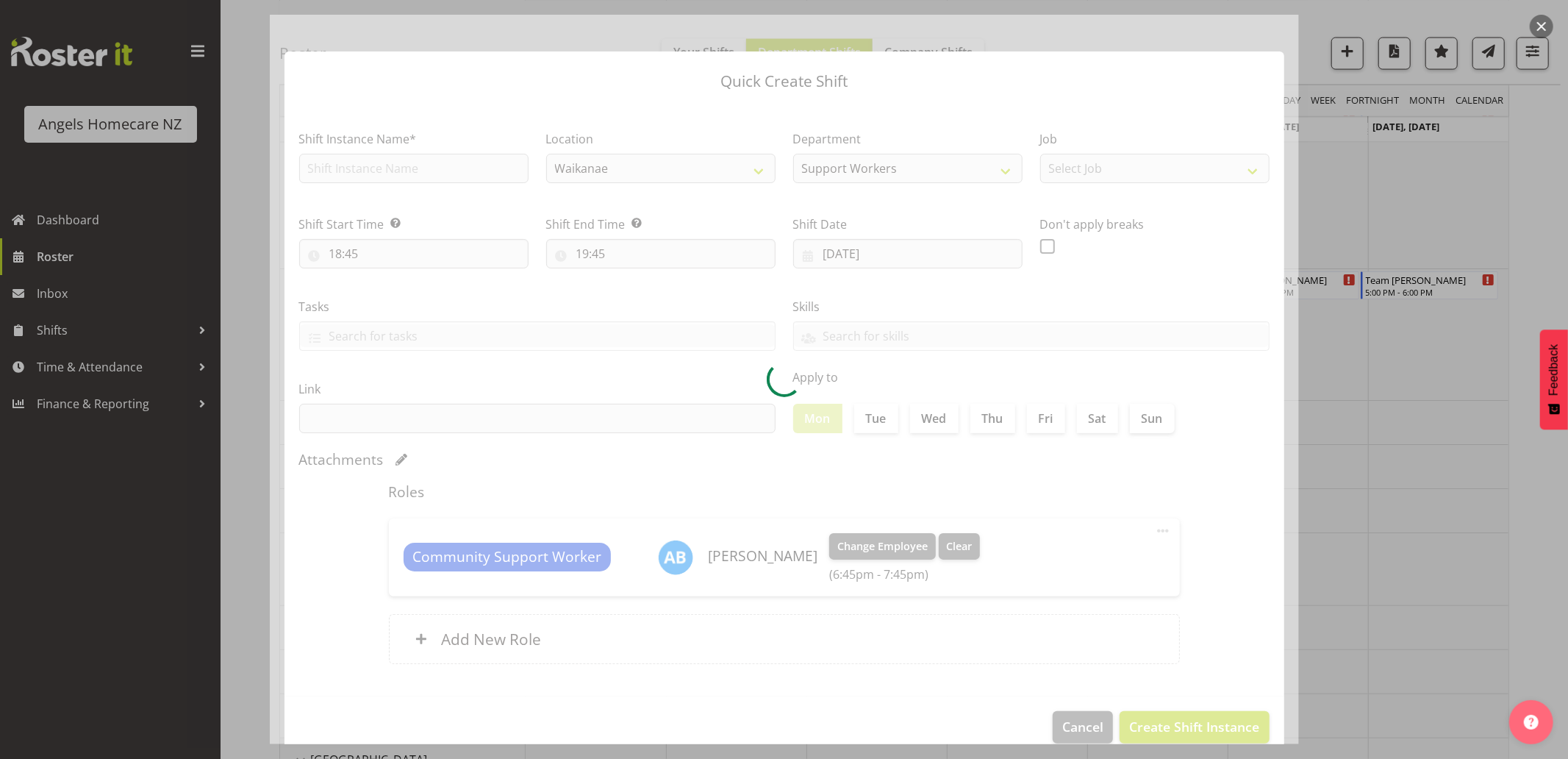
type input "[DATE]"
checkbox input "true"
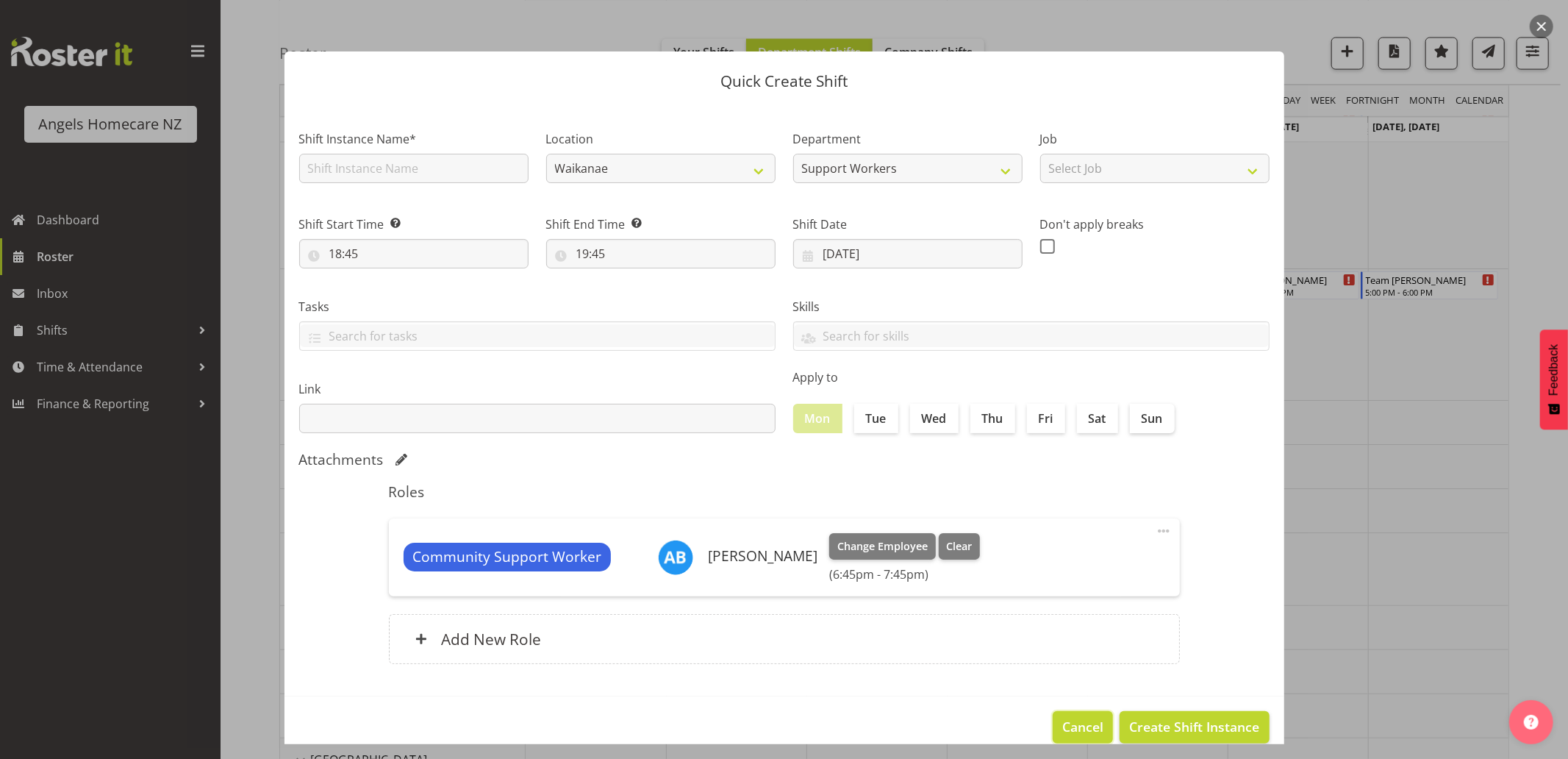
click at [1071, 726] on span "Cancel" at bounding box center [1082, 727] width 41 height 19
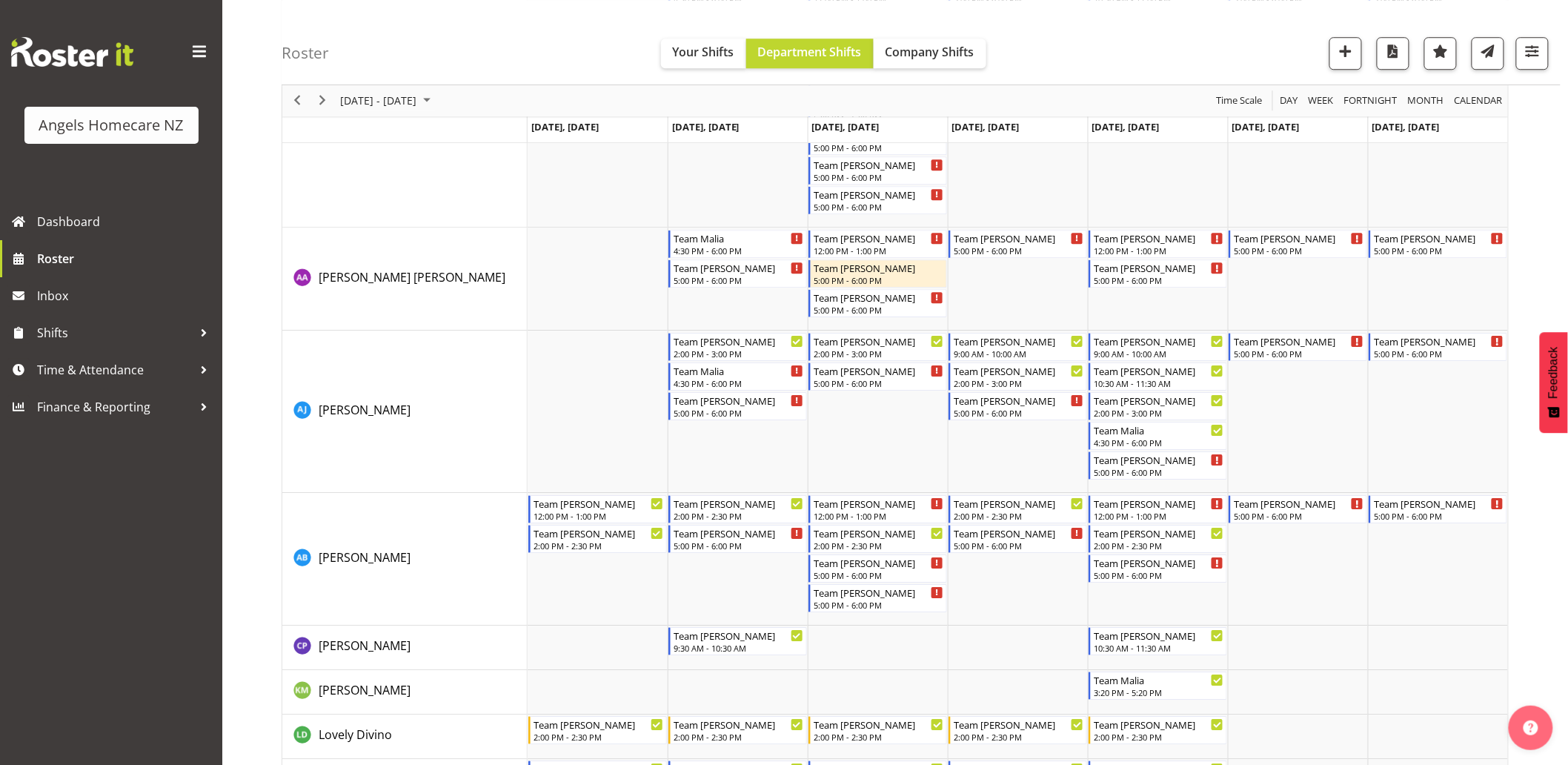
scroll to position [1729, 0]
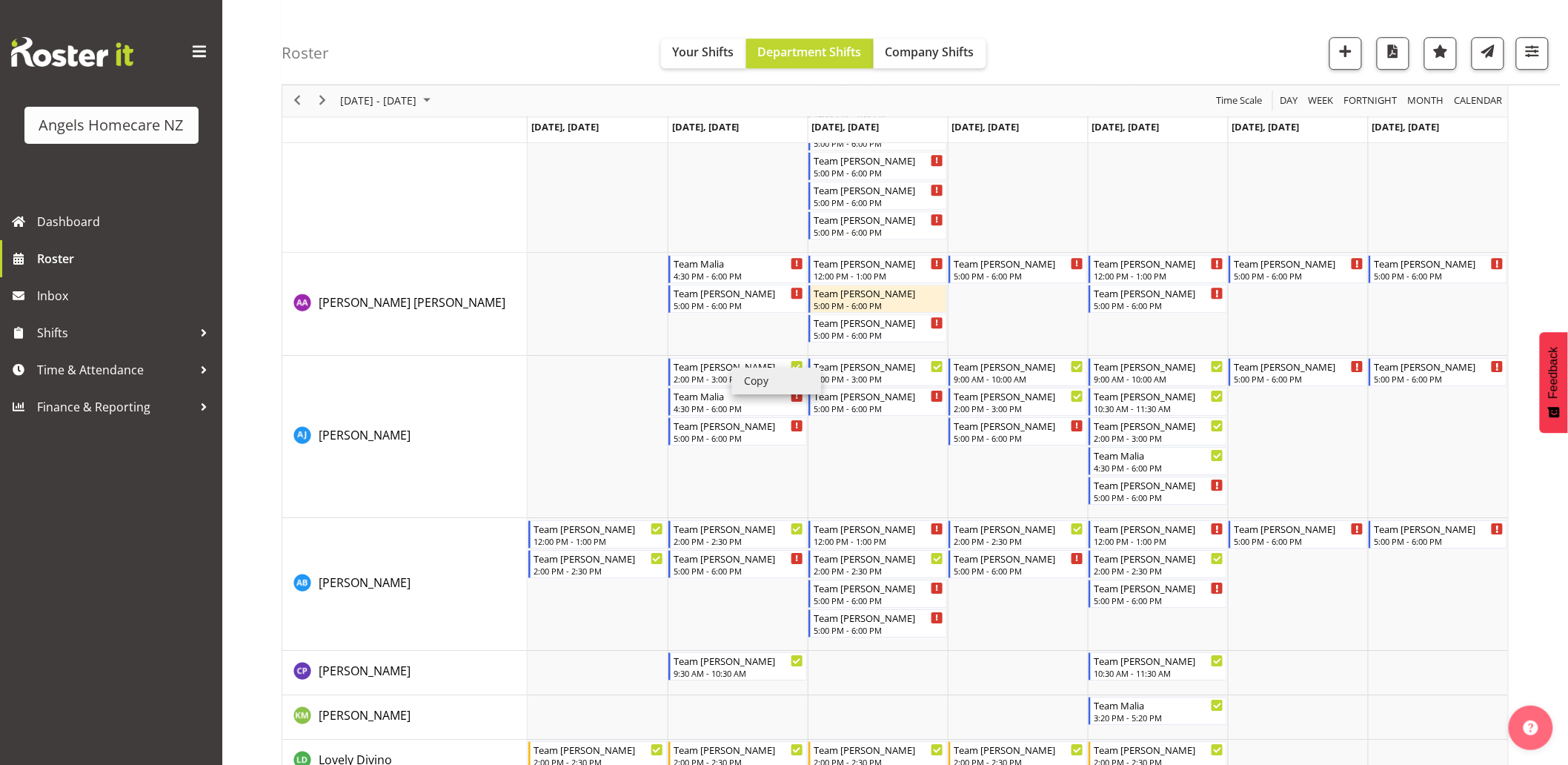
click at [751, 379] on li "Copy" at bounding box center [777, 381] width 89 height 26
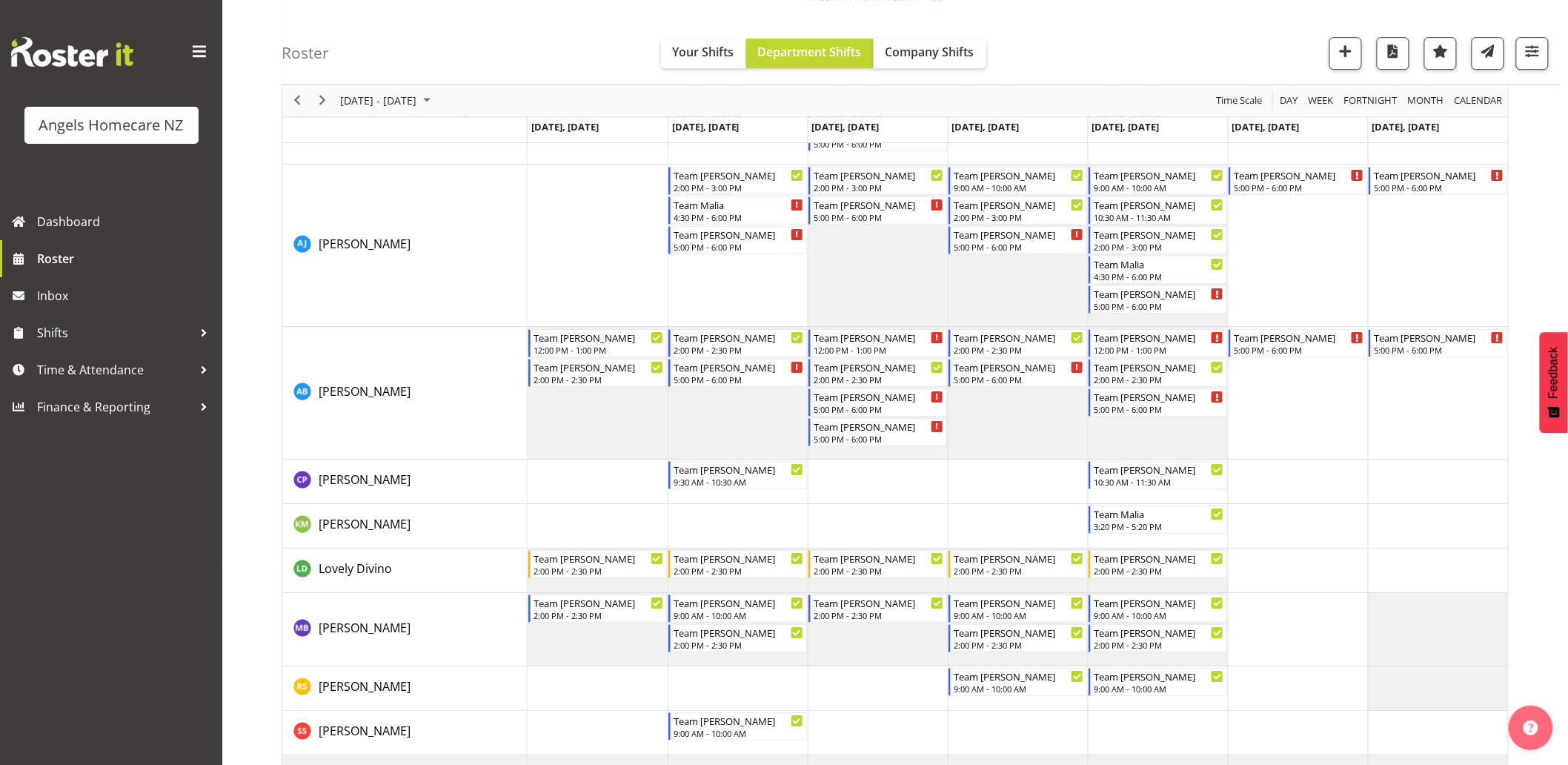
scroll to position [1892, 0]
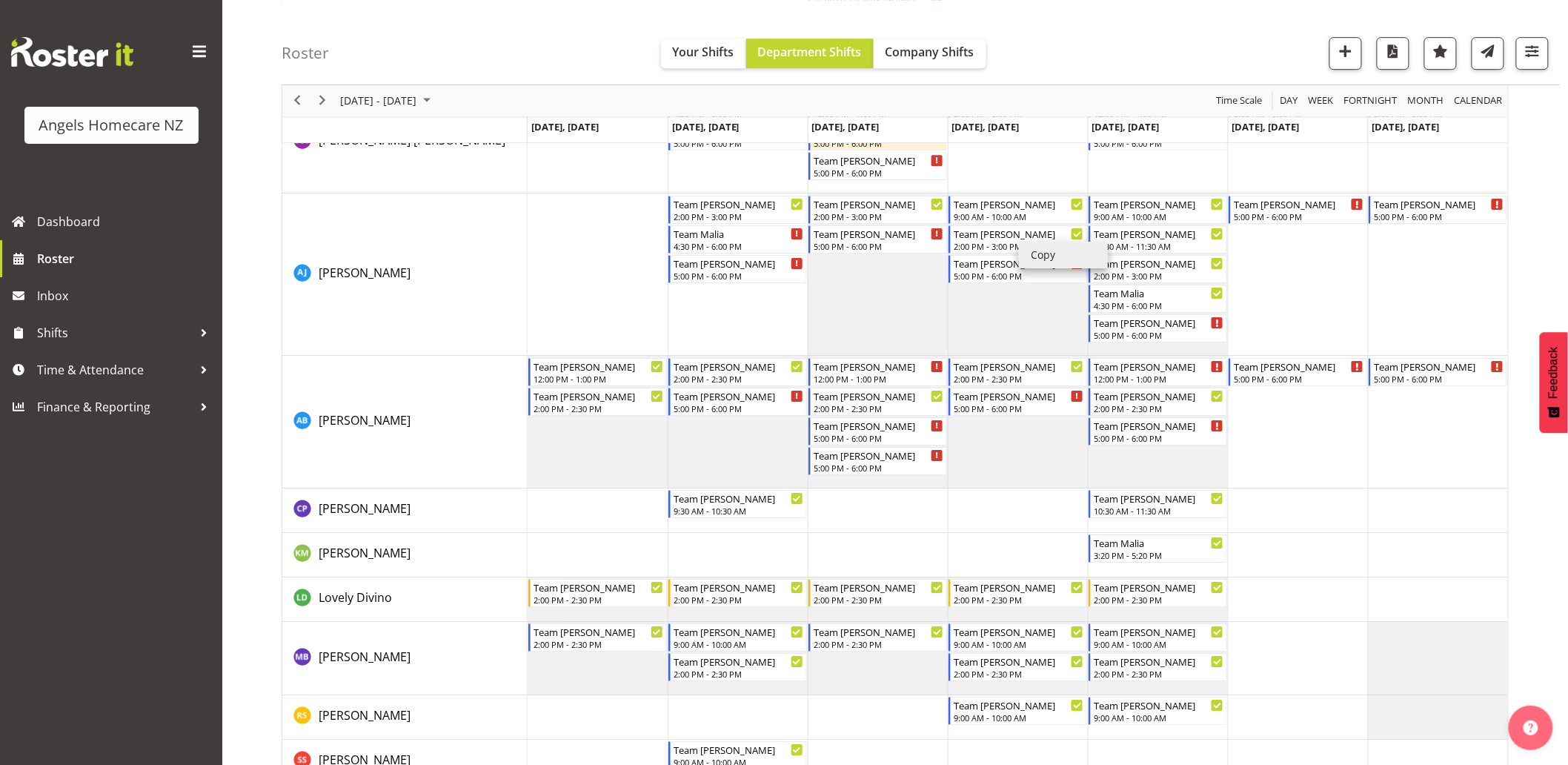
click at [1027, 257] on li "Copy" at bounding box center [1064, 255] width 89 height 26
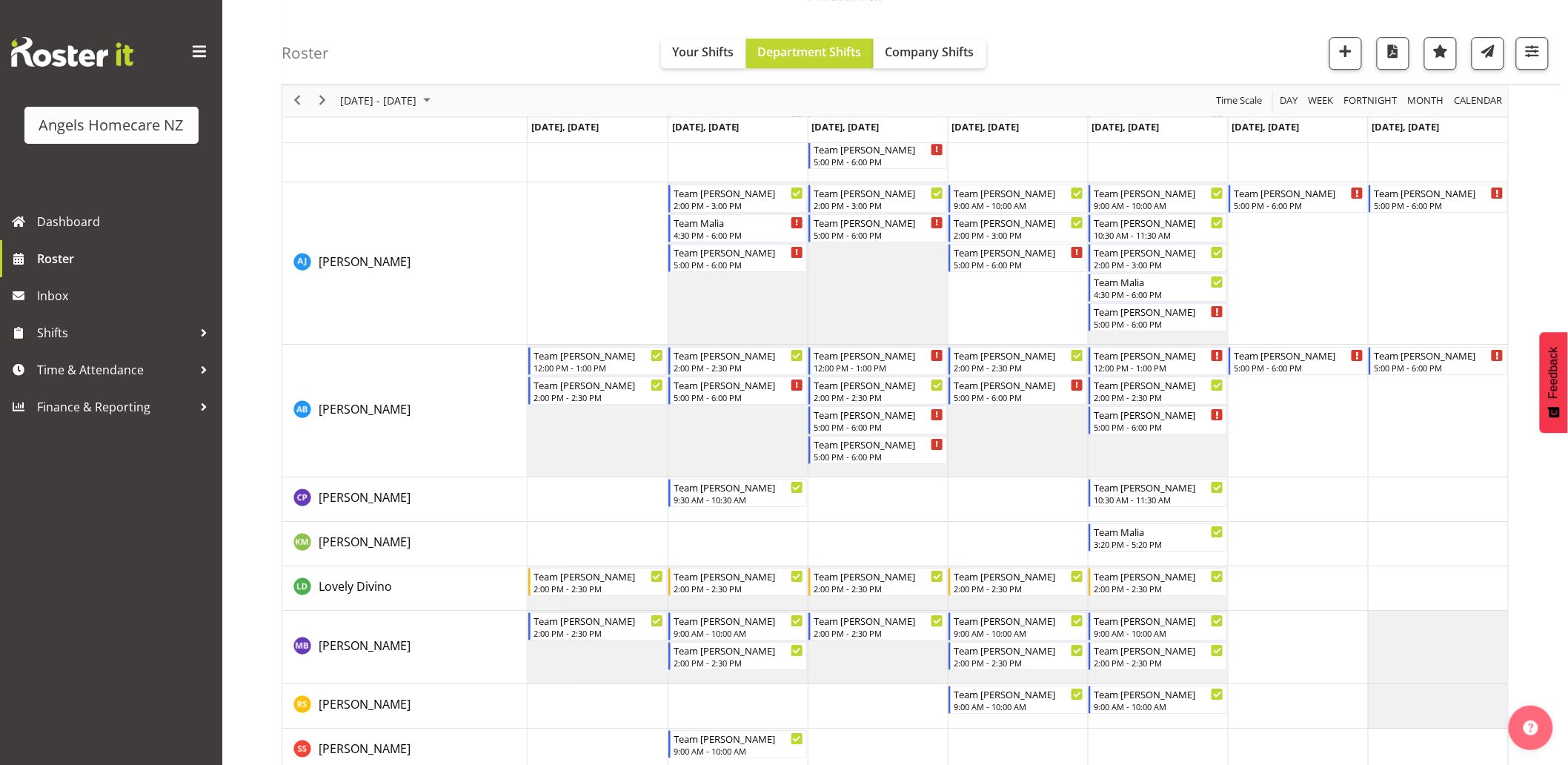
scroll to position [2056, 0]
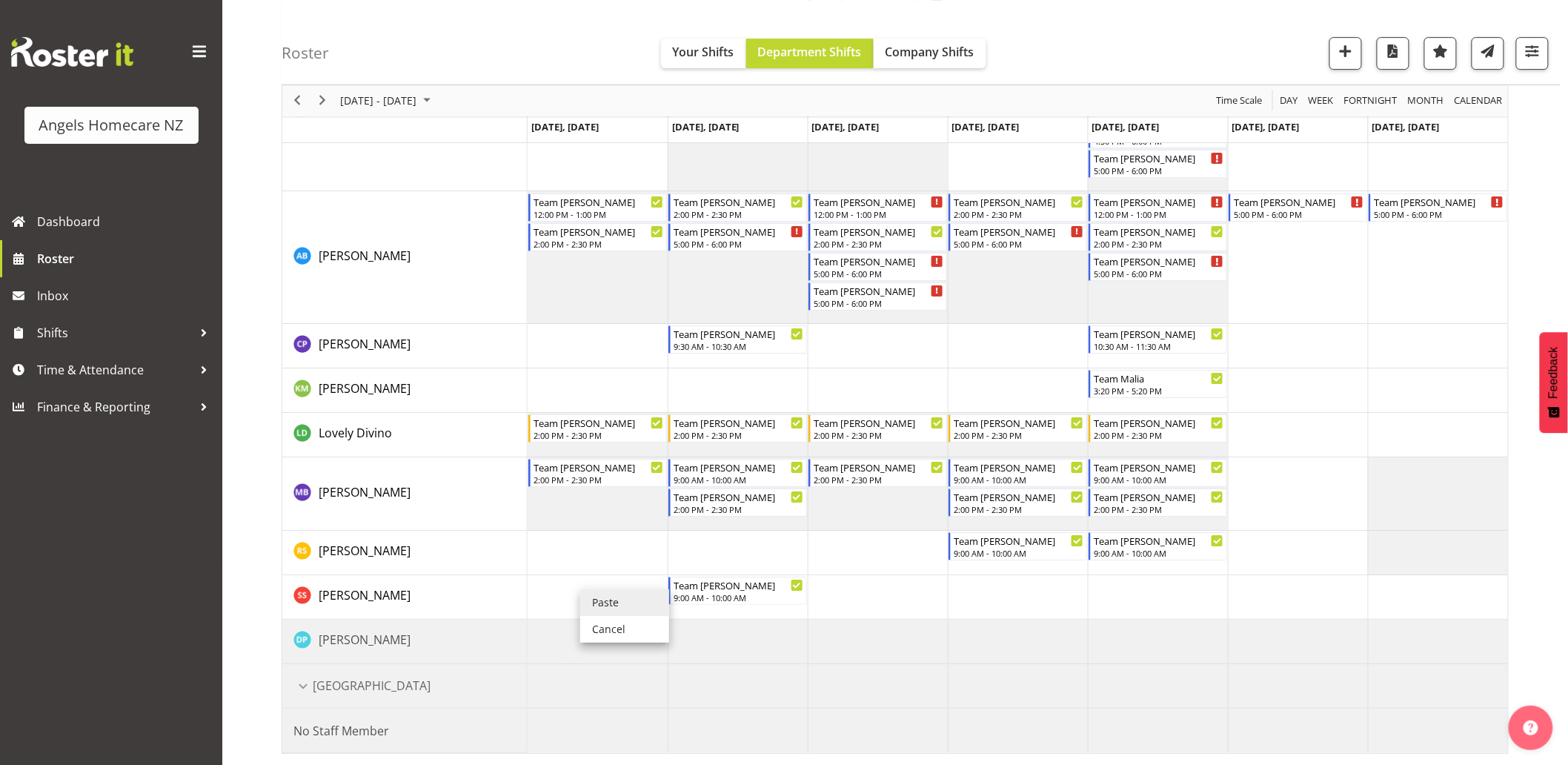
click at [598, 601] on li "Paste" at bounding box center [625, 602] width 89 height 26
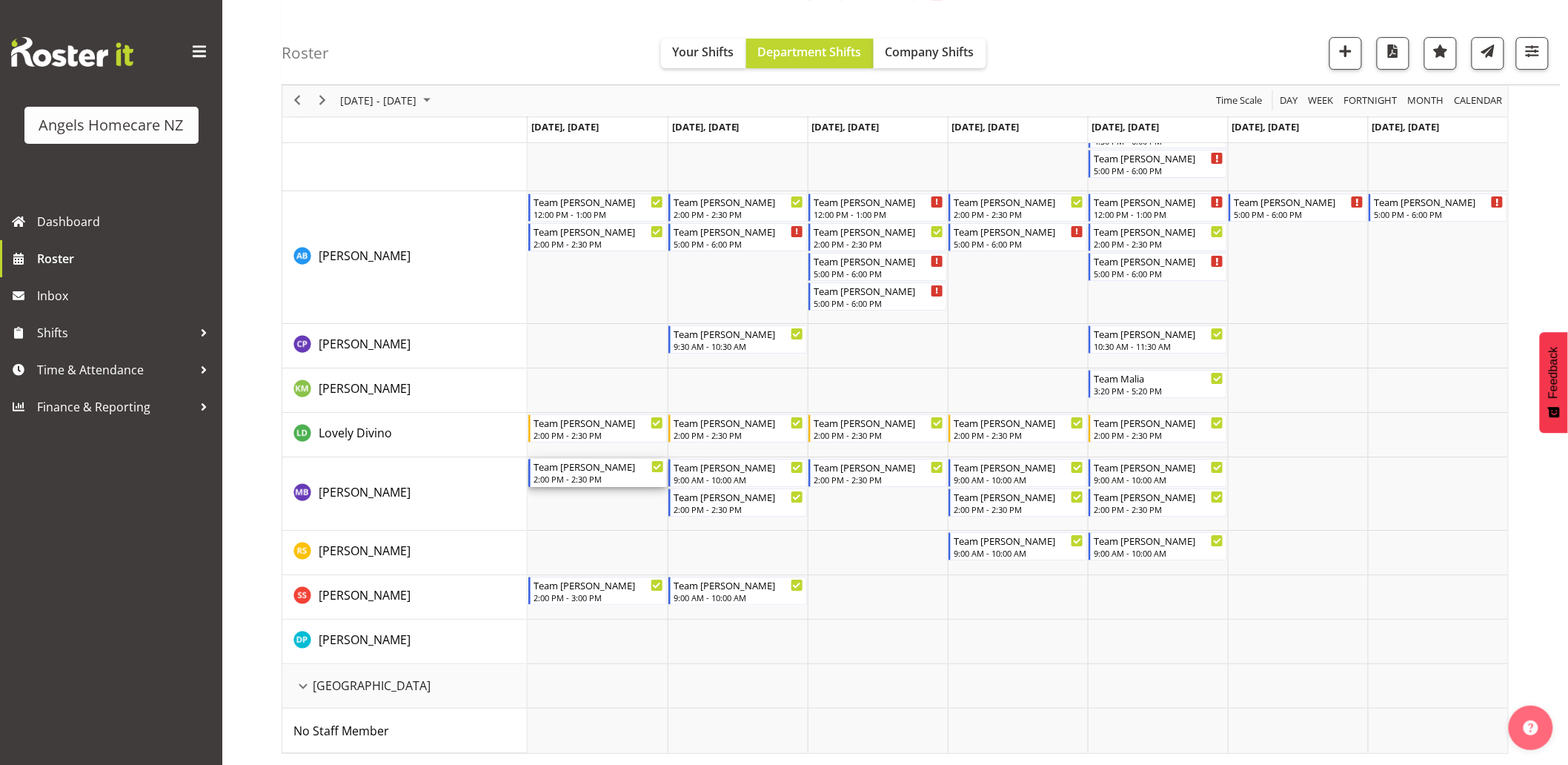
click at [595, 469] on div "Team [PERSON_NAME]" at bounding box center [599, 466] width 131 height 15
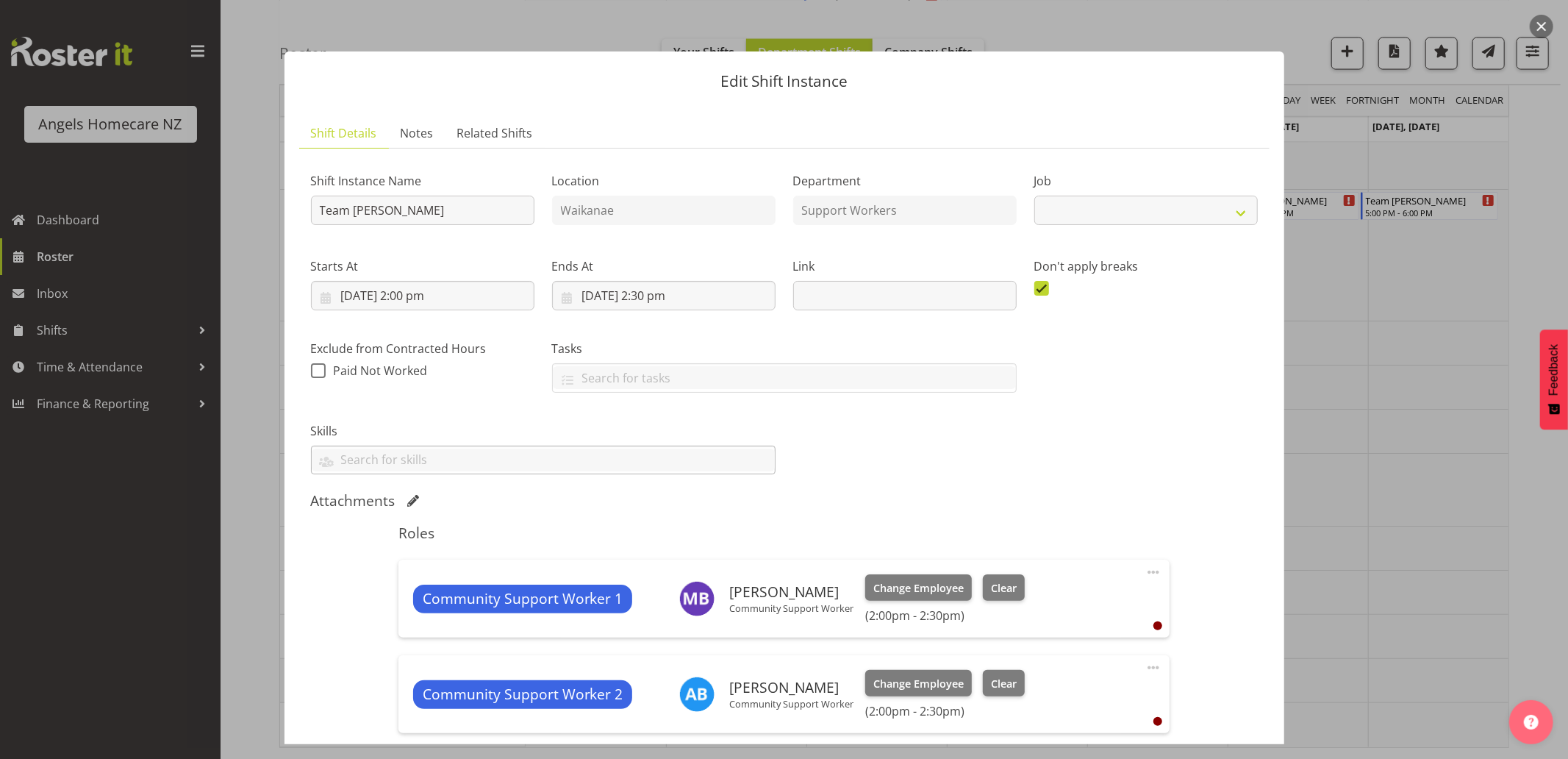
select select "10686"
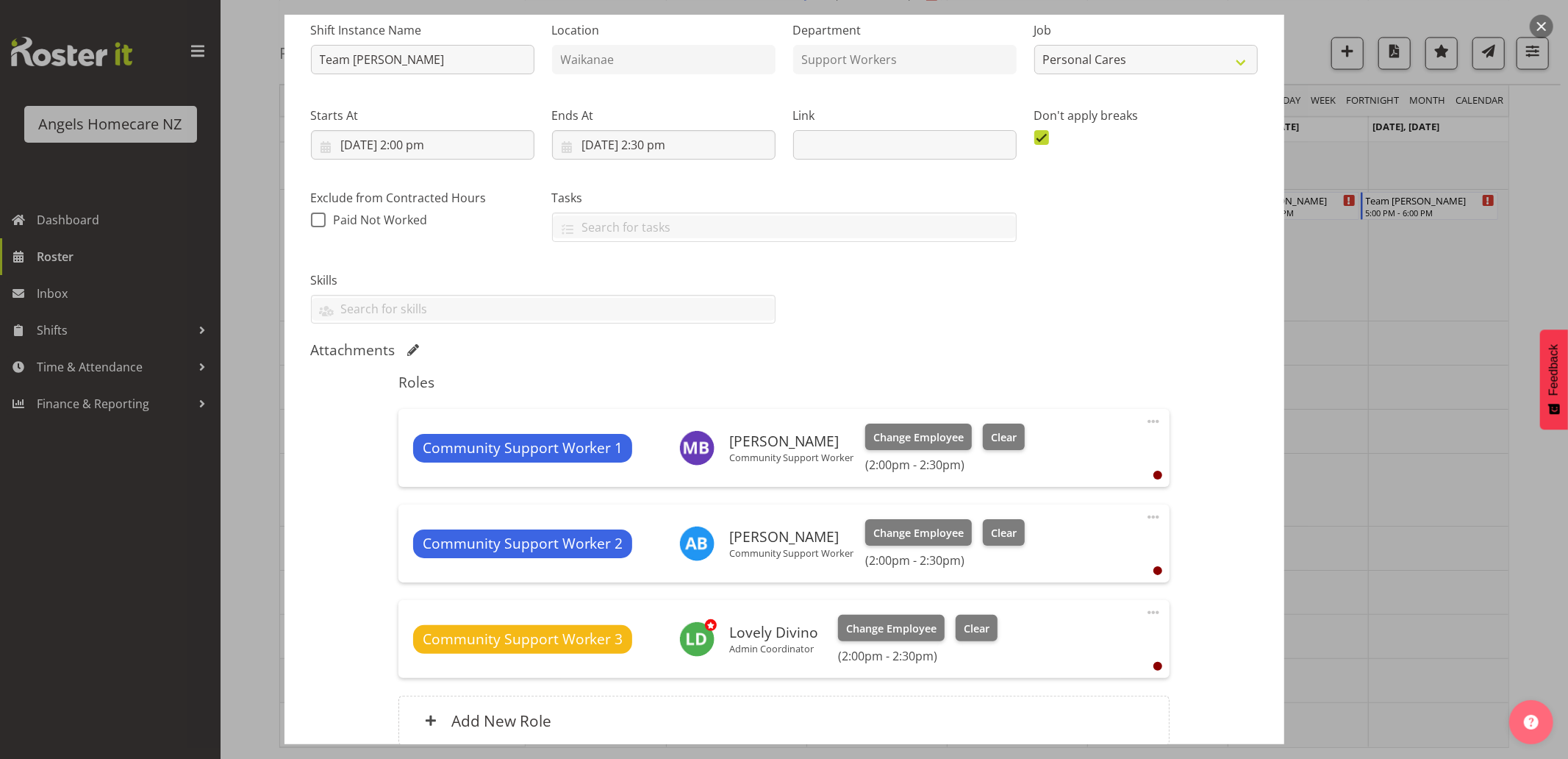
scroll to position [283, 0]
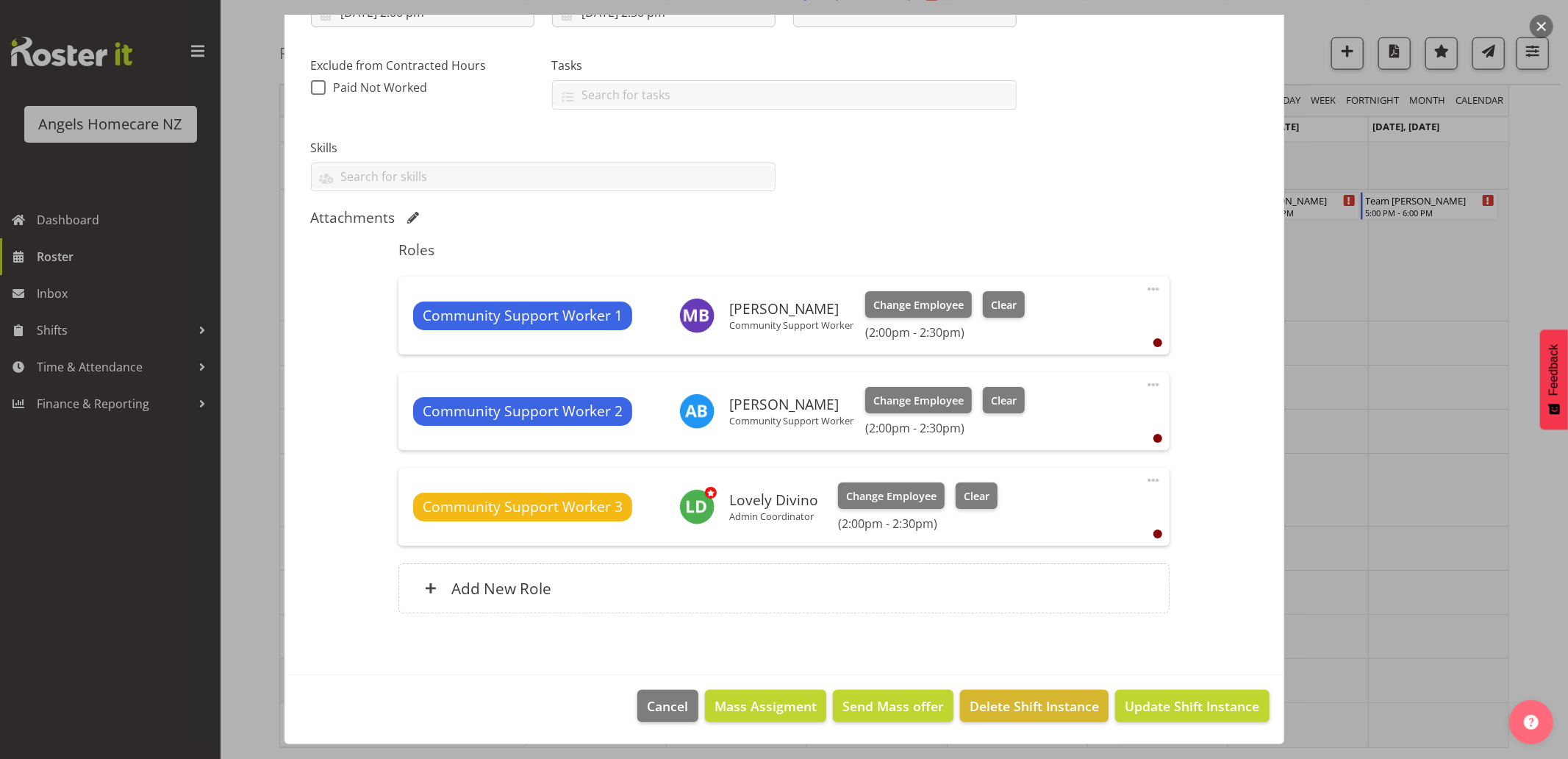
click at [1144, 283] on span at bounding box center [1153, 289] width 18 height 18
click at [1063, 382] on link "Delete" at bounding box center [1091, 374] width 141 height 26
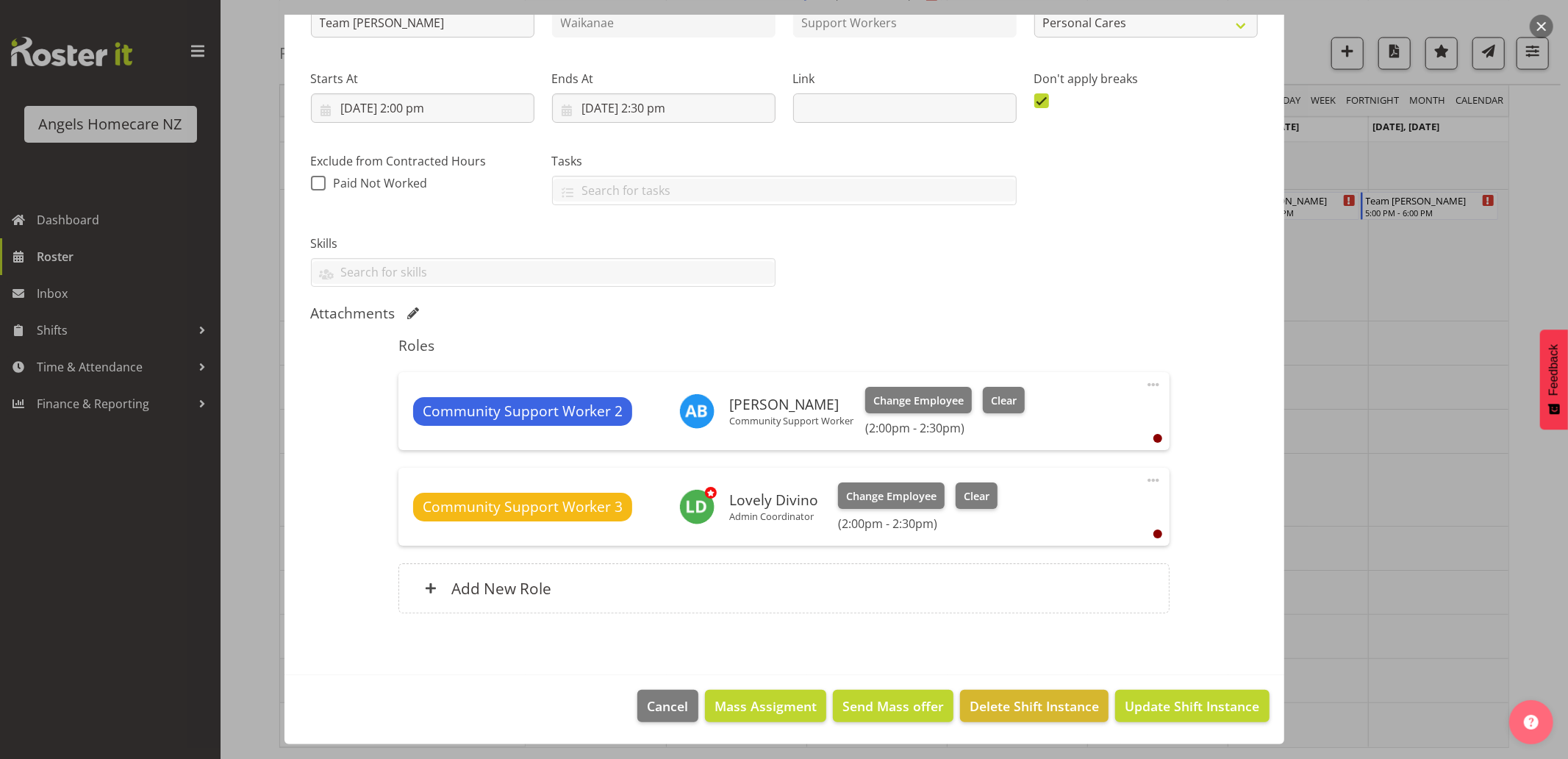
scroll to position [188, 0]
click at [1145, 481] on span at bounding box center [1153, 480] width 18 height 18
click at [1097, 574] on link "Delete" at bounding box center [1091, 565] width 141 height 26
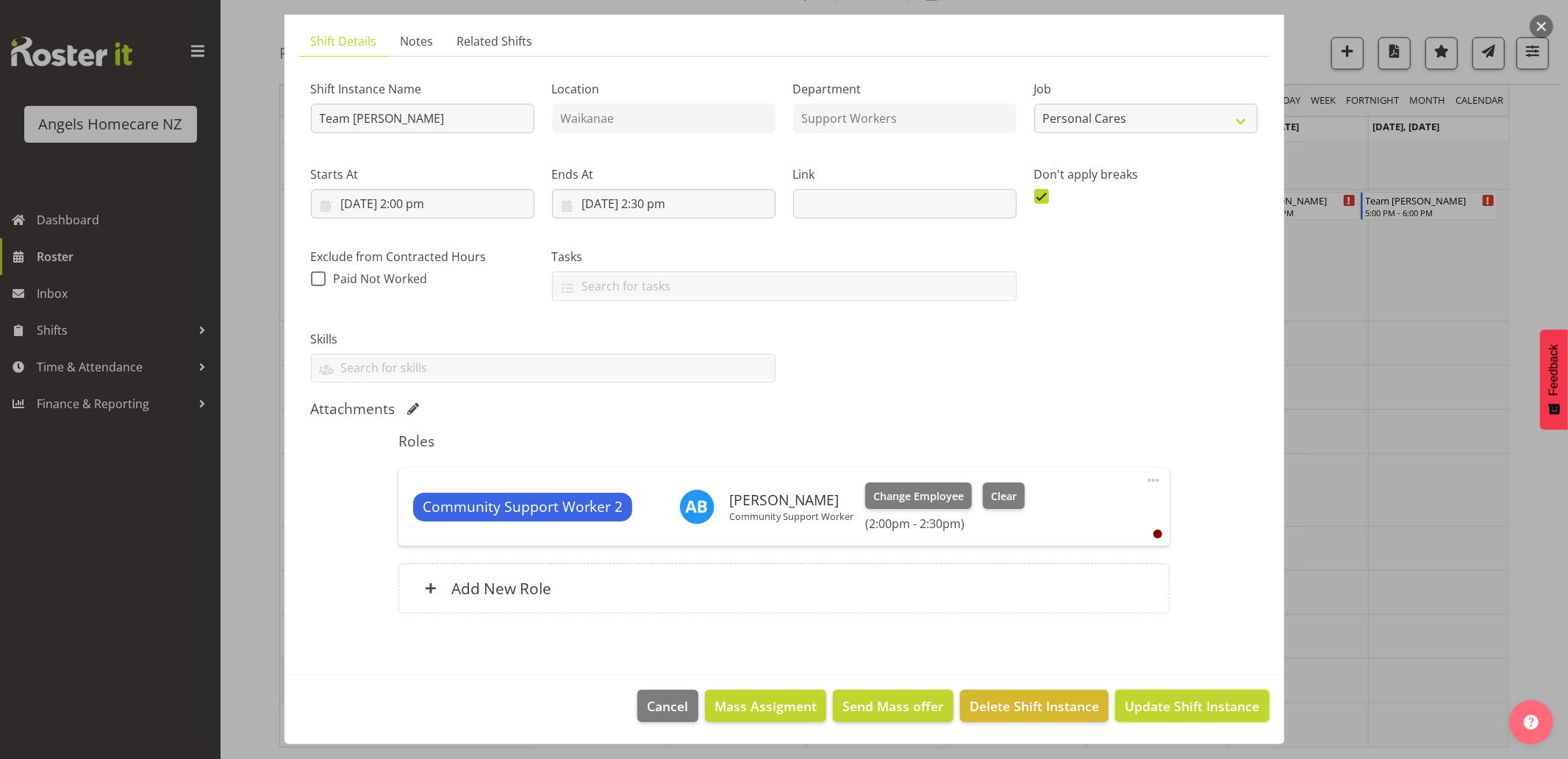
drag, startPoint x: 1185, startPoint y: 696, endPoint x: 1188, endPoint y: 574, distance: 122.0
click at [1185, 695] on button "Update Shift Instance" at bounding box center [1191, 706] width 154 height 32
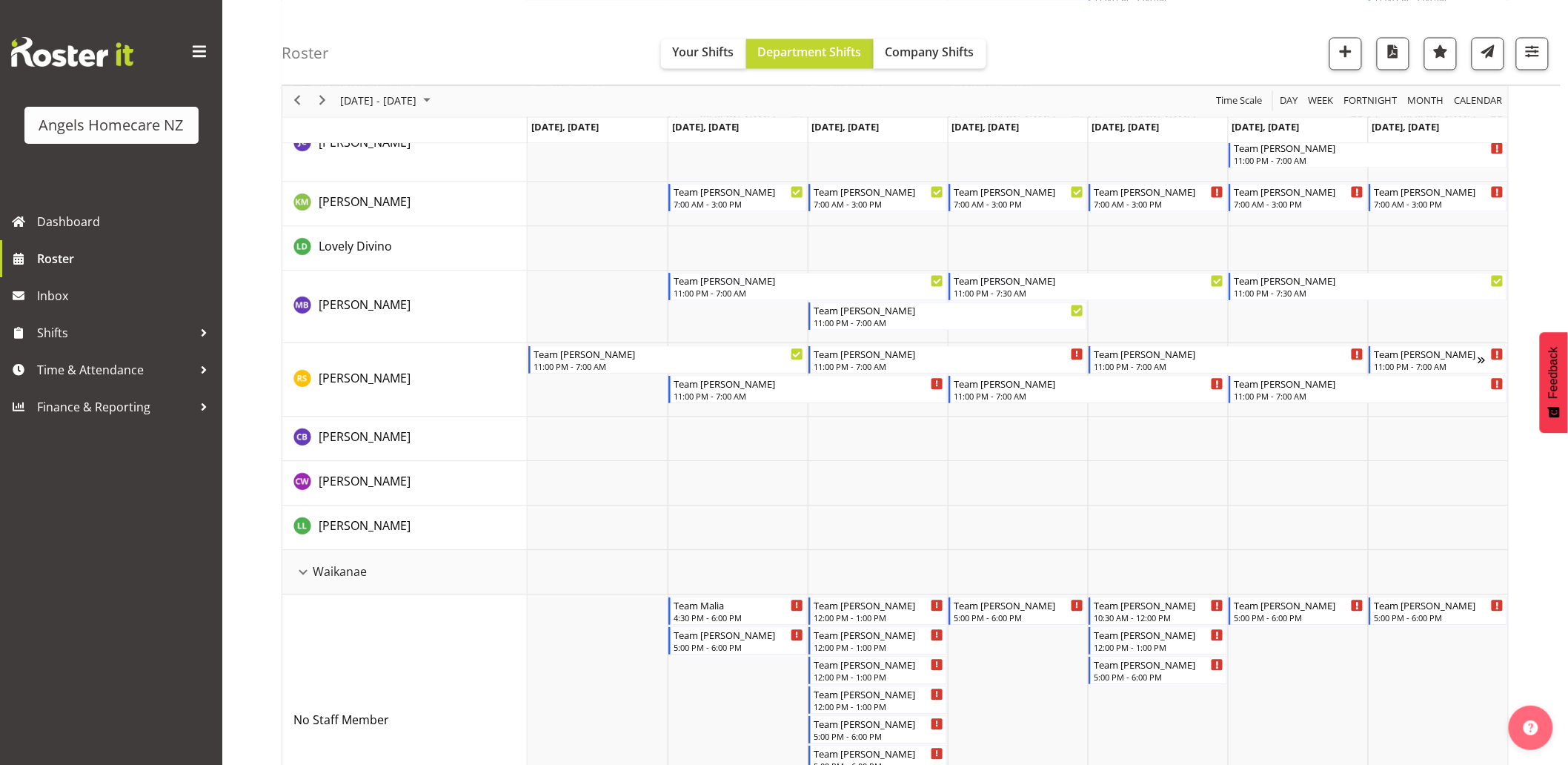
scroll to position [823, 0]
